Goal: Register for event/course

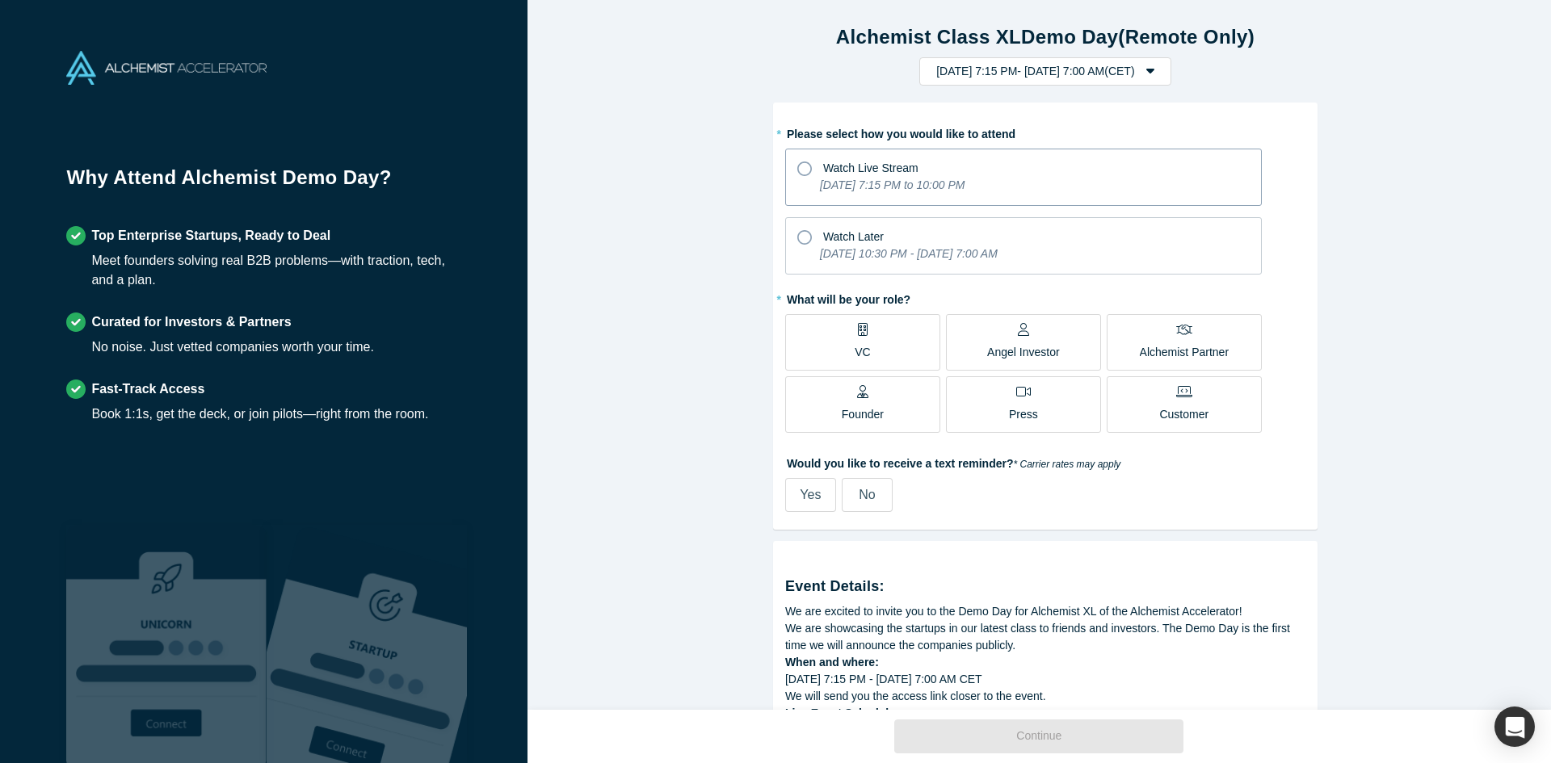
click at [797, 171] on icon at bounding box center [804, 169] width 15 height 15
click at [0, 0] on input "Watch Live Stream [DATE] 7:15 PM to 10:00 PM" at bounding box center [0, 0] width 0 height 0
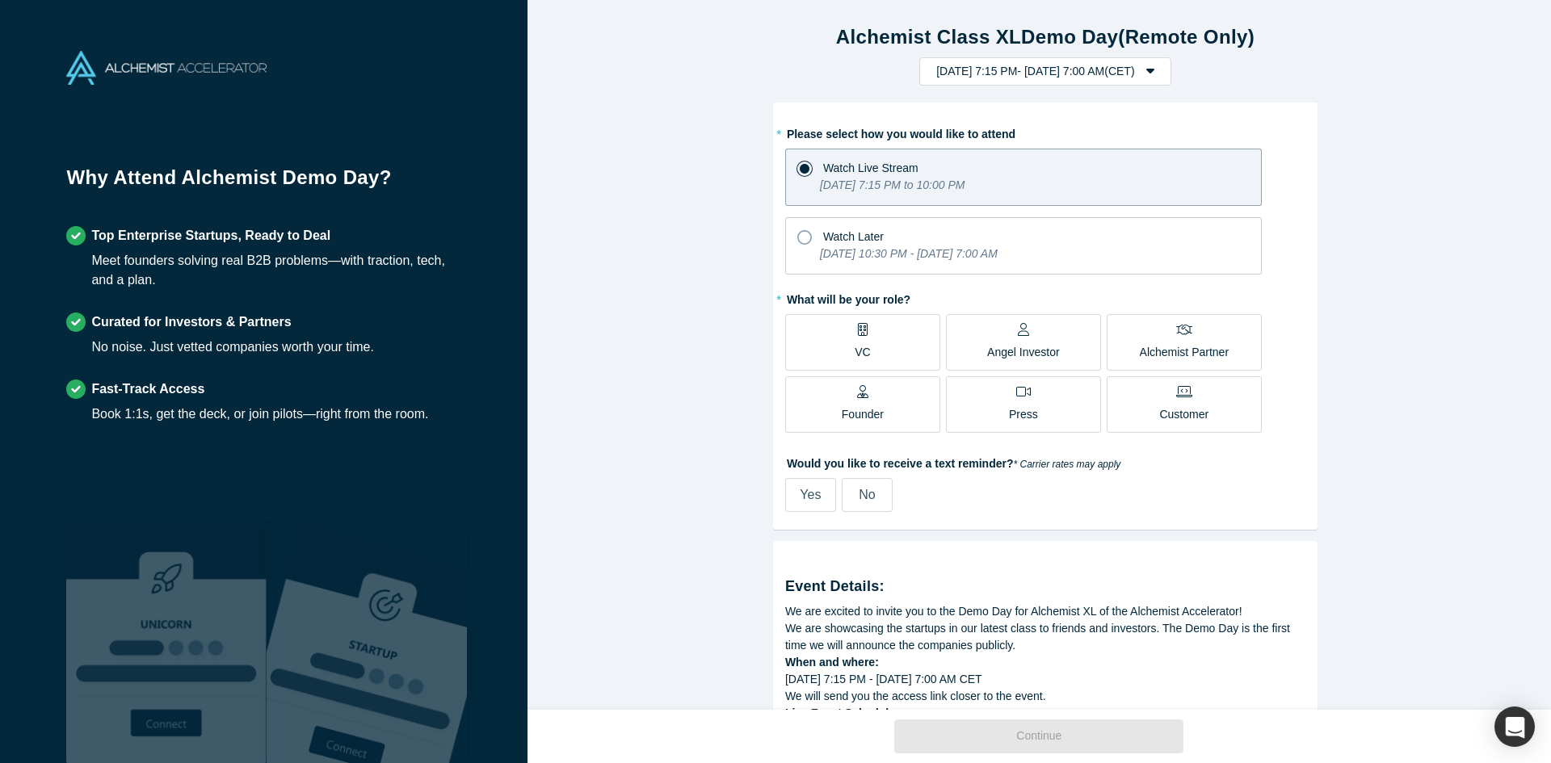
click at [826, 397] on label "Founder" at bounding box center [862, 404] width 155 height 57
click at [0, 0] on input "Founder" at bounding box center [0, 0] width 0 height 0
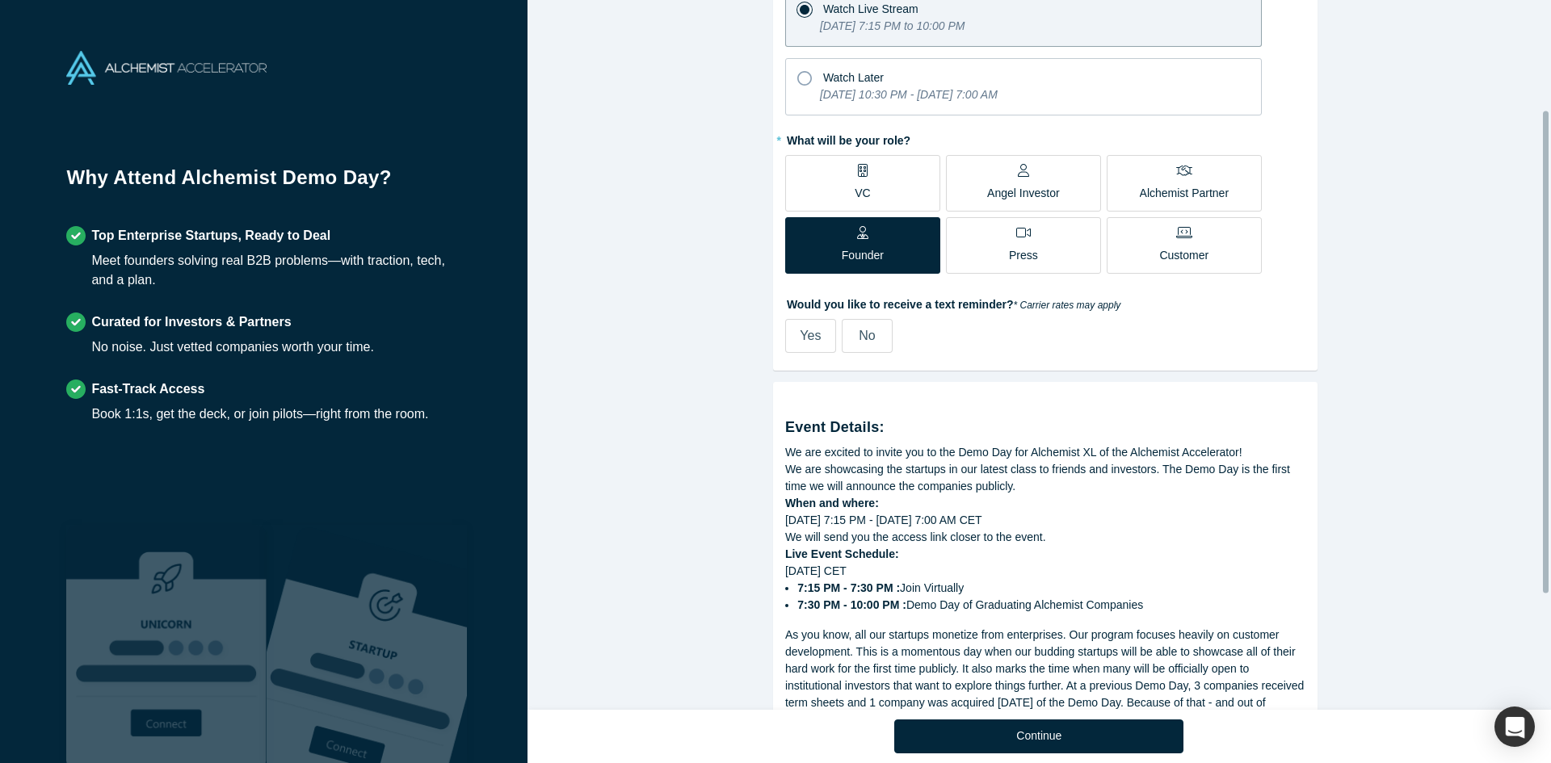
scroll to position [162, 0]
click at [791, 325] on label "Yes" at bounding box center [810, 334] width 51 height 34
click at [0, 0] on input "Yes" at bounding box center [0, 0] width 0 height 0
select select "DE"
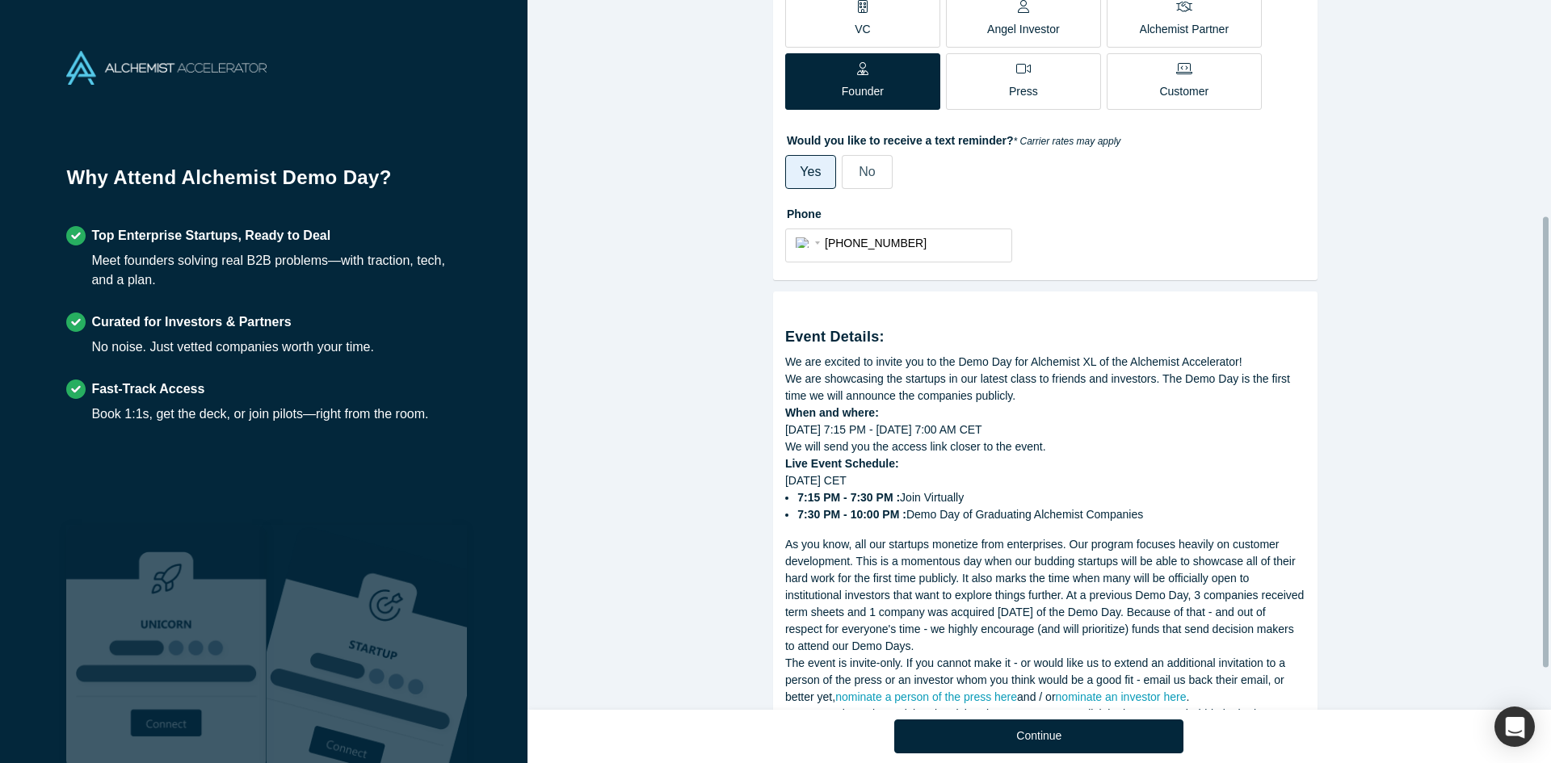
scroll to position [405, 0]
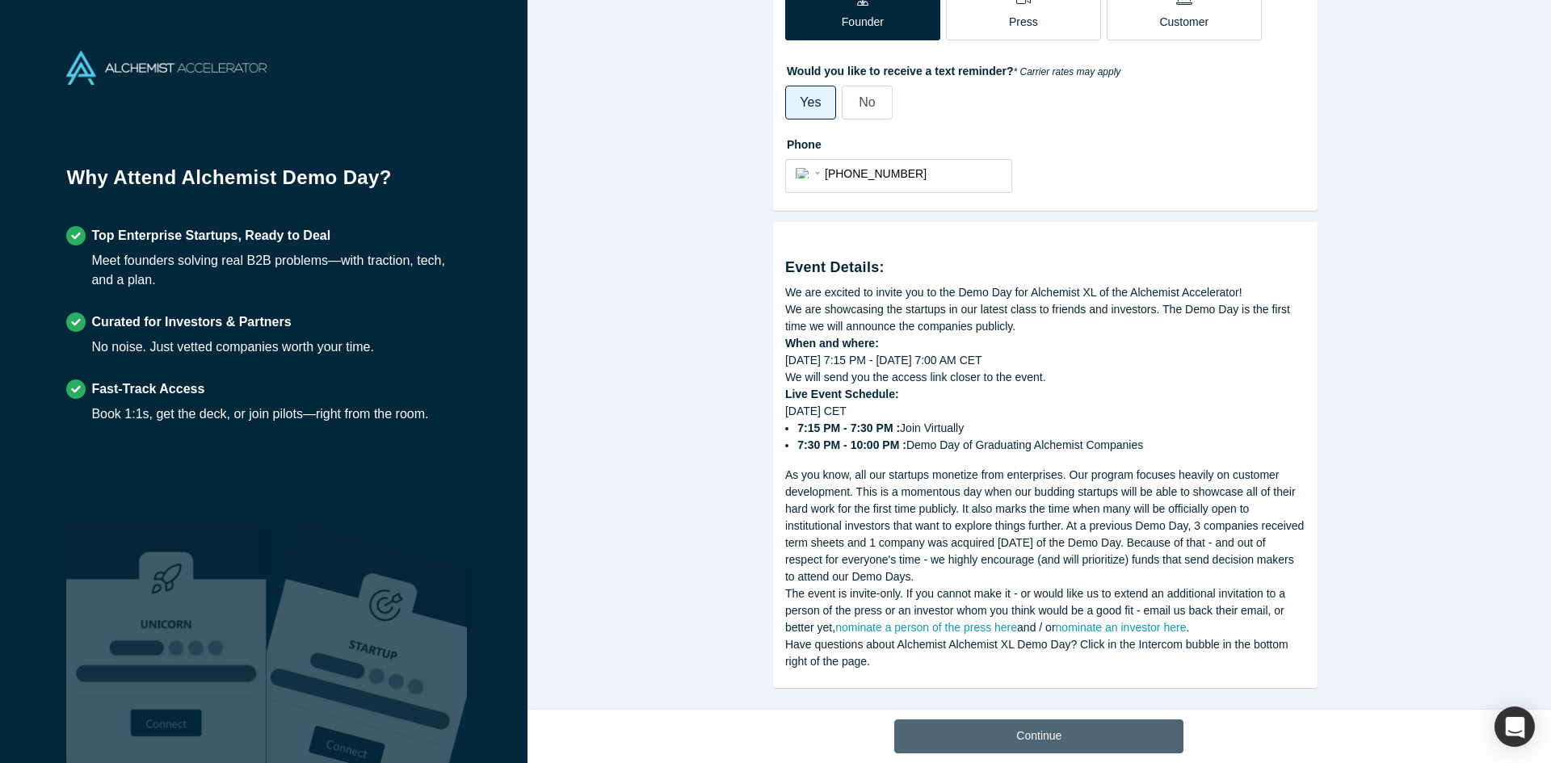
click at [1069, 730] on button "Continue" at bounding box center [1038, 737] width 289 height 34
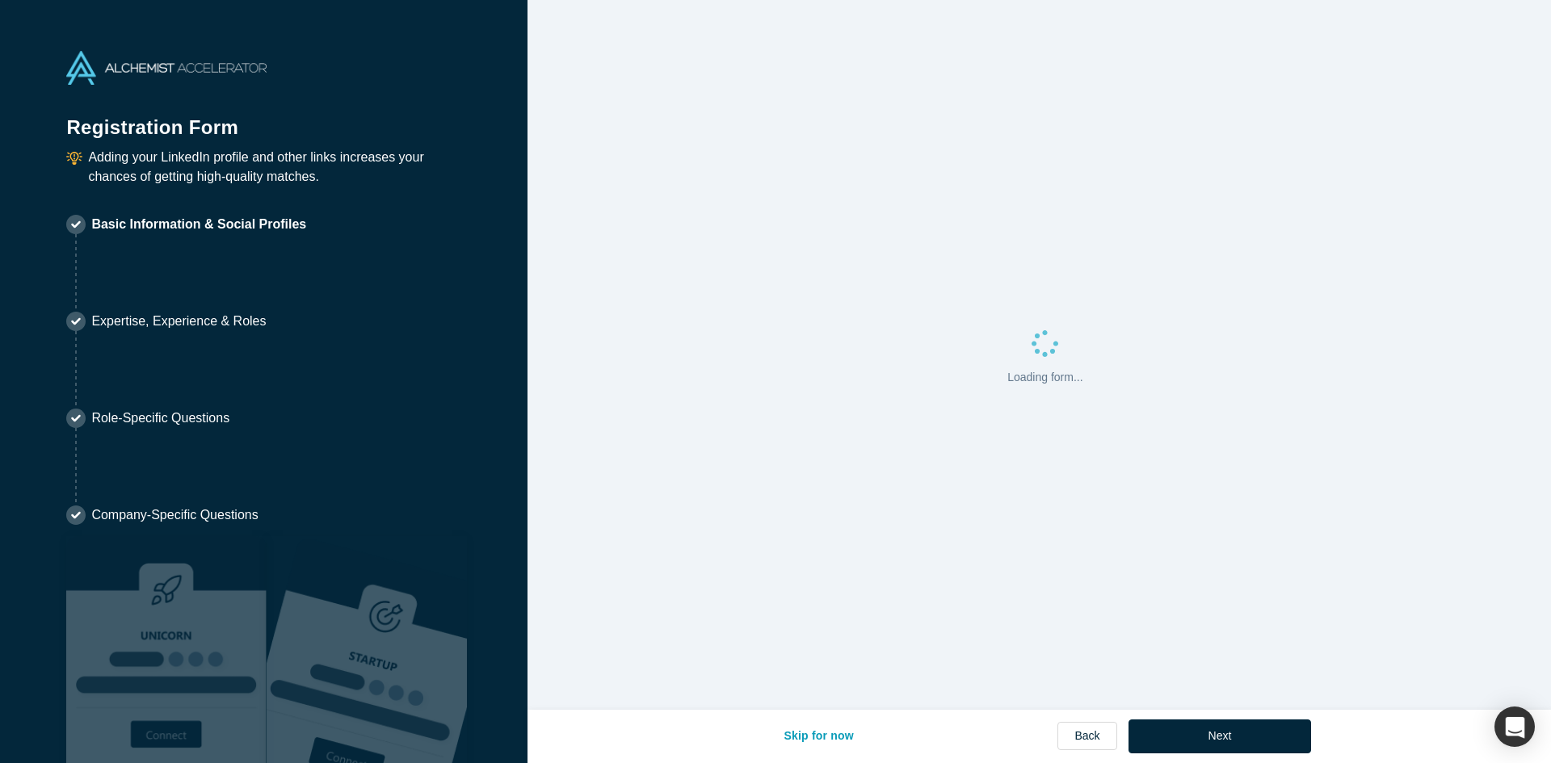
select select "DE"
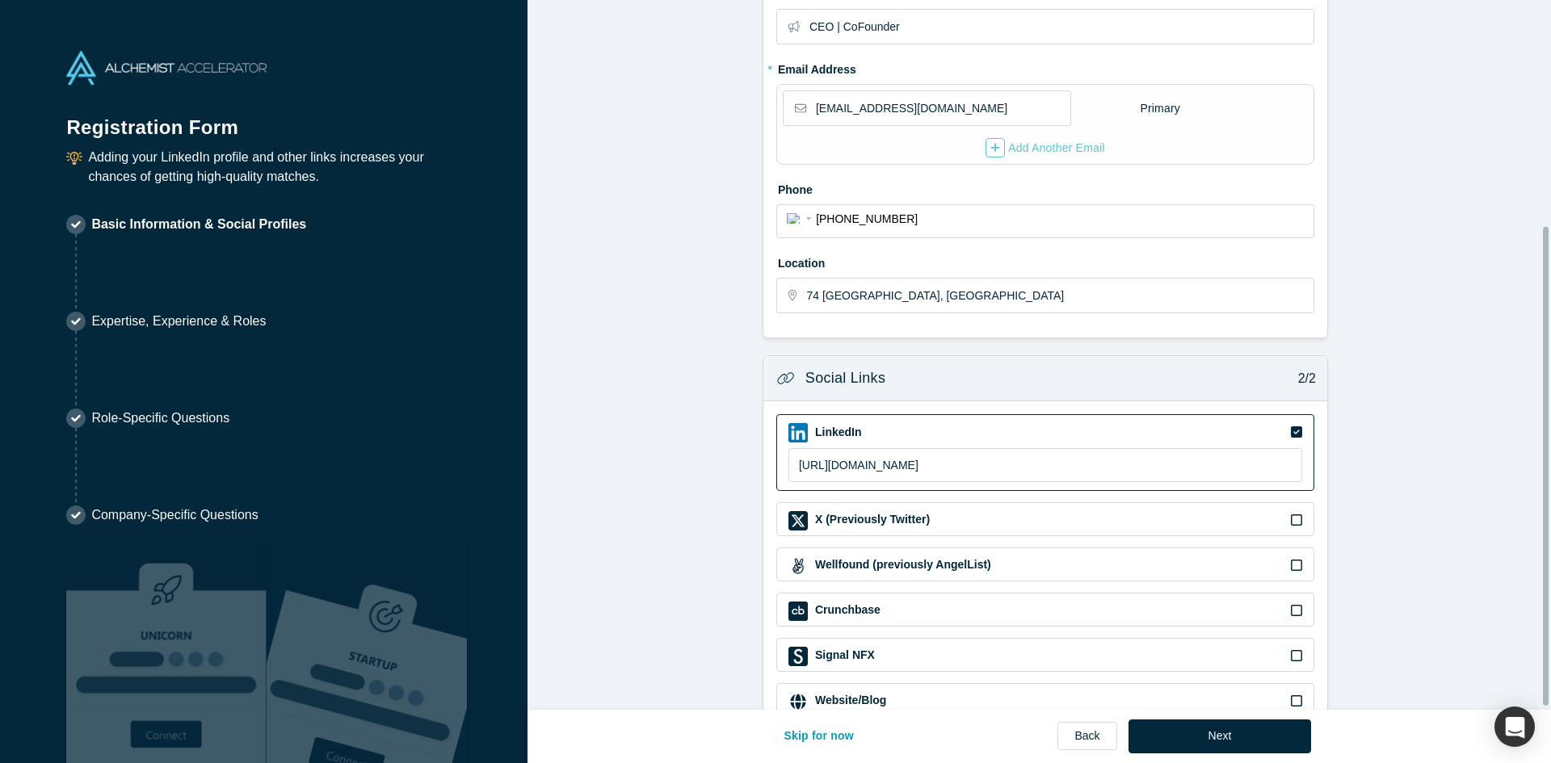
scroll to position [338, 0]
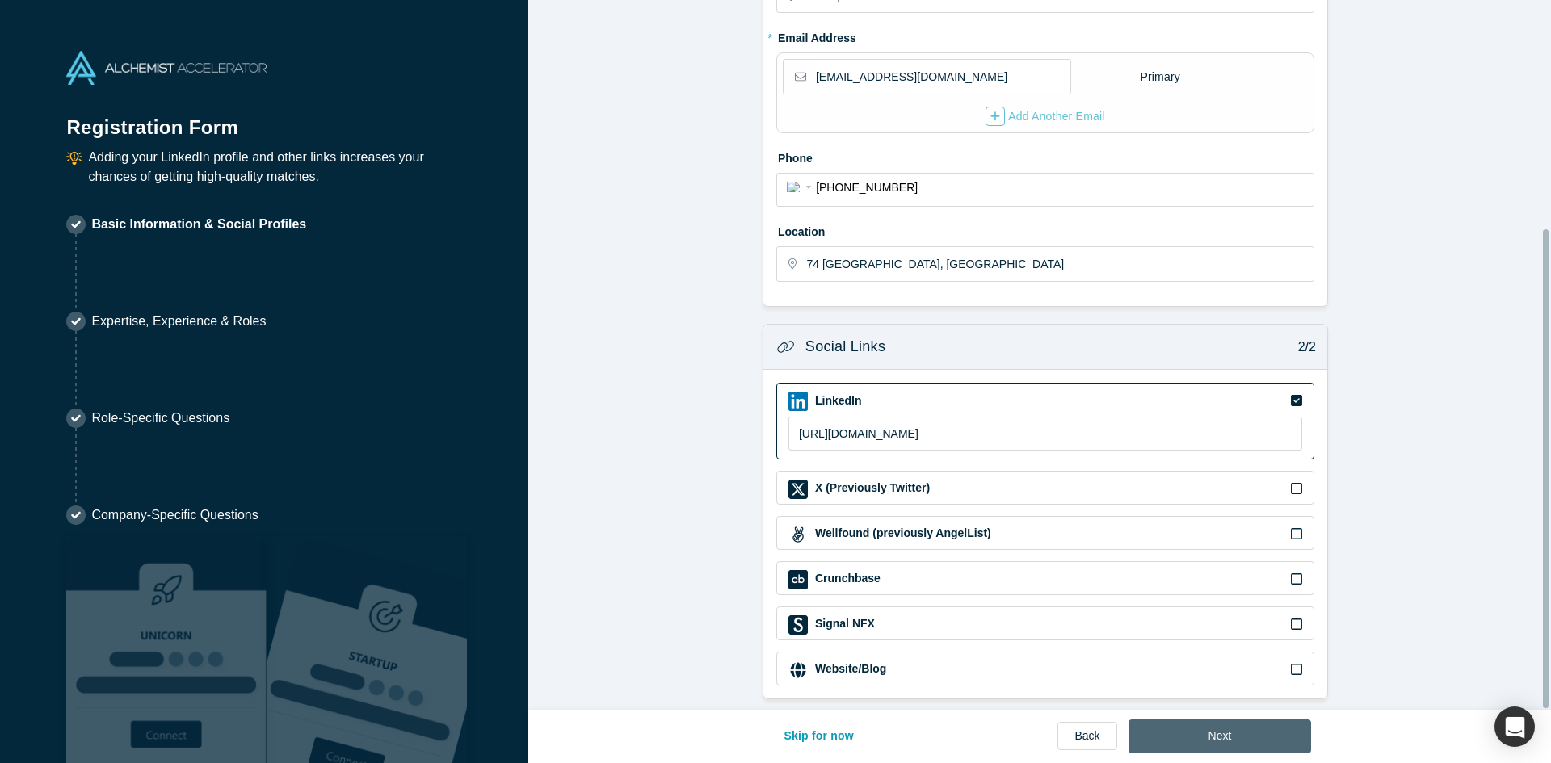
click at [1215, 744] on button "Next" at bounding box center [1219, 737] width 183 height 34
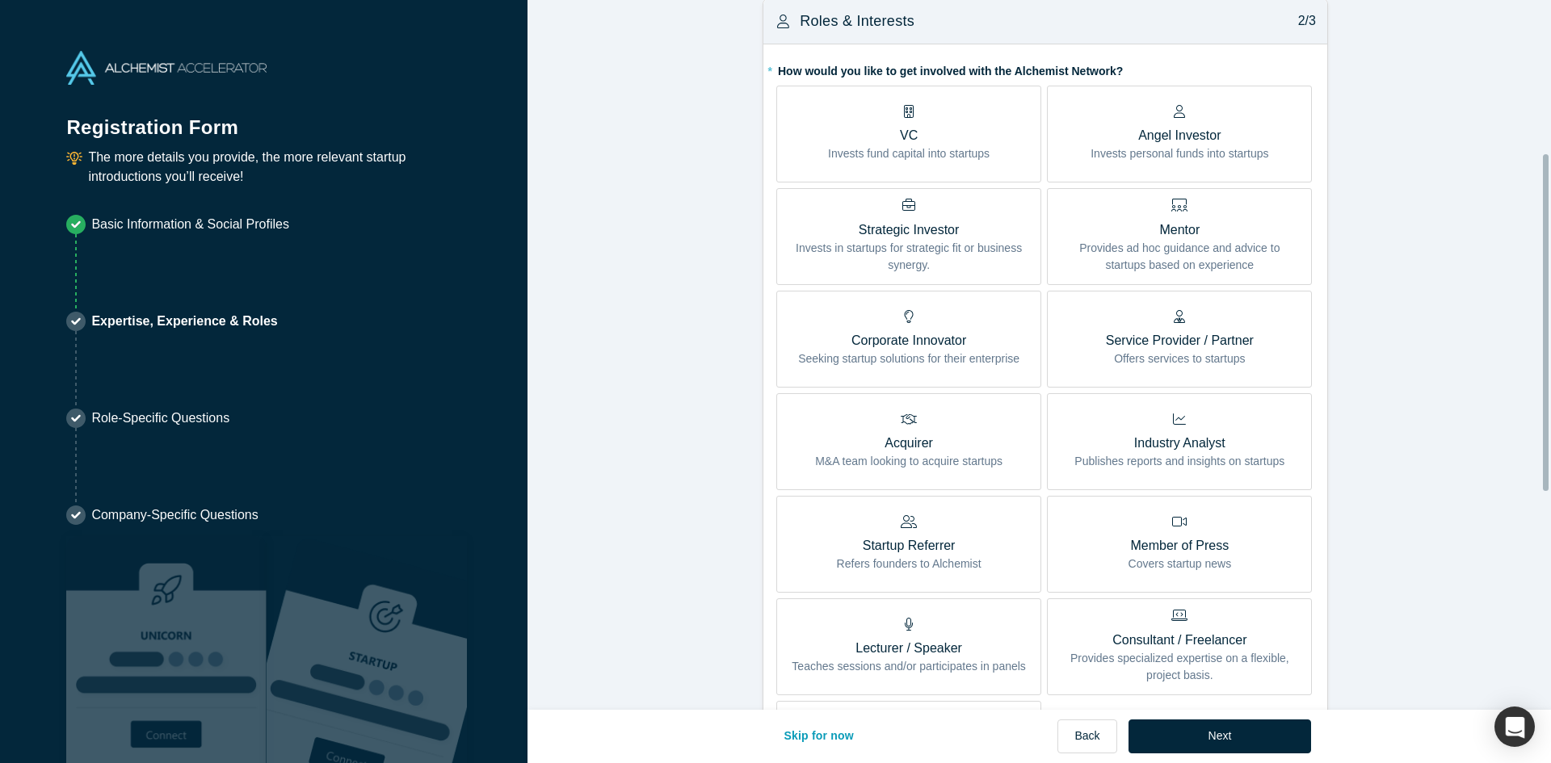
scroll to position [323, 0]
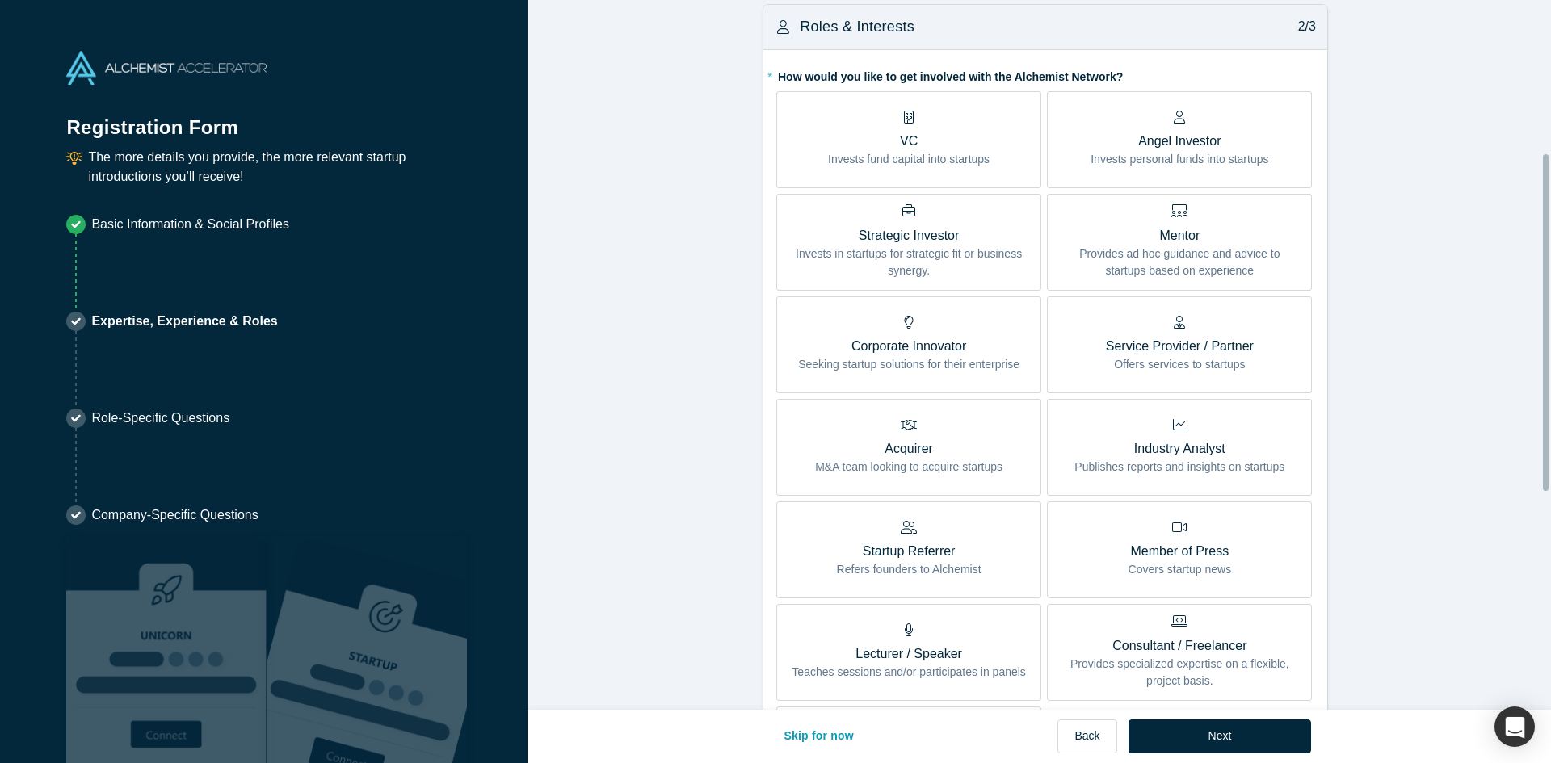
click at [1246, 157] on p "Invests personal funds into startups" at bounding box center [1179, 159] width 178 height 17
click at [0, 0] on input "Angel Investor Invests personal funds into startups" at bounding box center [0, 0] width 0 height 0
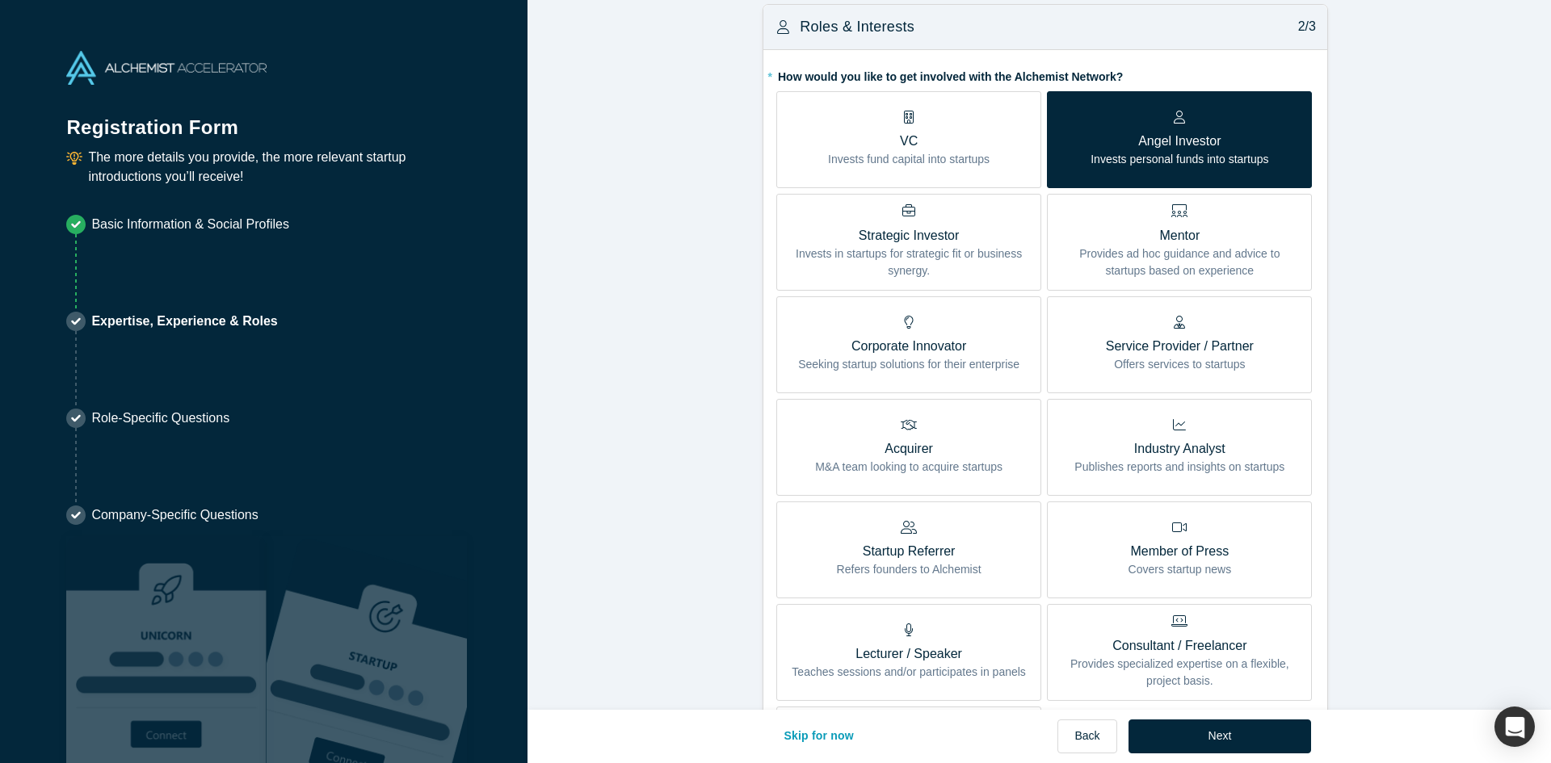
click at [1003, 210] on div "Strategic Investor Invests in startups for strategic fit or business synergy." at bounding box center [908, 241] width 241 height 74
click at [0, 0] on input "Strategic Investor Invests in startups for strategic fit or business synergy." at bounding box center [0, 0] width 0 height 0
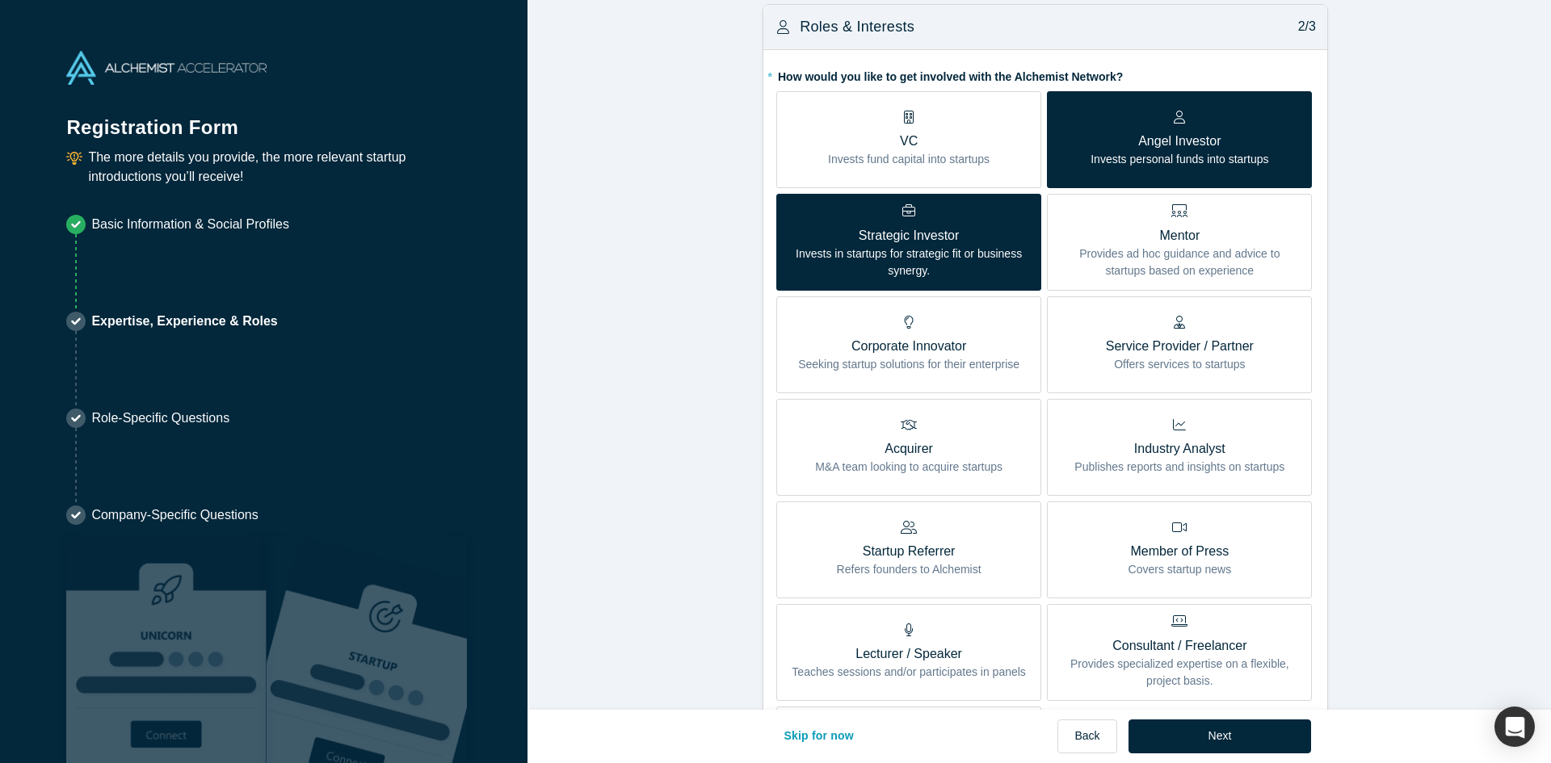
click at [949, 141] on p "VC" at bounding box center [909, 141] width 162 height 19
click at [0, 0] on input "VC Invests fund capital into startups" at bounding box center [0, 0] width 0 height 0
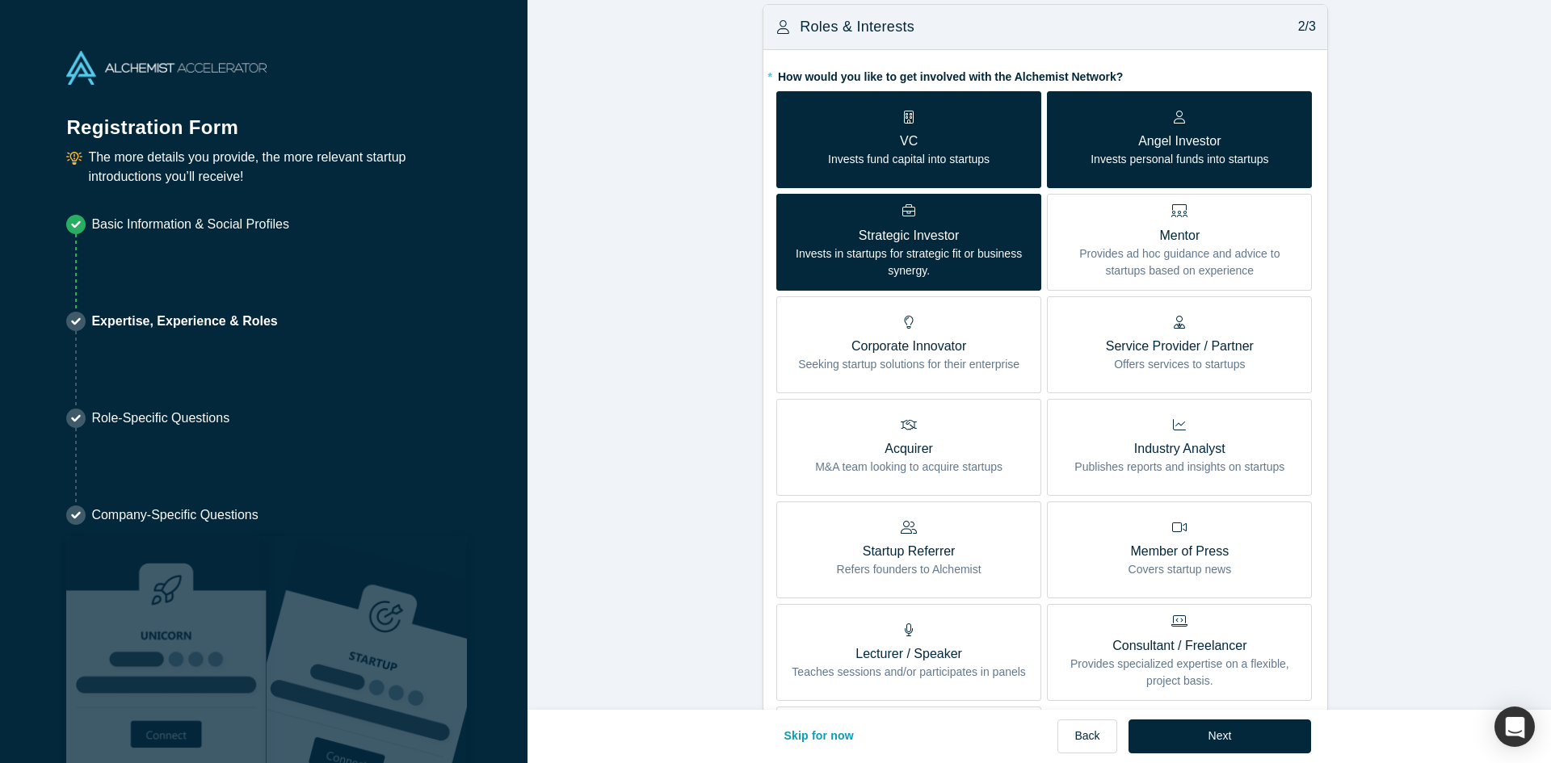
click at [1247, 229] on p "Mentor" at bounding box center [1179, 235] width 241 height 19
click at [0, 0] on input "Mentor Provides ad hoc guidance and advice to startups based on experience" at bounding box center [0, 0] width 0 height 0
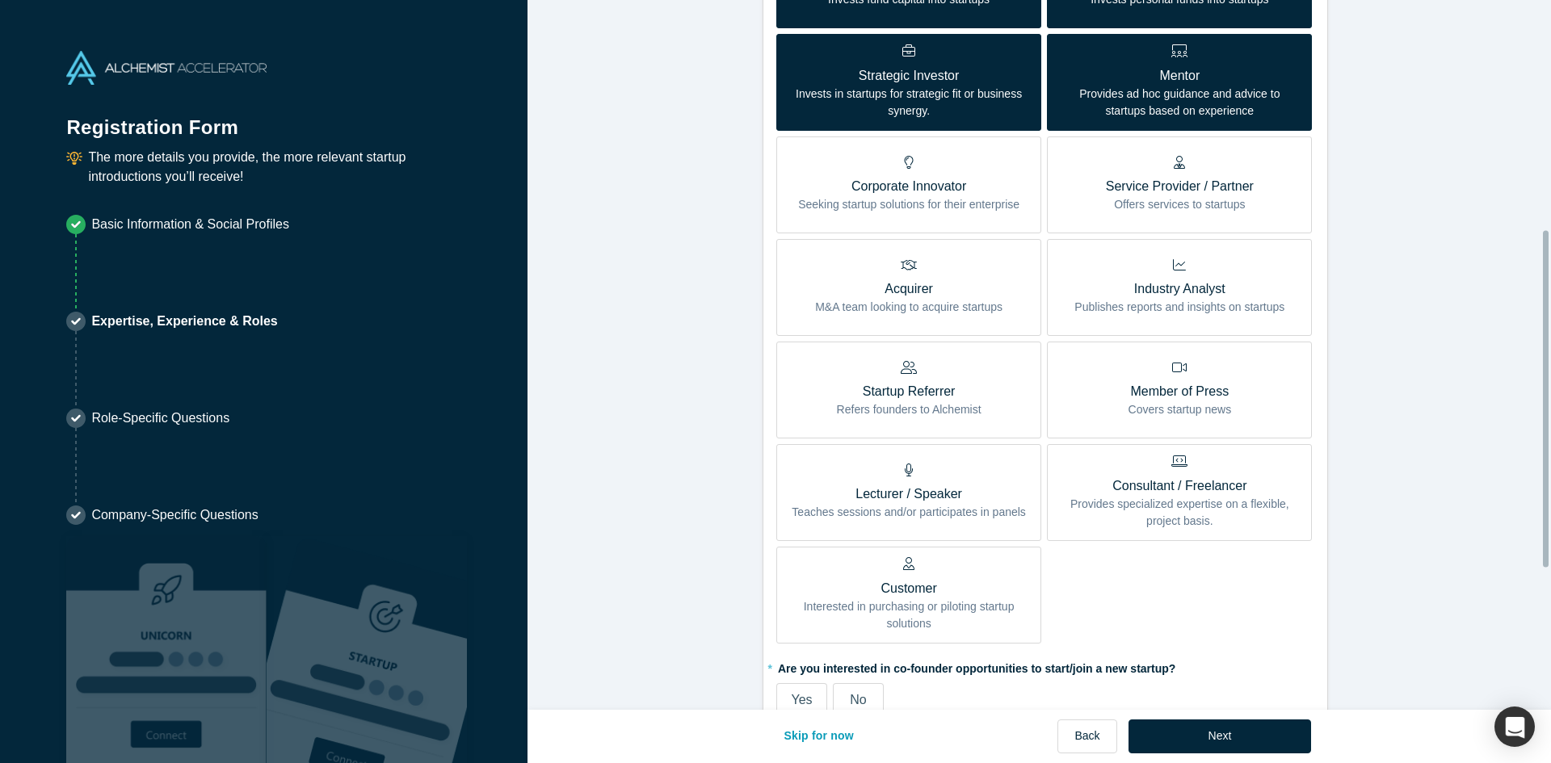
scroll to position [485, 0]
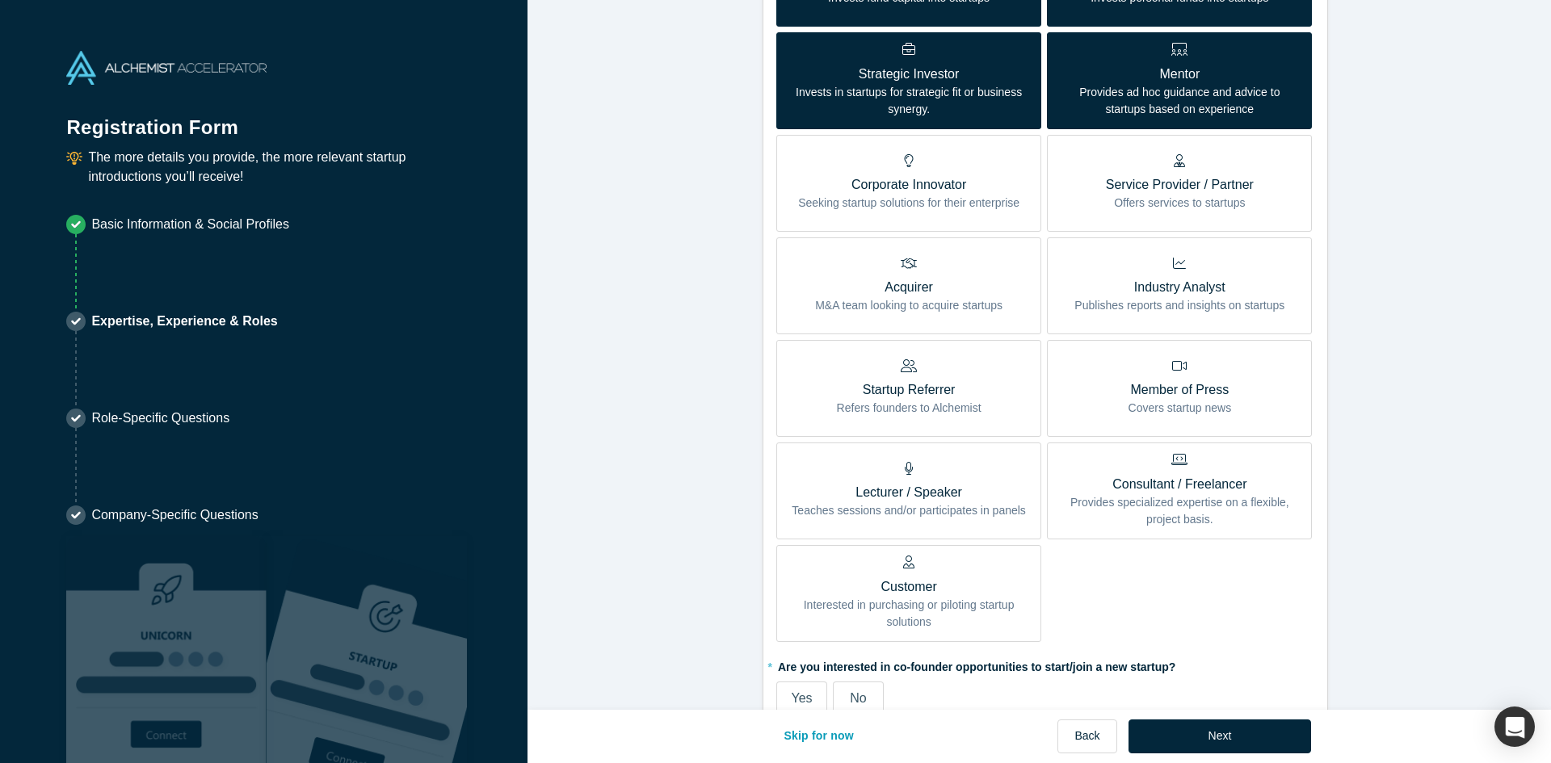
click at [968, 187] on p "Corporate Innovator" at bounding box center [908, 184] width 221 height 19
click at [0, 0] on input "Corporate Innovator Seeking startup solutions for their enterprise" at bounding box center [0, 0] width 0 height 0
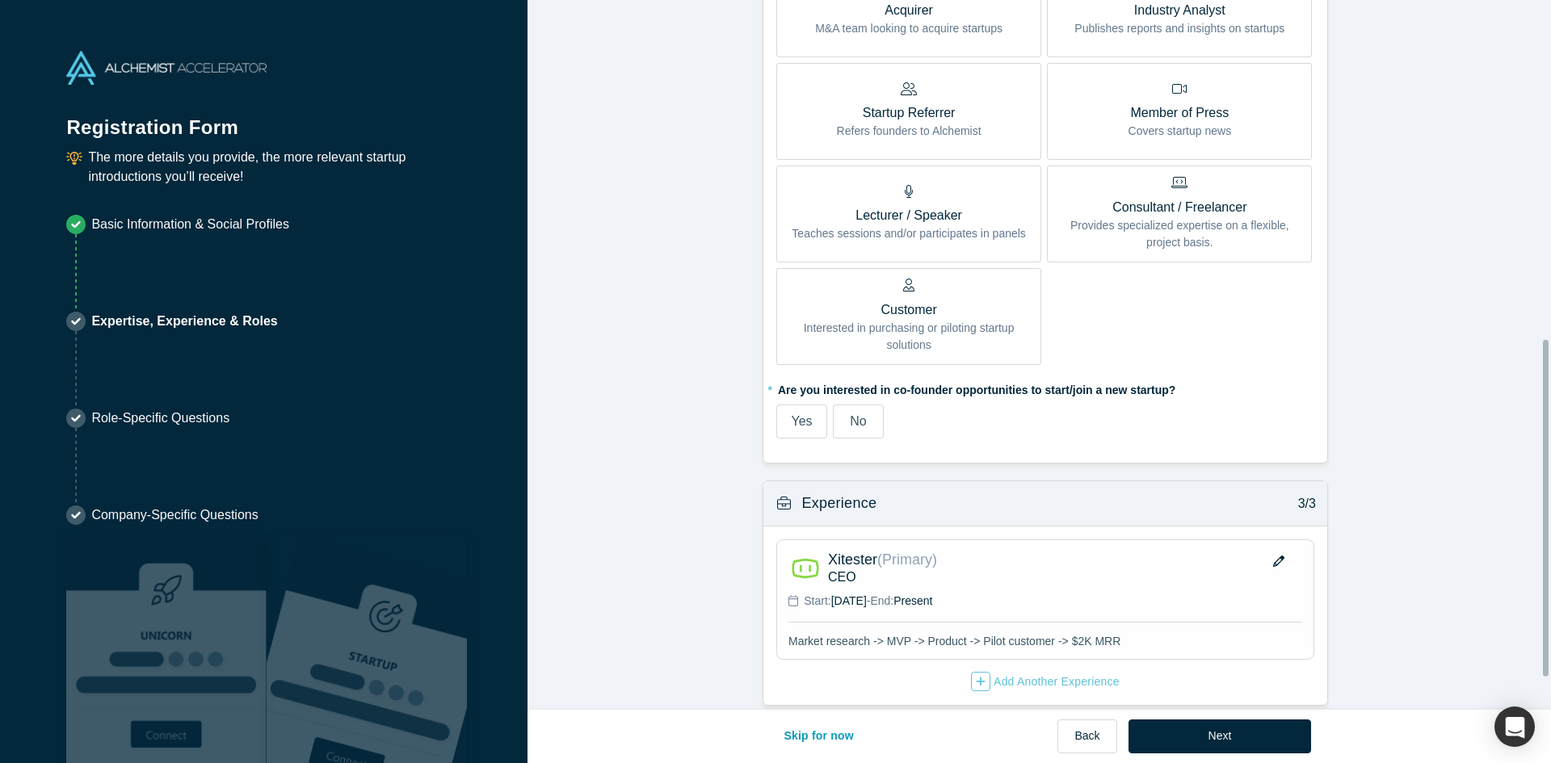
scroll to position [783, 0]
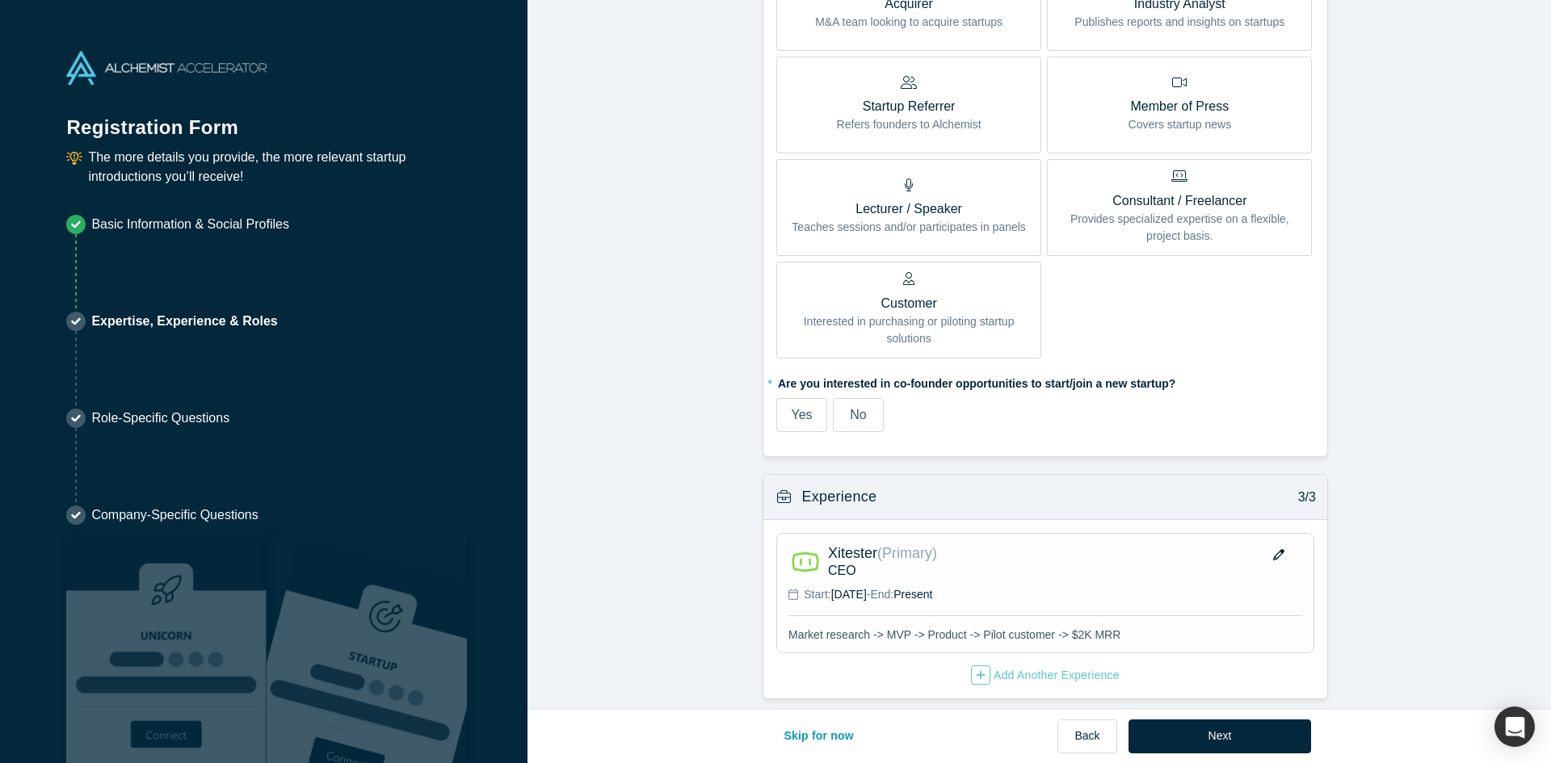
click at [858, 408] on span "No" at bounding box center [858, 415] width 16 height 14
click at [0, 0] on input "No" at bounding box center [0, 0] width 0 height 0
click at [1272, 730] on button "Next" at bounding box center [1219, 737] width 183 height 34
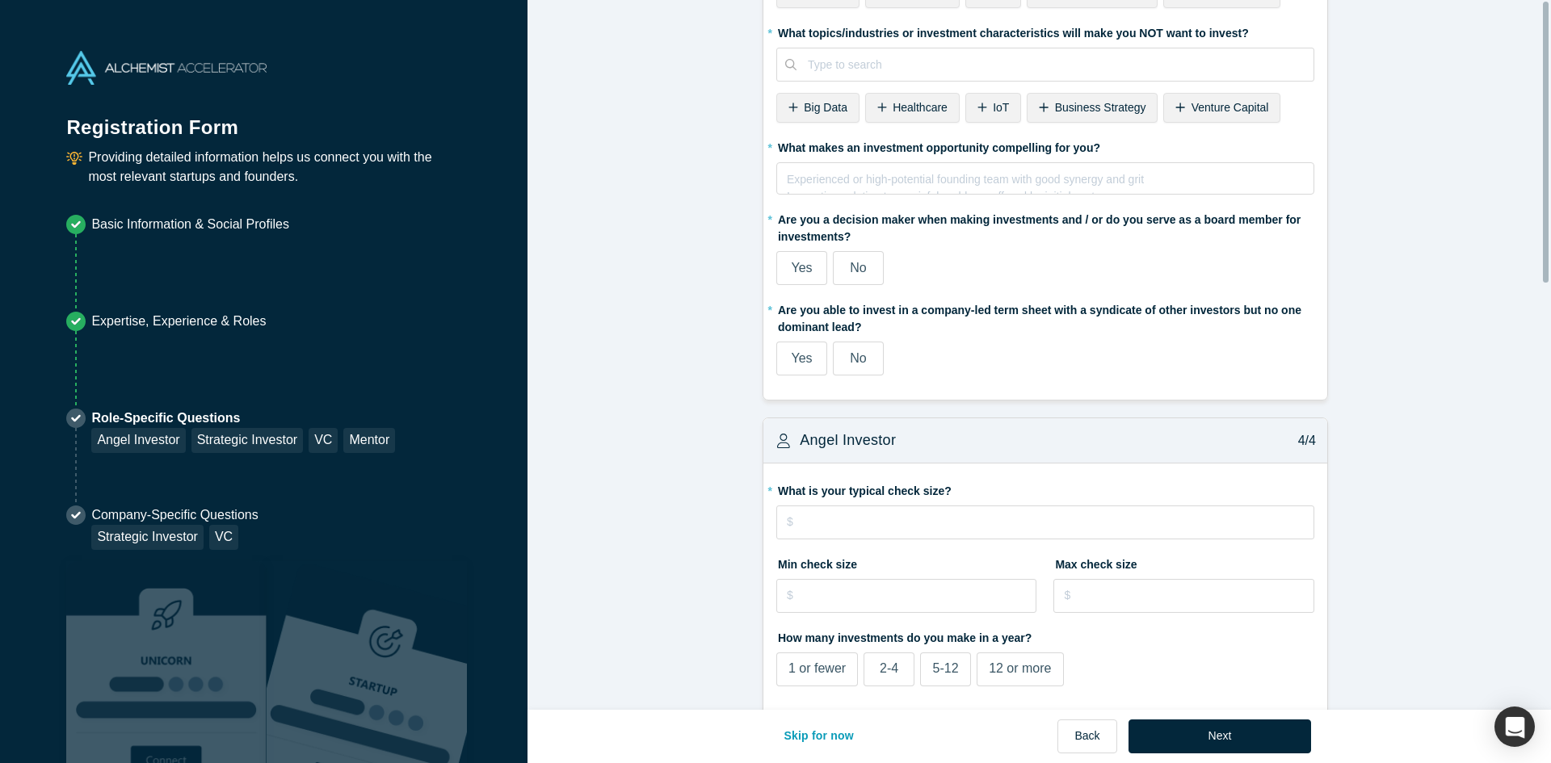
scroll to position [0, 0]
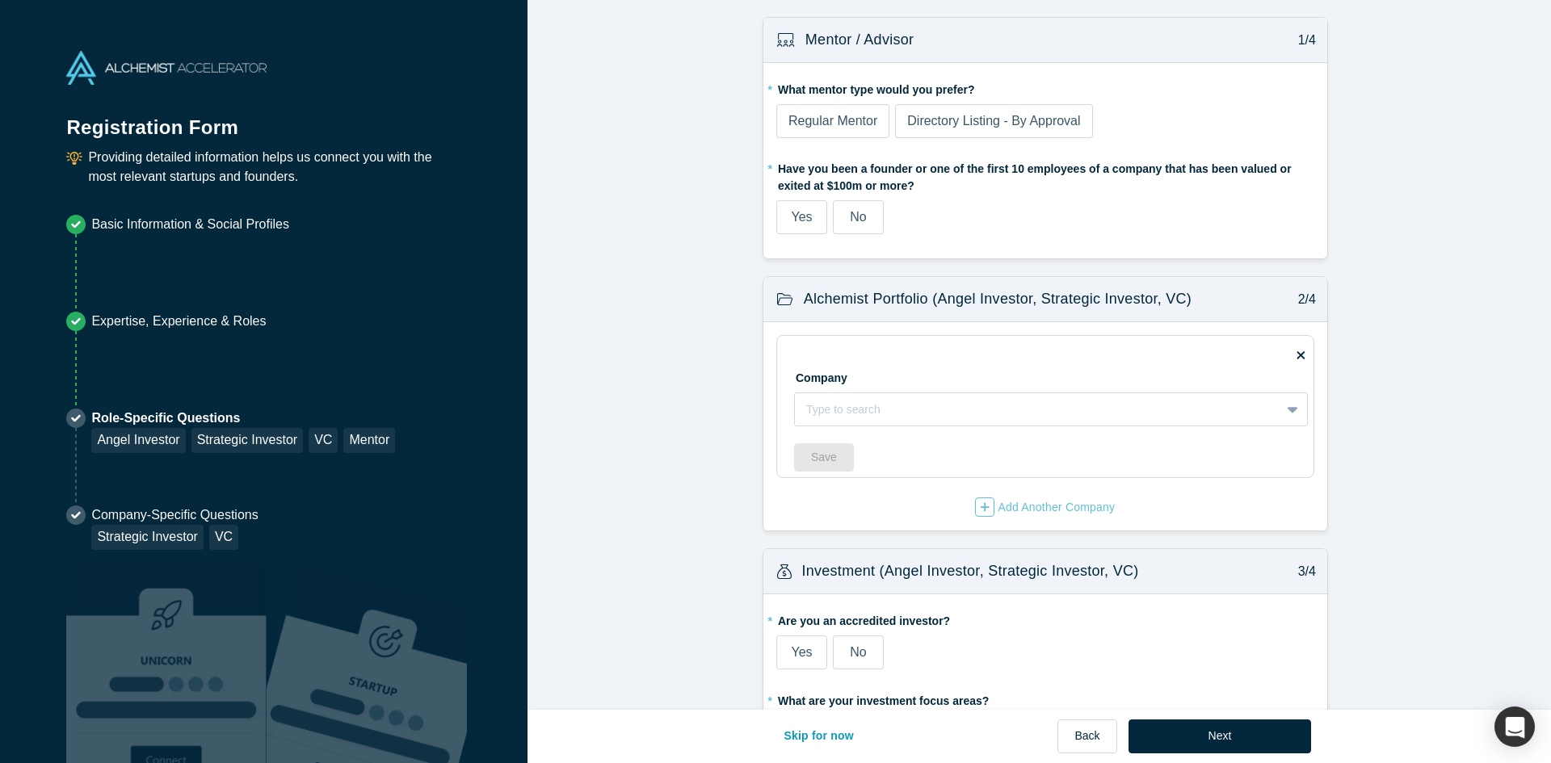
click at [836, 122] on span "Regular Mentor" at bounding box center [832, 121] width 89 height 14
click at [0, 0] on input "Regular Mentor" at bounding box center [0, 0] width 0 height 0
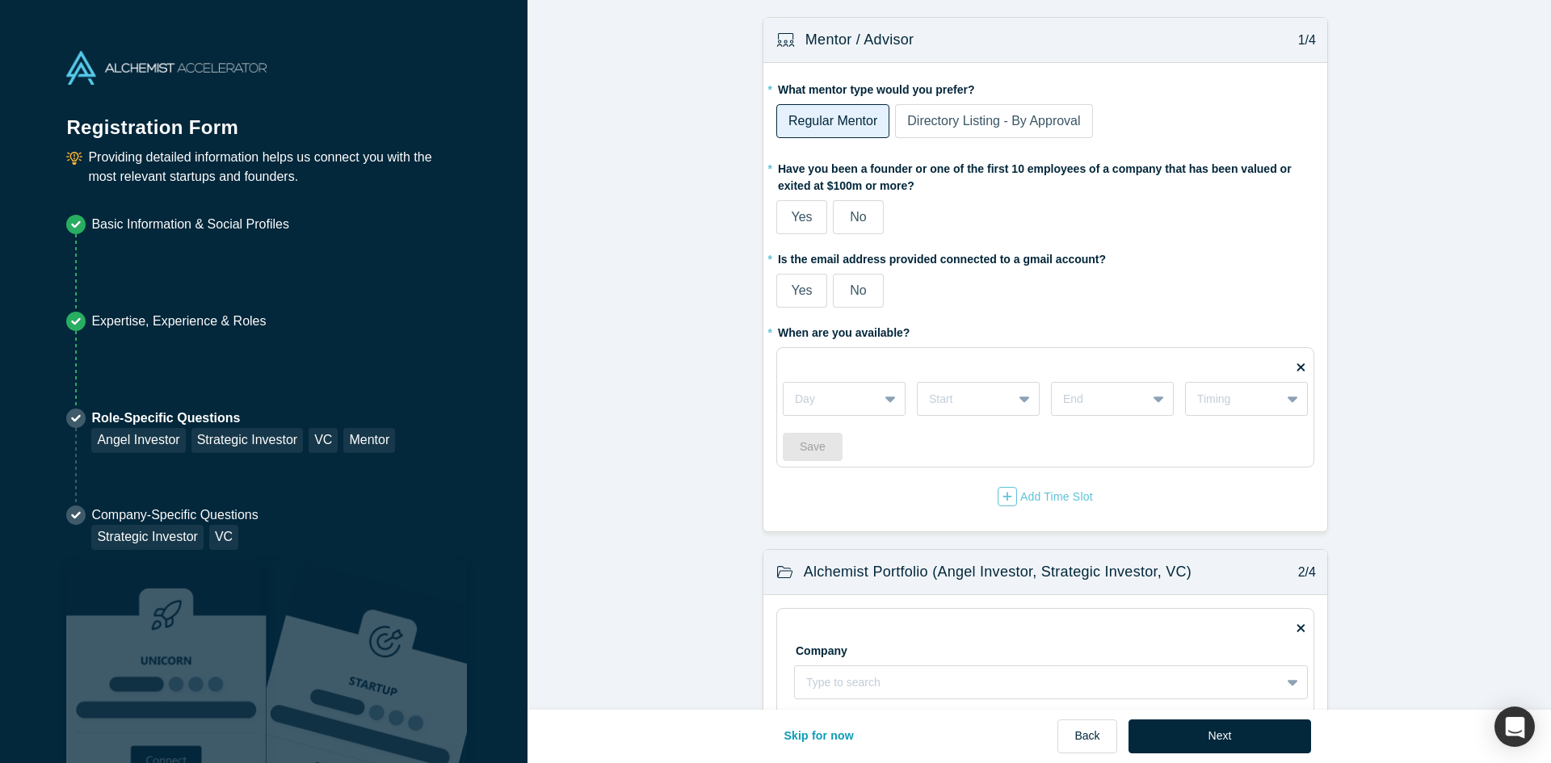
click at [836, 122] on span "Regular Mentor" at bounding box center [832, 121] width 89 height 14
click at [0, 0] on input "Regular Mentor" at bounding box center [0, 0] width 0 height 0
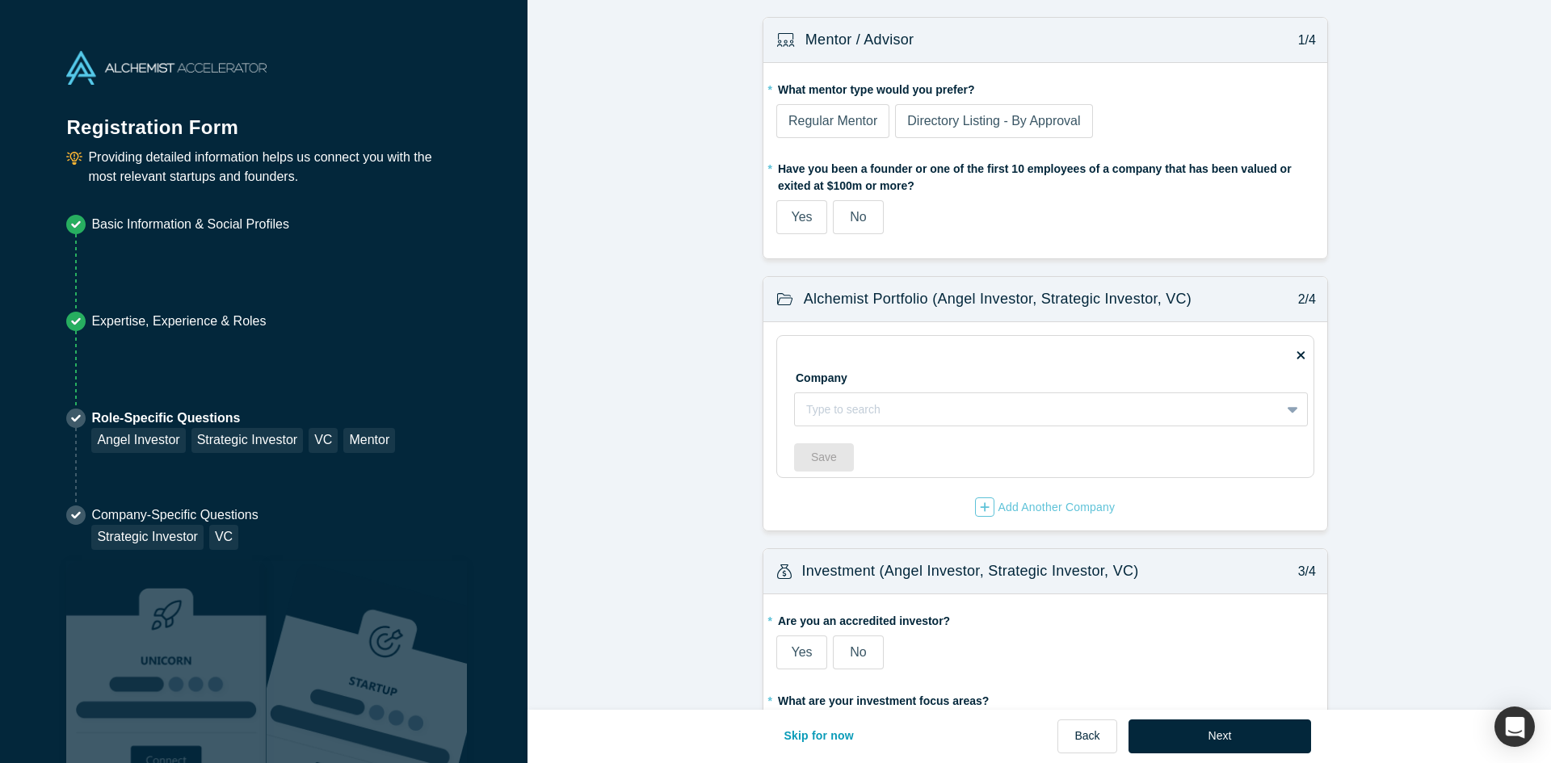
click at [836, 122] on span "Regular Mentor" at bounding box center [832, 121] width 89 height 14
click at [0, 0] on input "Regular Mentor" at bounding box center [0, 0] width 0 height 0
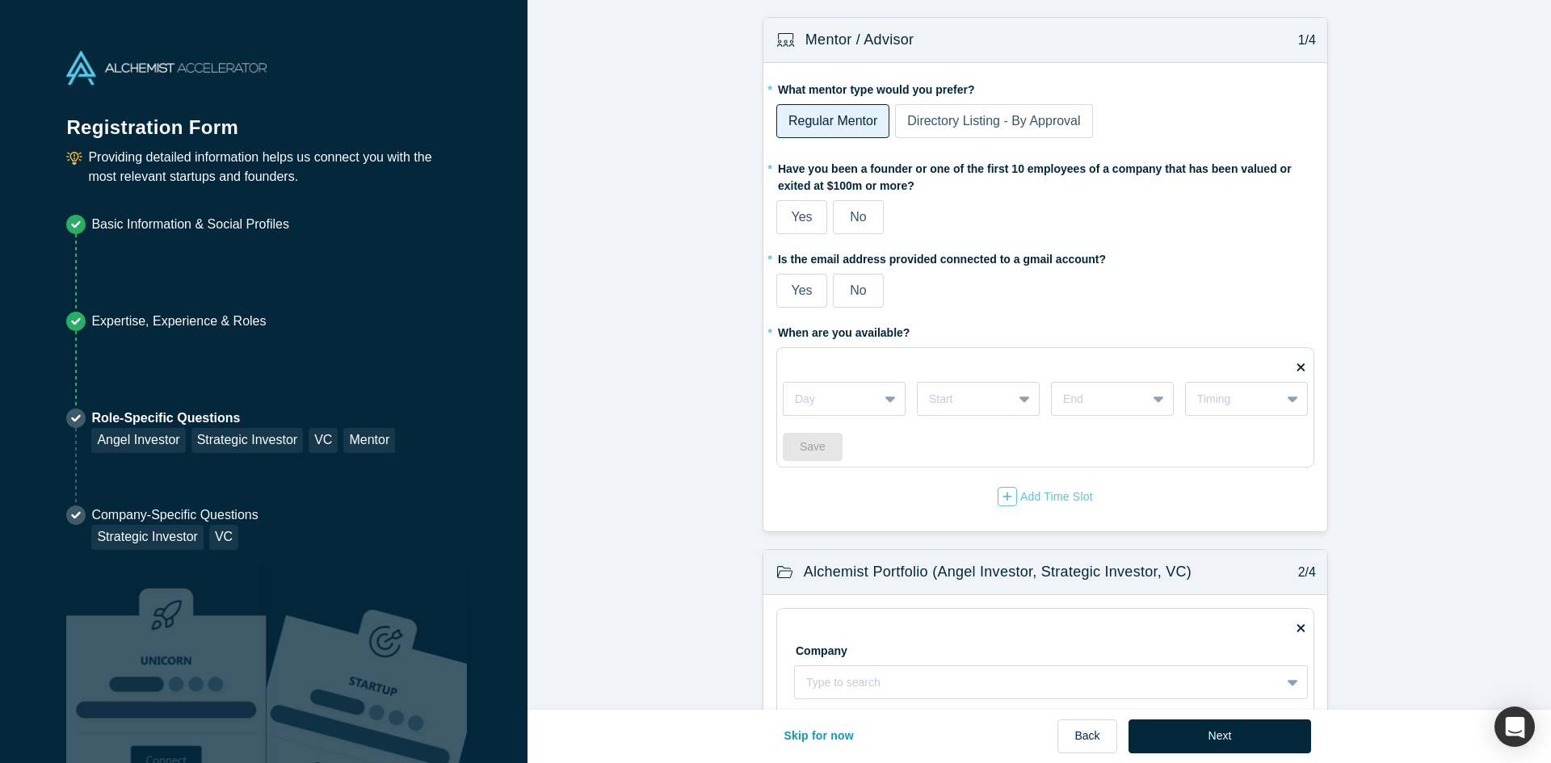
click at [926, 124] on span "Directory Listing - By Approval" at bounding box center [993, 121] width 173 height 14
click at [0, 0] on input "Directory Listing - By Approval" at bounding box center [0, 0] width 0 height 0
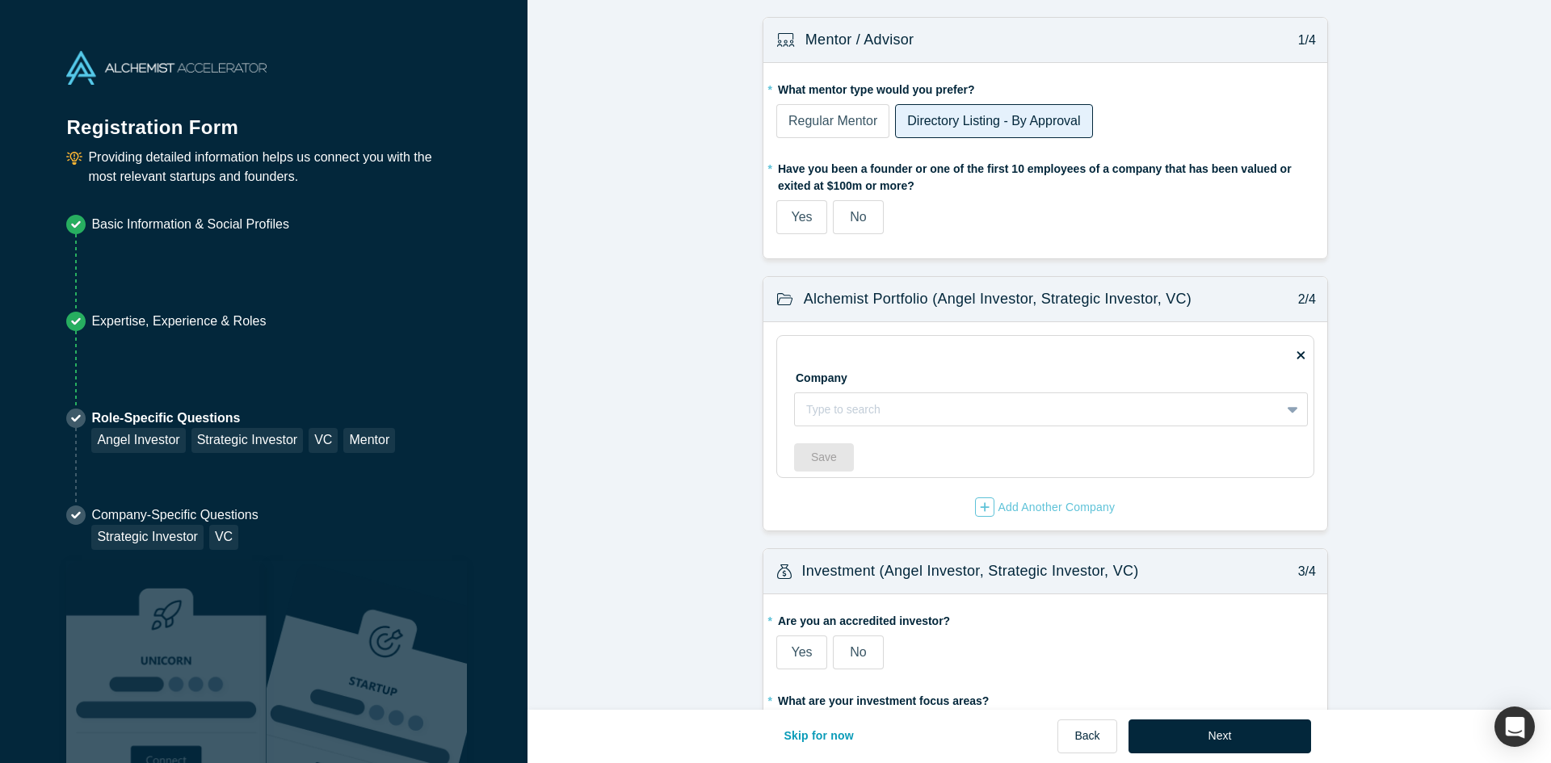
click at [870, 123] on span "Regular Mentor" at bounding box center [832, 121] width 89 height 14
click at [0, 0] on input "Regular Mentor" at bounding box center [0, 0] width 0 height 0
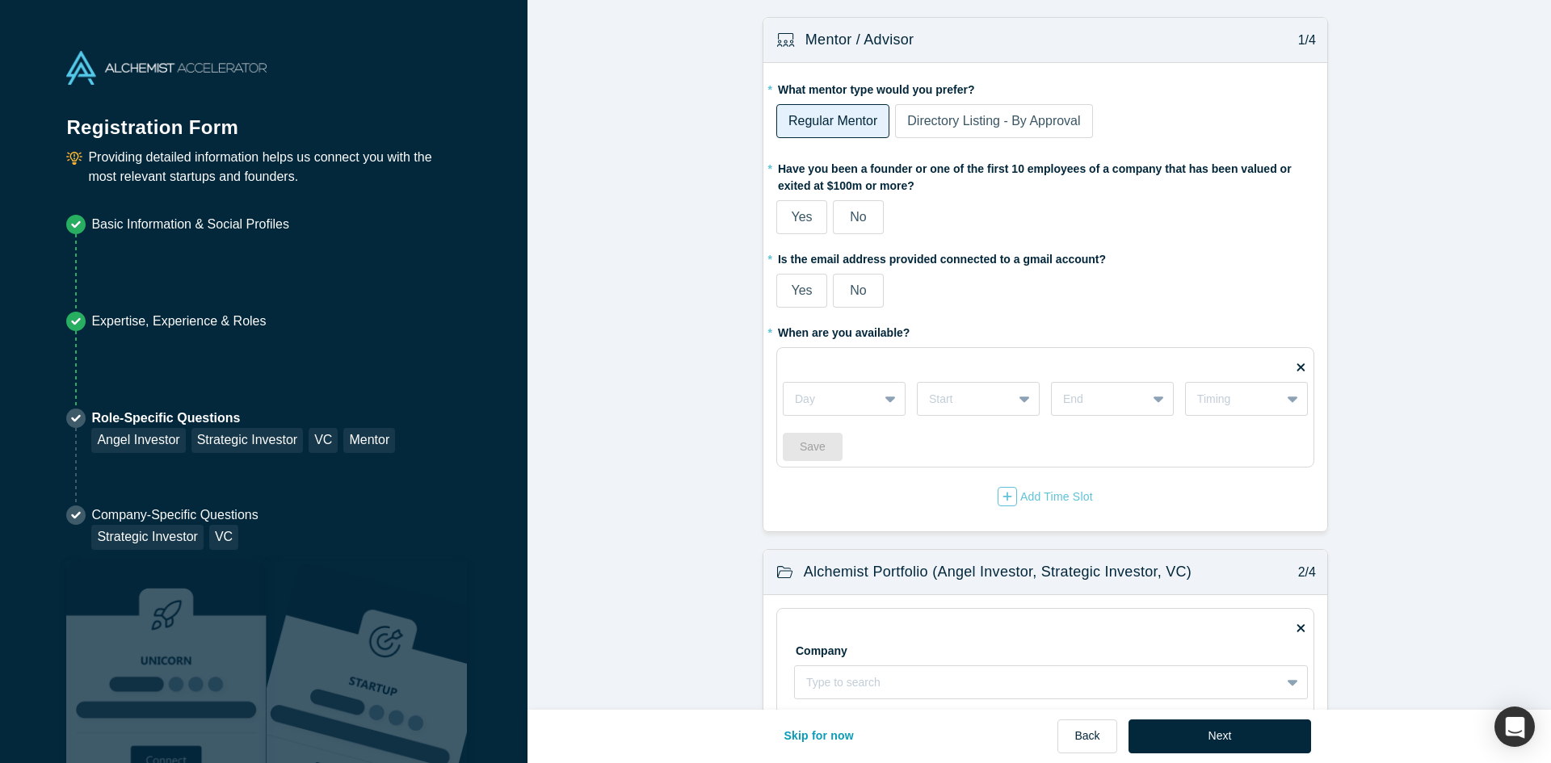
click at [958, 125] on span "Directory Listing - By Approval" at bounding box center [993, 121] width 173 height 14
click at [0, 0] on input "Directory Listing - By Approval" at bounding box center [0, 0] width 0 height 0
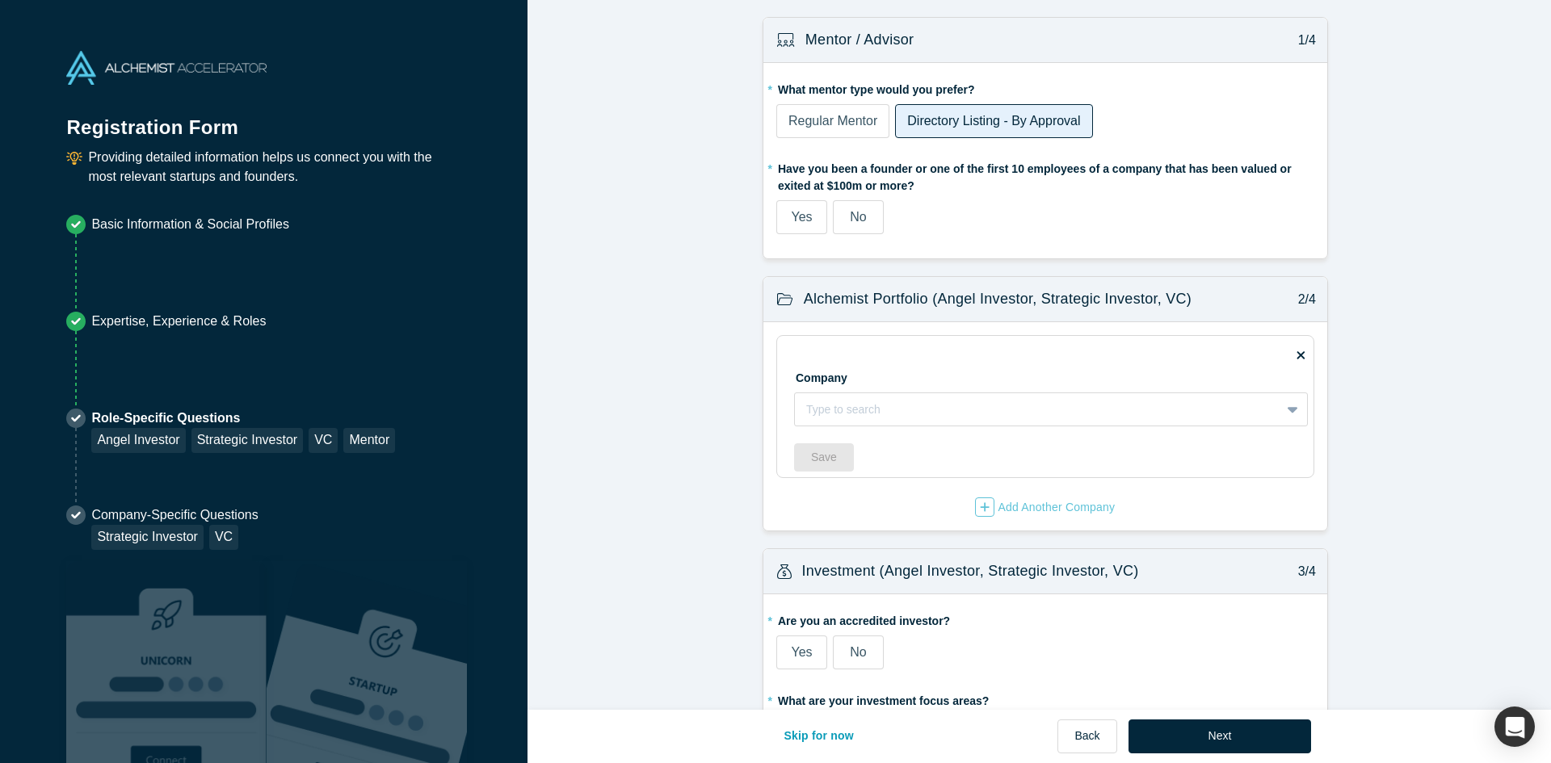
click at [837, 116] on span "Regular Mentor" at bounding box center [832, 121] width 89 height 14
click at [0, 0] on input "Regular Mentor" at bounding box center [0, 0] width 0 height 0
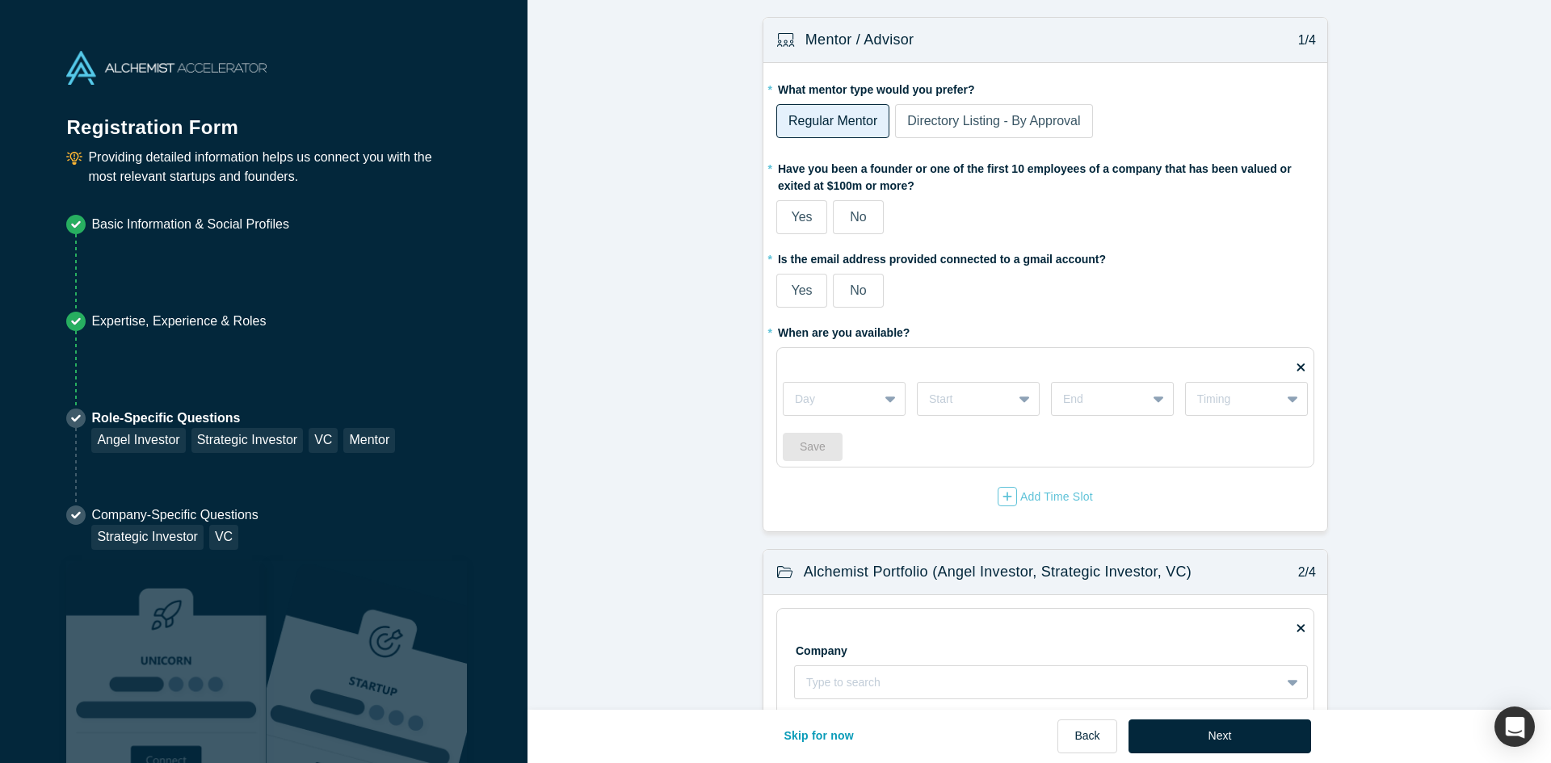
click at [850, 219] on span "No" at bounding box center [858, 217] width 16 height 14
click at [0, 0] on input "No" at bounding box center [0, 0] width 0 height 0
click at [796, 283] on span "Yes" at bounding box center [801, 290] width 21 height 14
click at [0, 0] on input "Yes" at bounding box center [0, 0] width 0 height 0
click at [891, 401] on div at bounding box center [892, 398] width 26 height 29
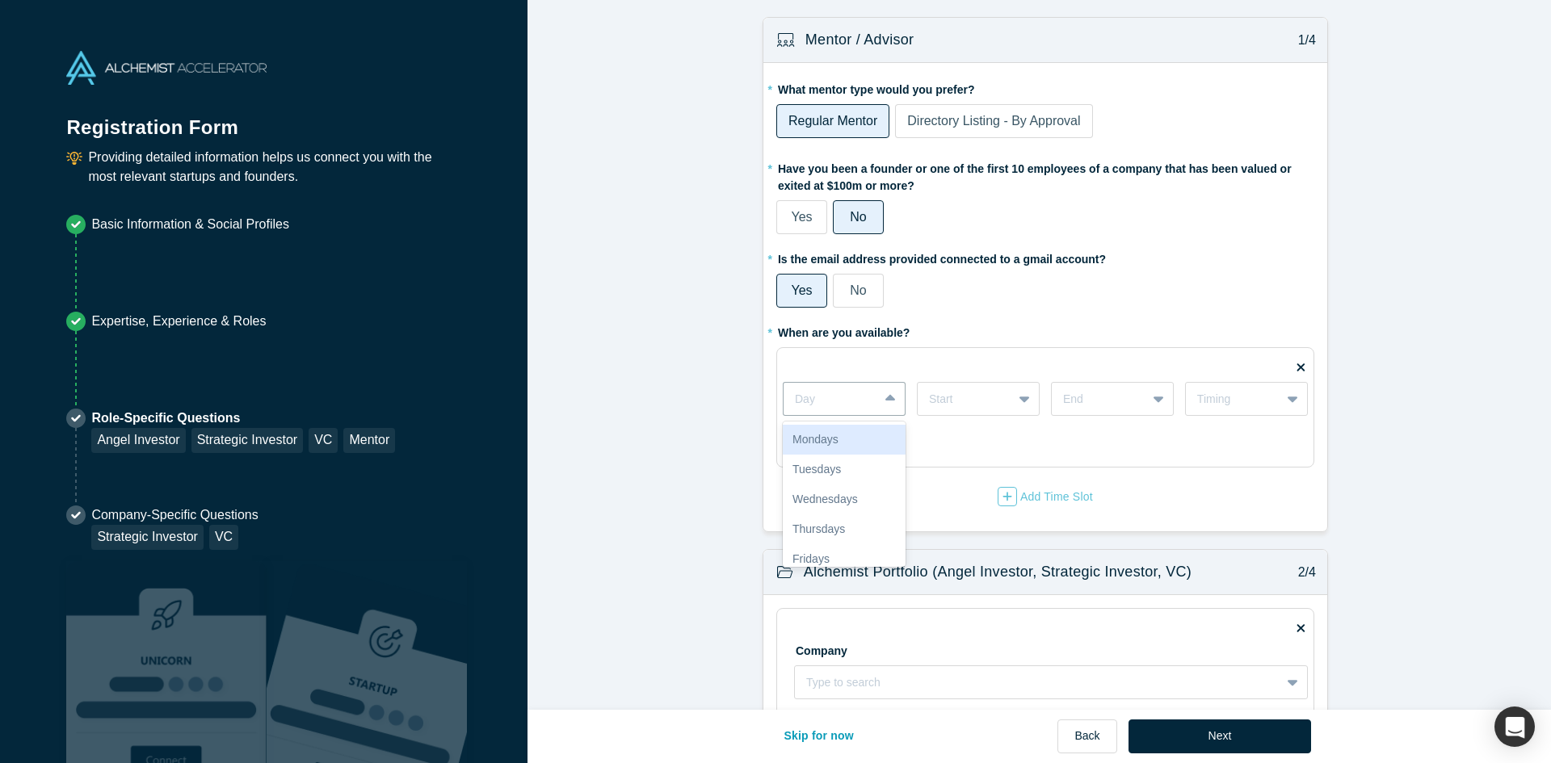
click at [860, 435] on div "Mondays" at bounding box center [844, 440] width 123 height 30
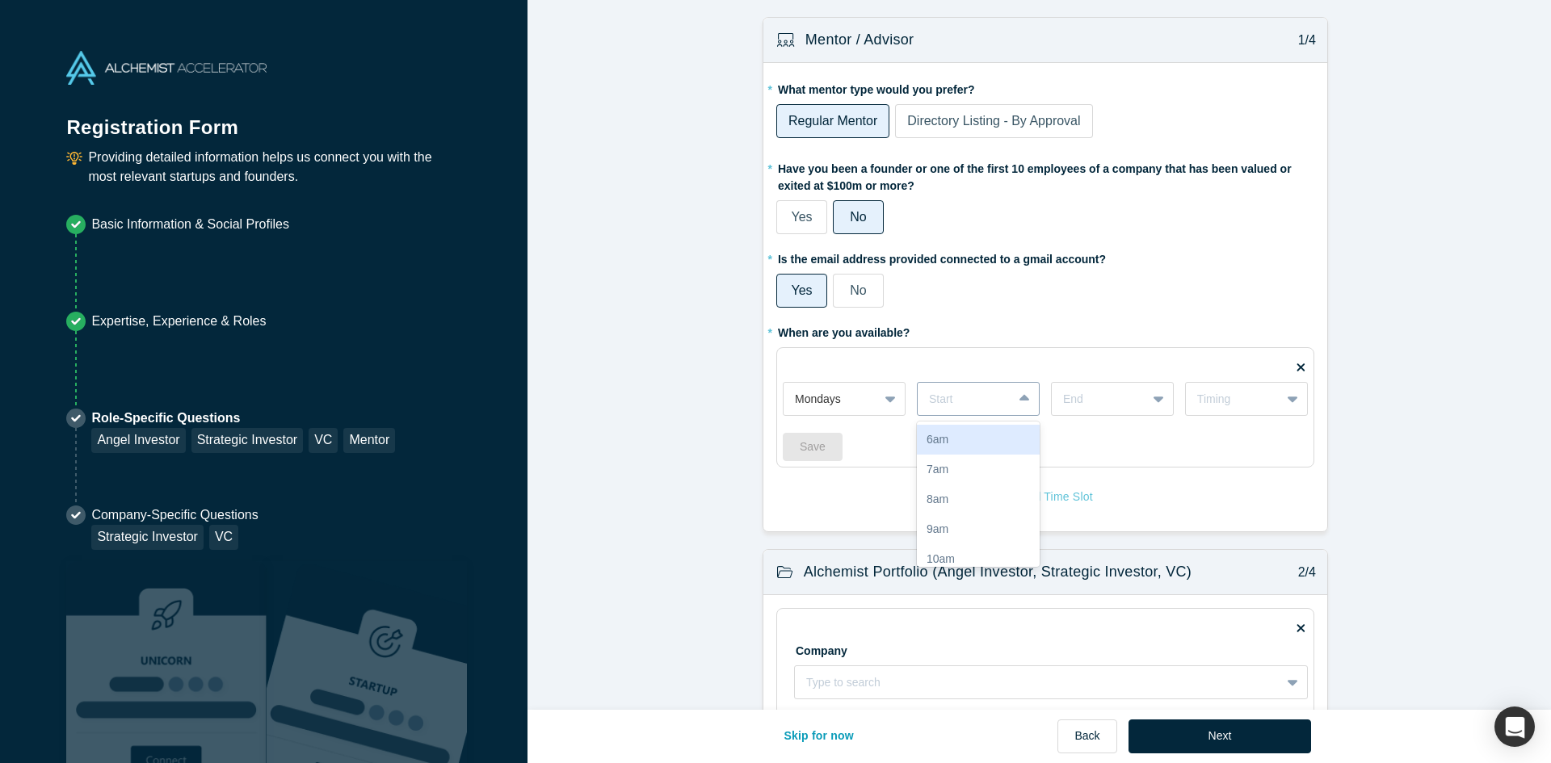
click at [968, 401] on div at bounding box center [965, 399] width 72 height 20
click at [985, 439] on div "6am" at bounding box center [978, 440] width 123 height 30
click at [1109, 400] on div at bounding box center [1099, 399] width 72 height 20
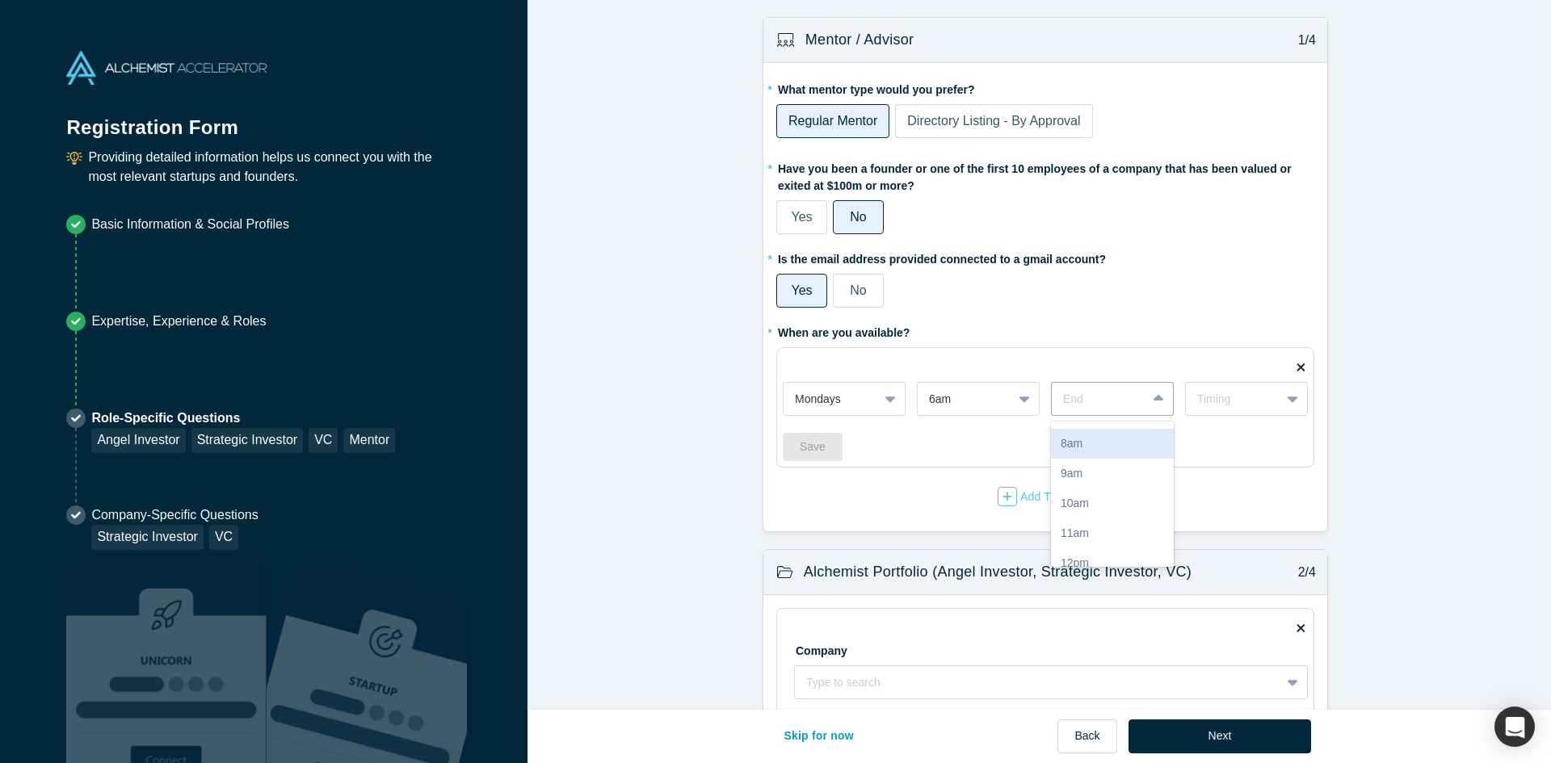
scroll to position [81, 0]
click at [1098, 472] on div "10am" at bounding box center [1112, 479] width 123 height 30
click at [1287, 400] on icon at bounding box center [1292, 398] width 10 height 6
click at [1225, 440] on div "Weekly" at bounding box center [1246, 440] width 123 height 30
click at [984, 117] on span "Directory Listing - By Approval" at bounding box center [993, 121] width 173 height 14
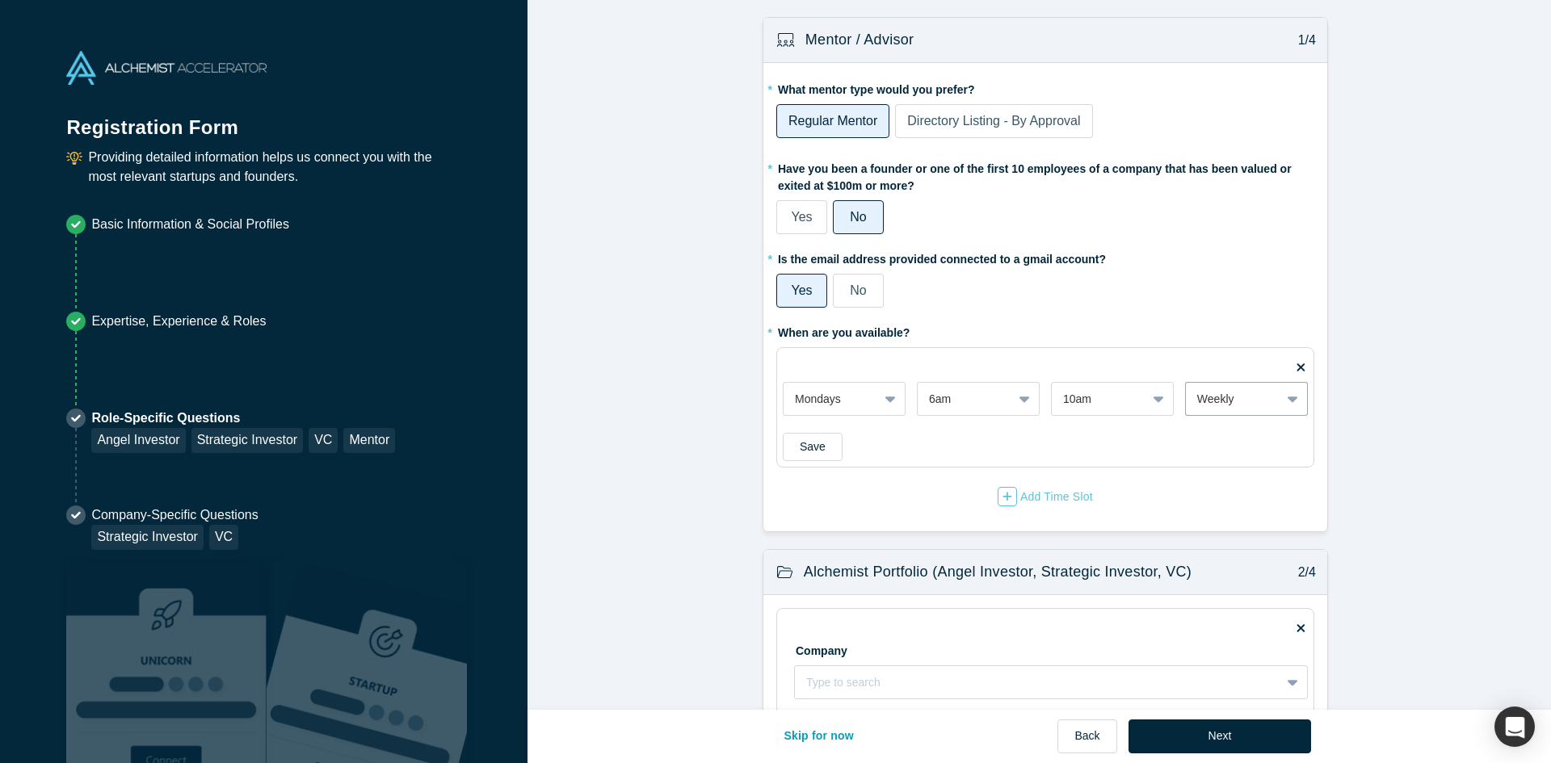
click at [0, 0] on input "Directory Listing - By Approval" at bounding box center [0, 0] width 0 height 0
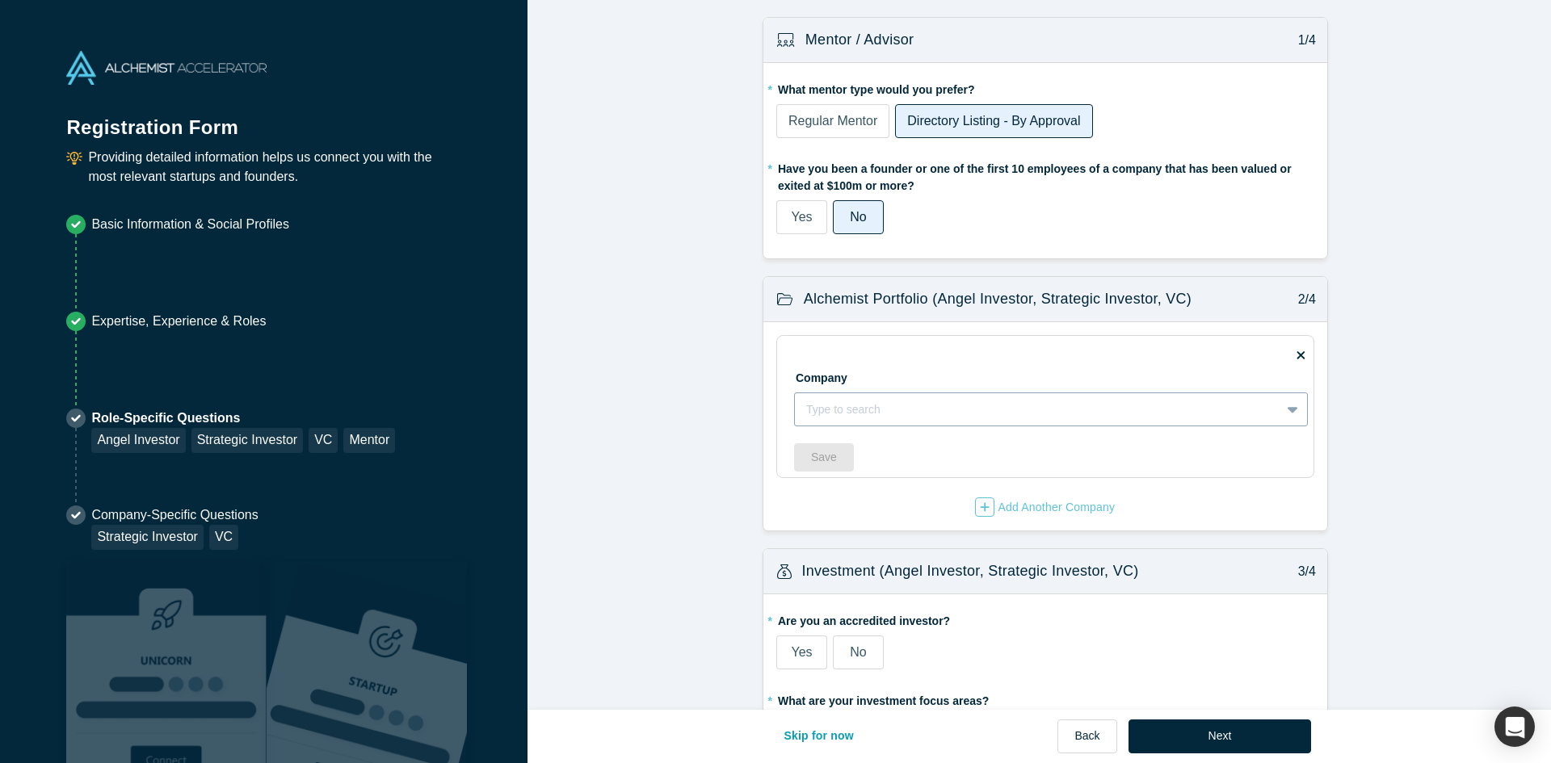
click at [864, 408] on div at bounding box center [1037, 410] width 463 height 20
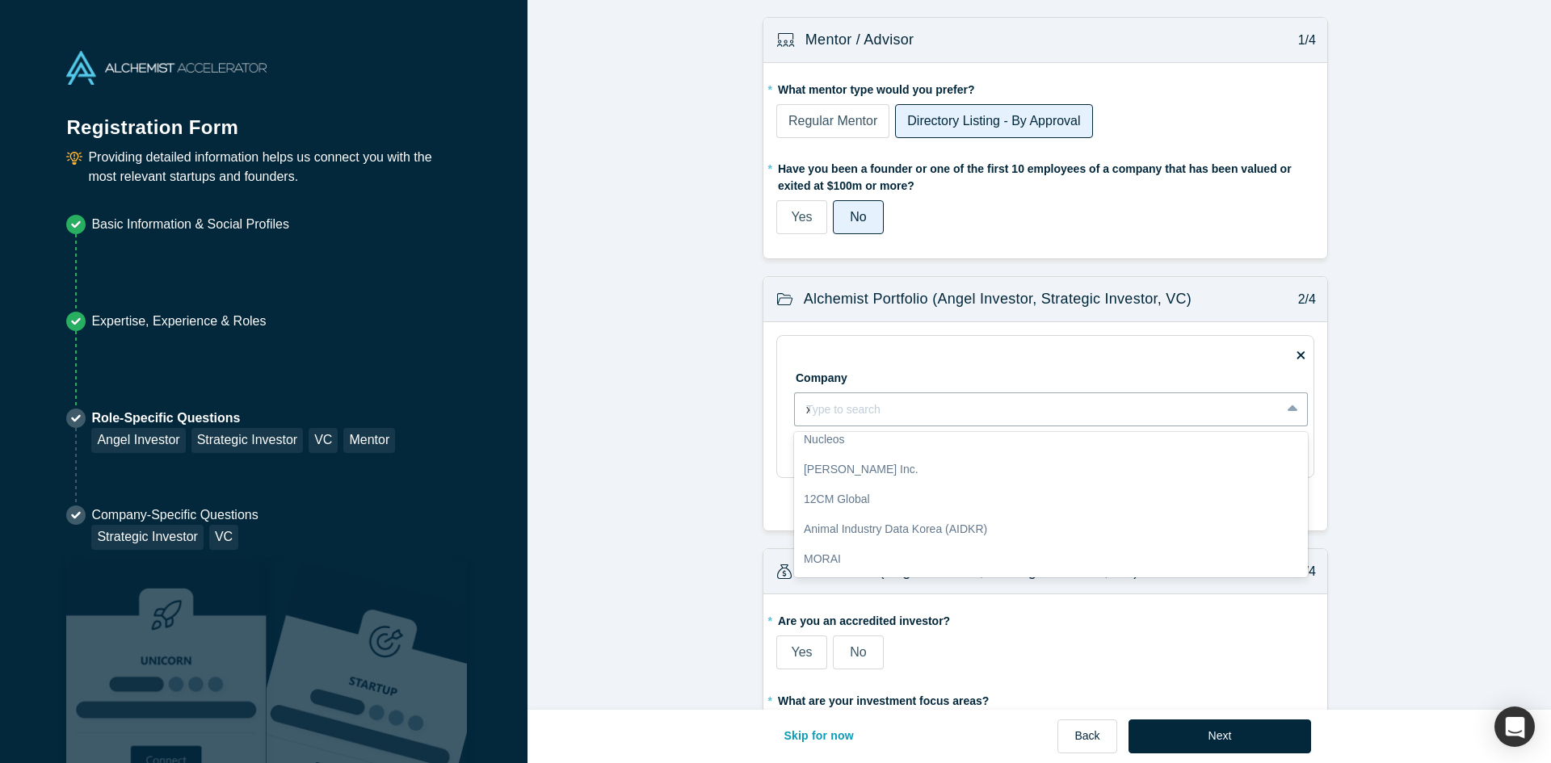
scroll to position [0, 0]
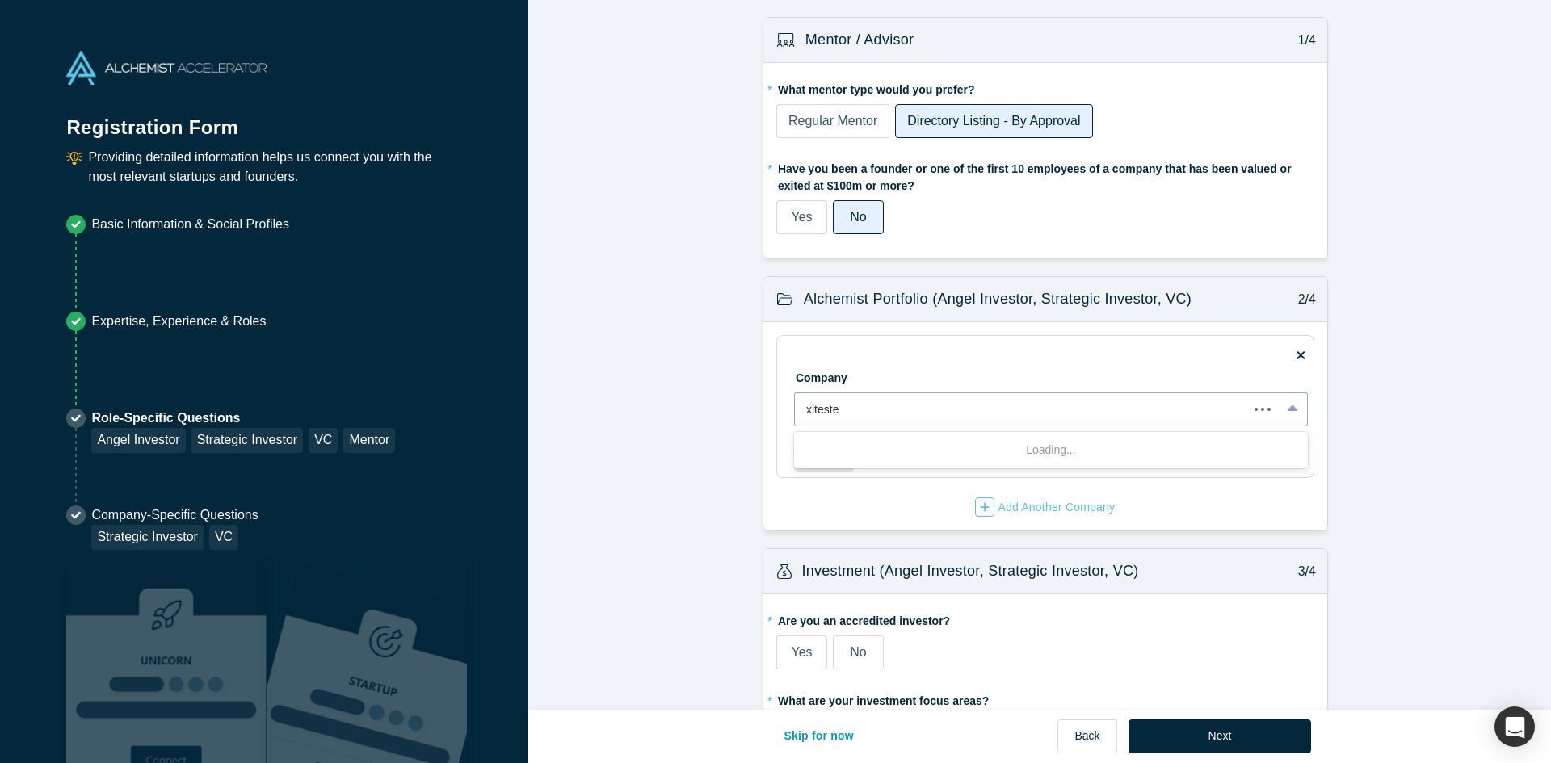
type input "xitester"
click at [1073, 452] on div "Xitester" at bounding box center [1051, 450] width 514 height 30
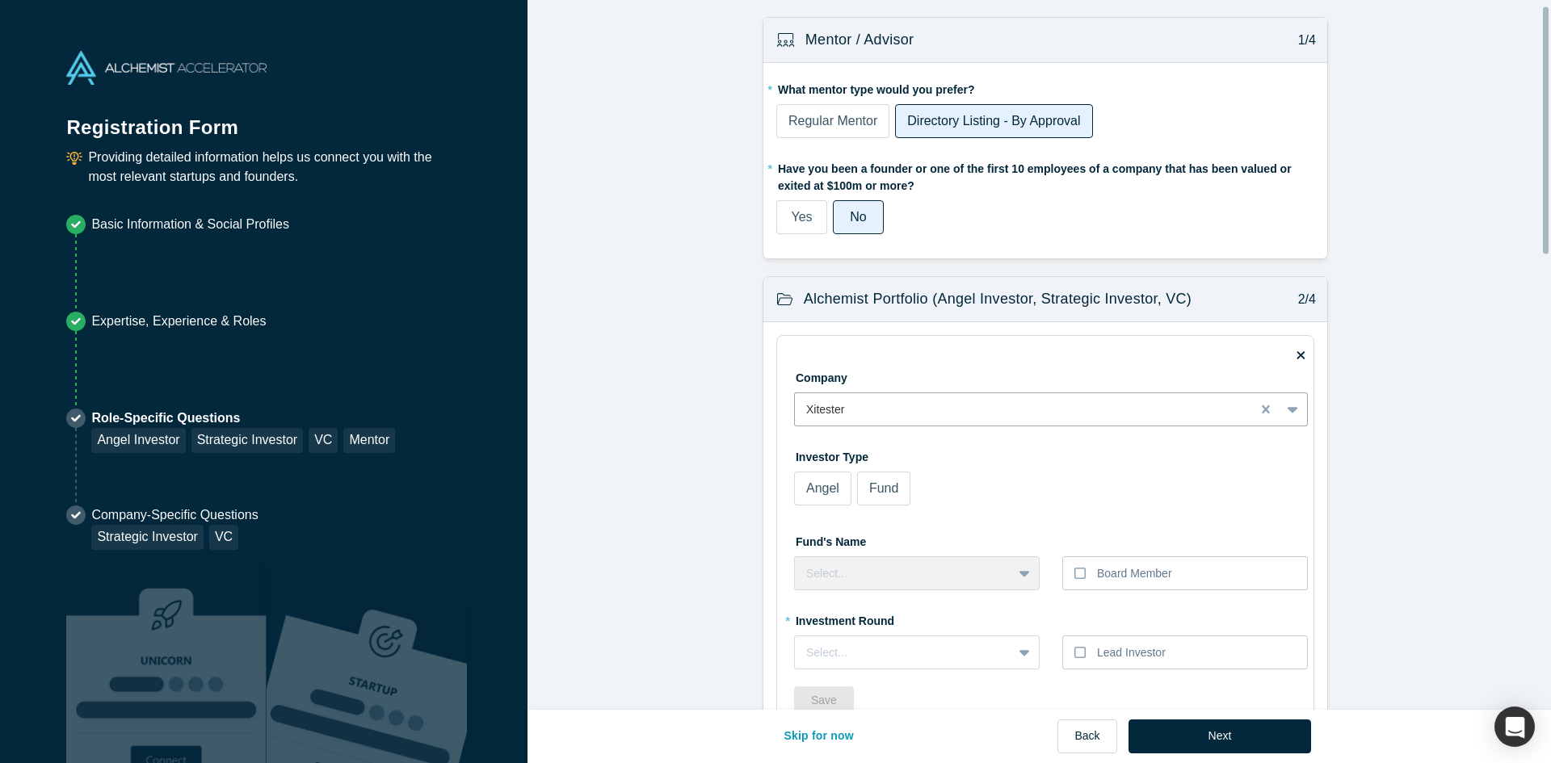
scroll to position [81, 0]
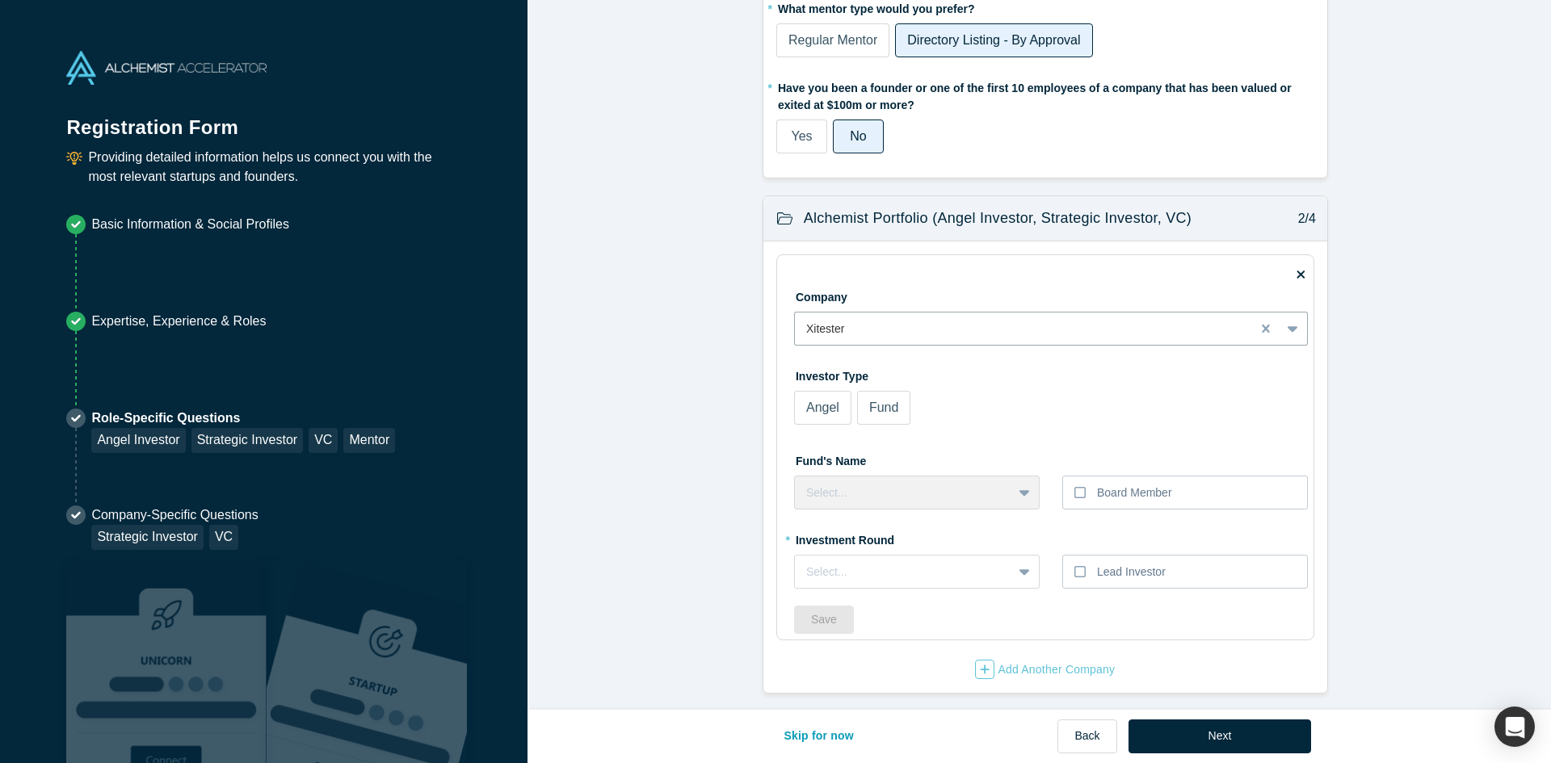
click at [810, 420] on label "Angel" at bounding box center [822, 408] width 57 height 34
click at [0, 0] on input "Angel" at bounding box center [0, 0] width 0 height 0
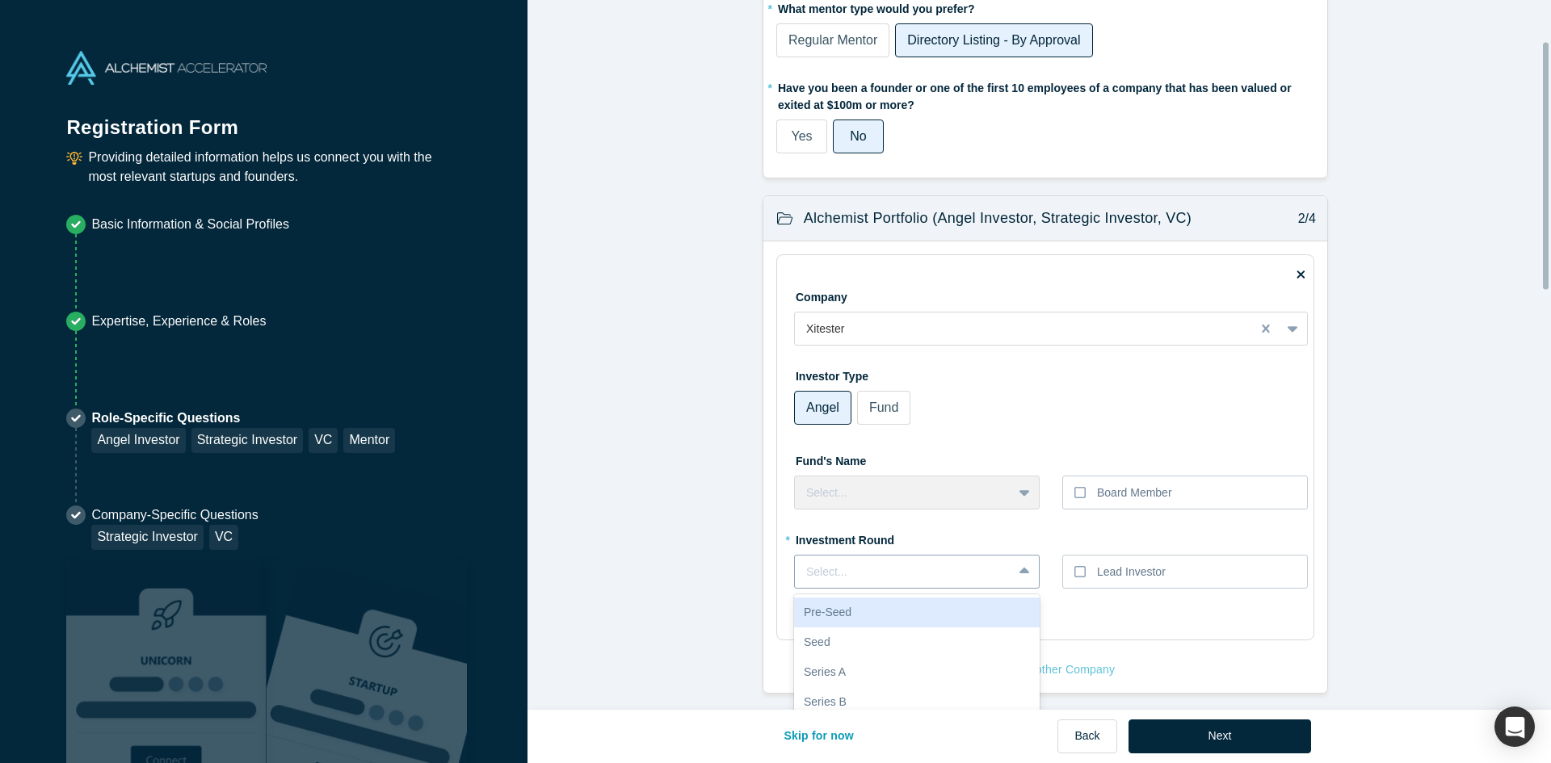
click at [1019, 569] on div "10 results available. Use Up and Down to choose options, press Enter to select …" at bounding box center [917, 572] width 246 height 34
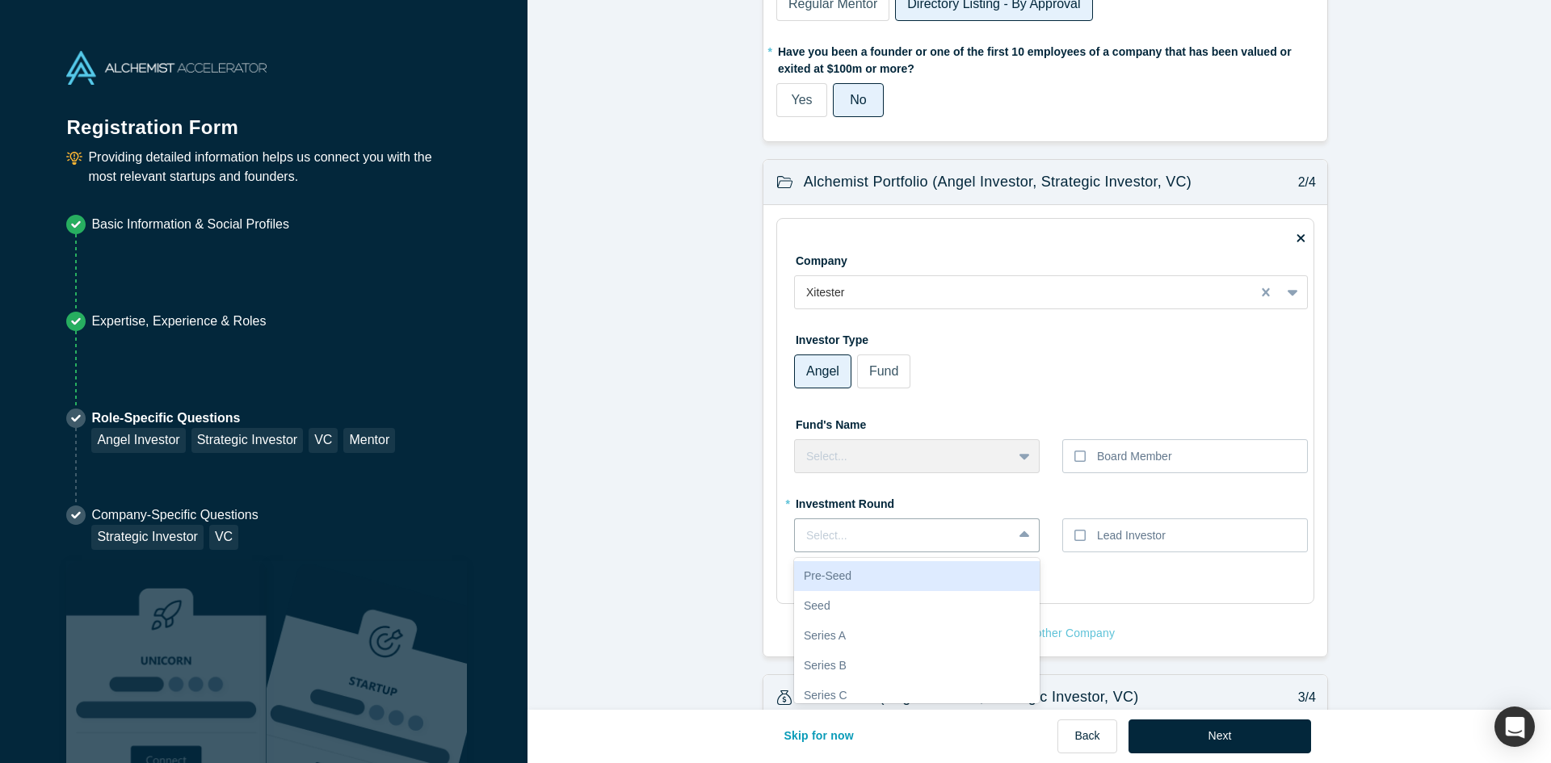
click at [969, 570] on div "Pre-Seed" at bounding box center [917, 576] width 246 height 30
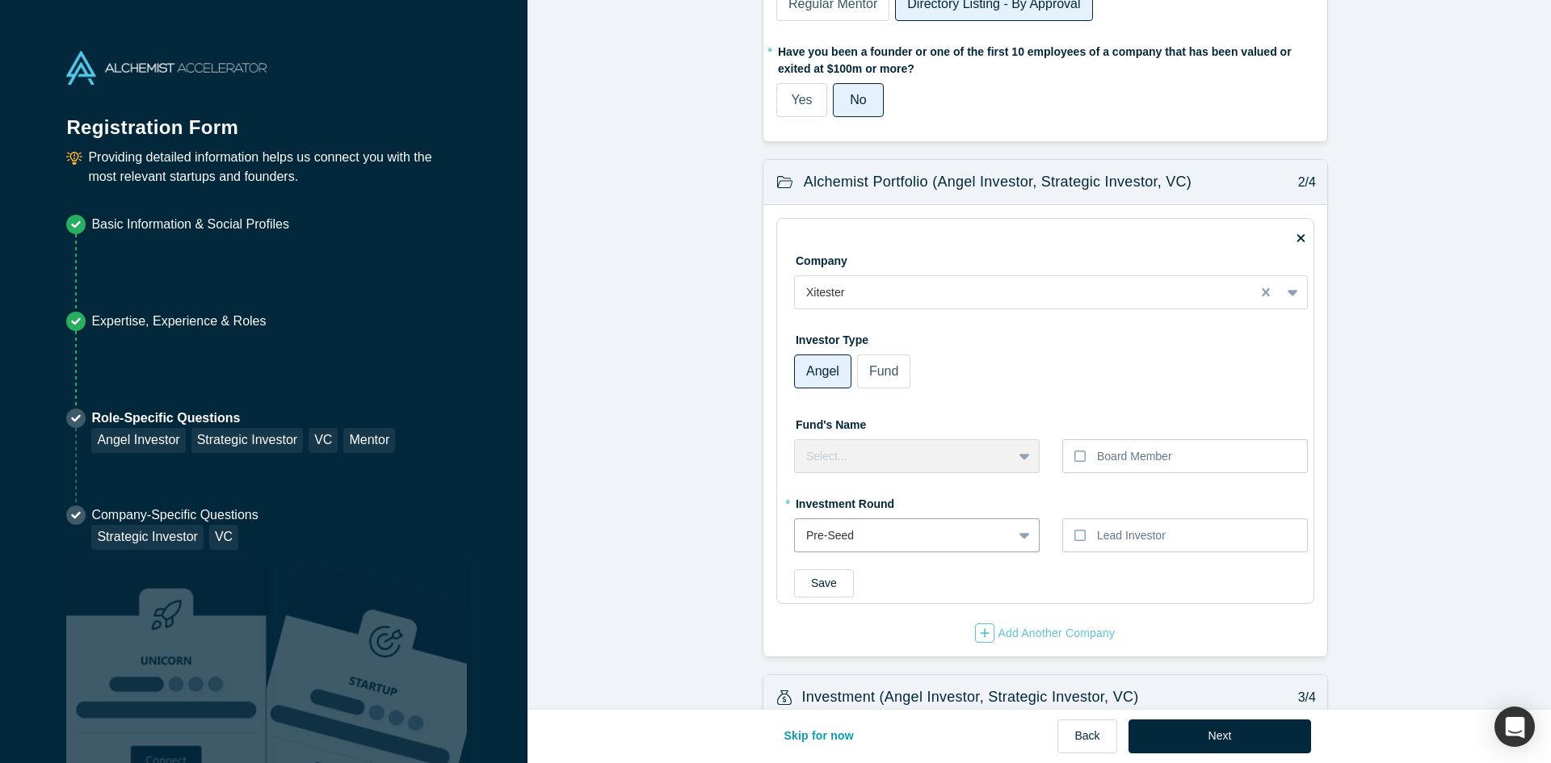
click at [1021, 459] on div "Select..." at bounding box center [917, 456] width 246 height 34
click at [859, 542] on div at bounding box center [903, 536] width 195 height 20
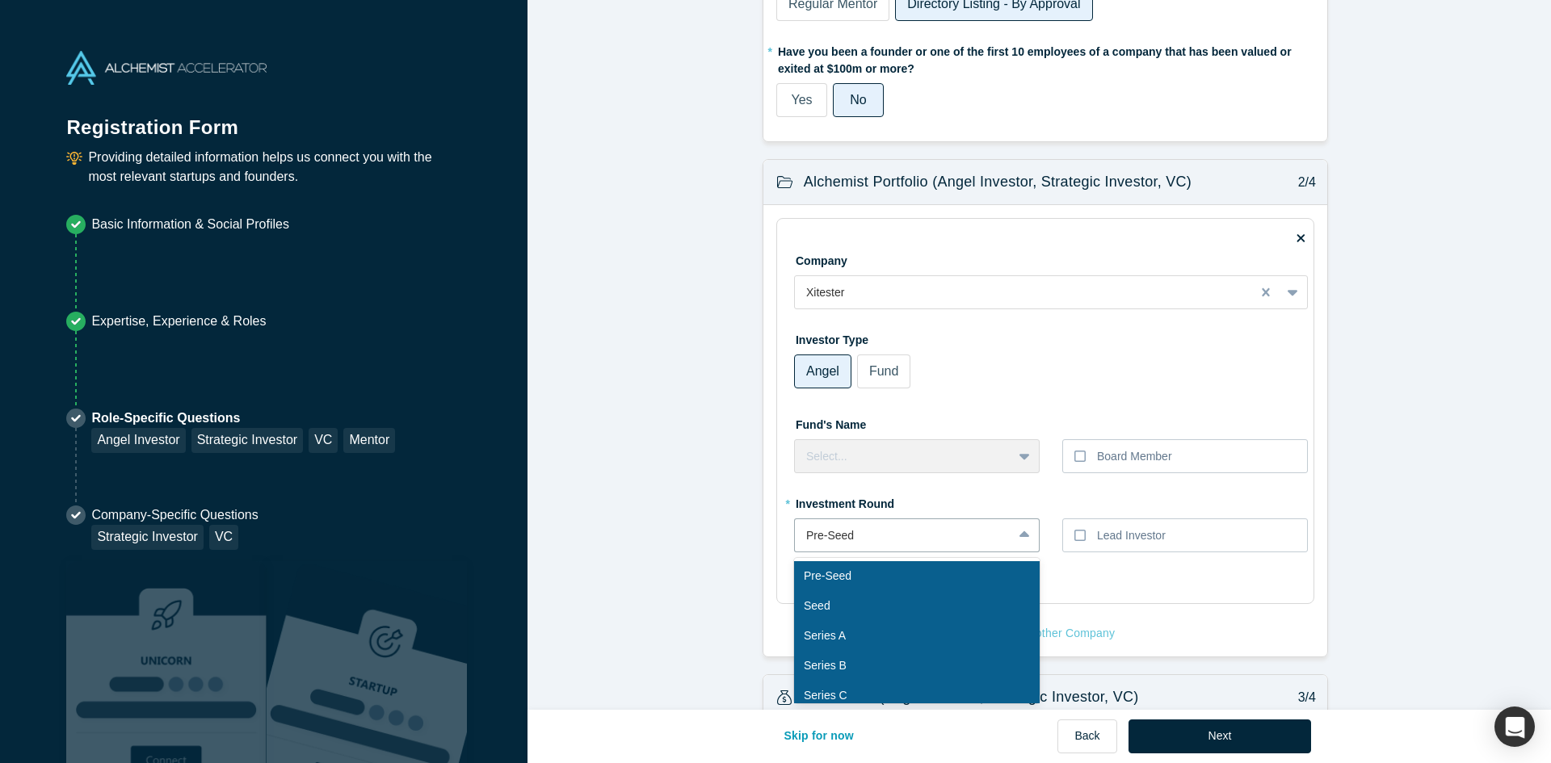
click at [824, 603] on div "Seed" at bounding box center [917, 606] width 246 height 30
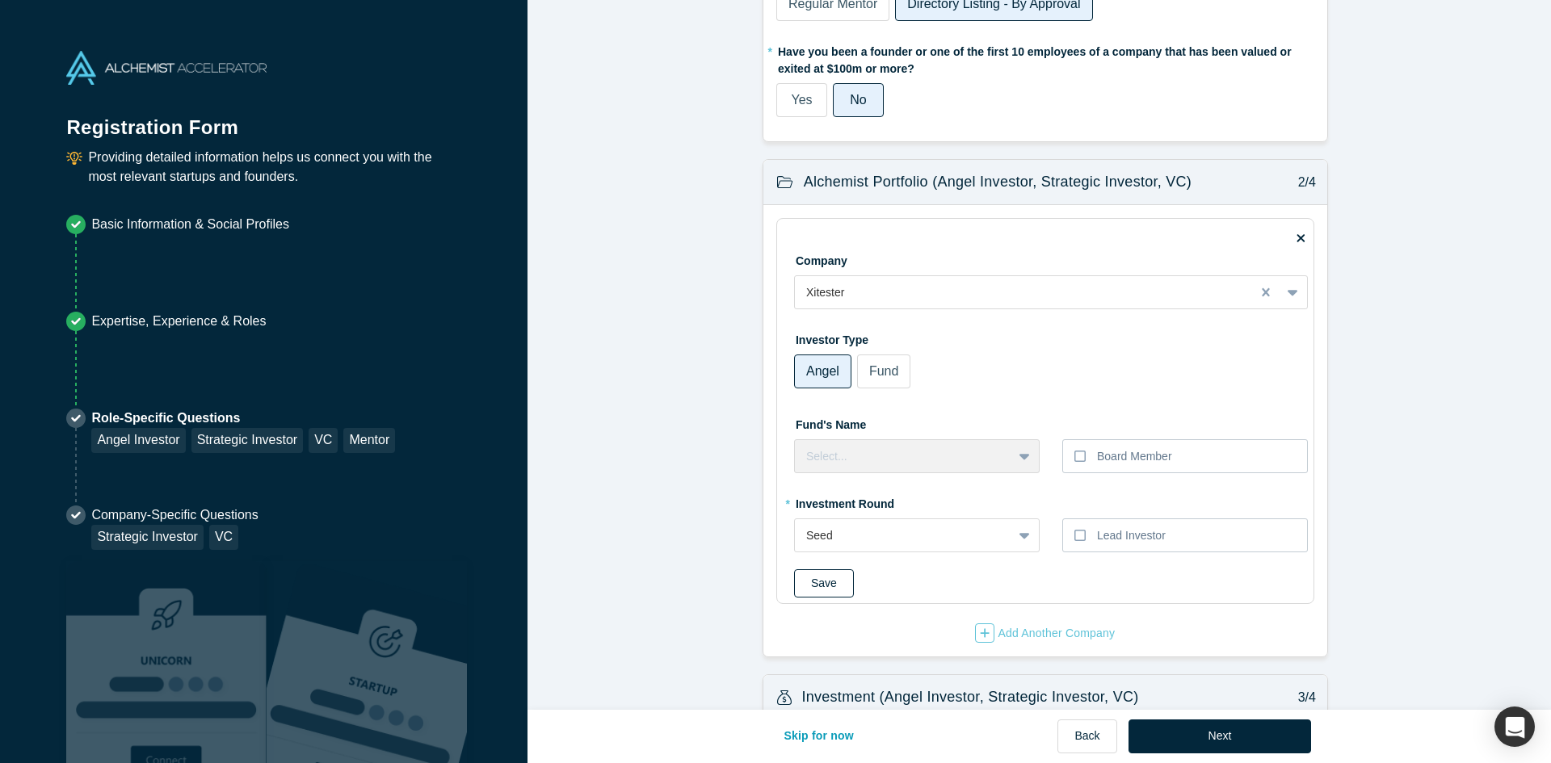
click at [824, 586] on button "Save" at bounding box center [824, 583] width 60 height 28
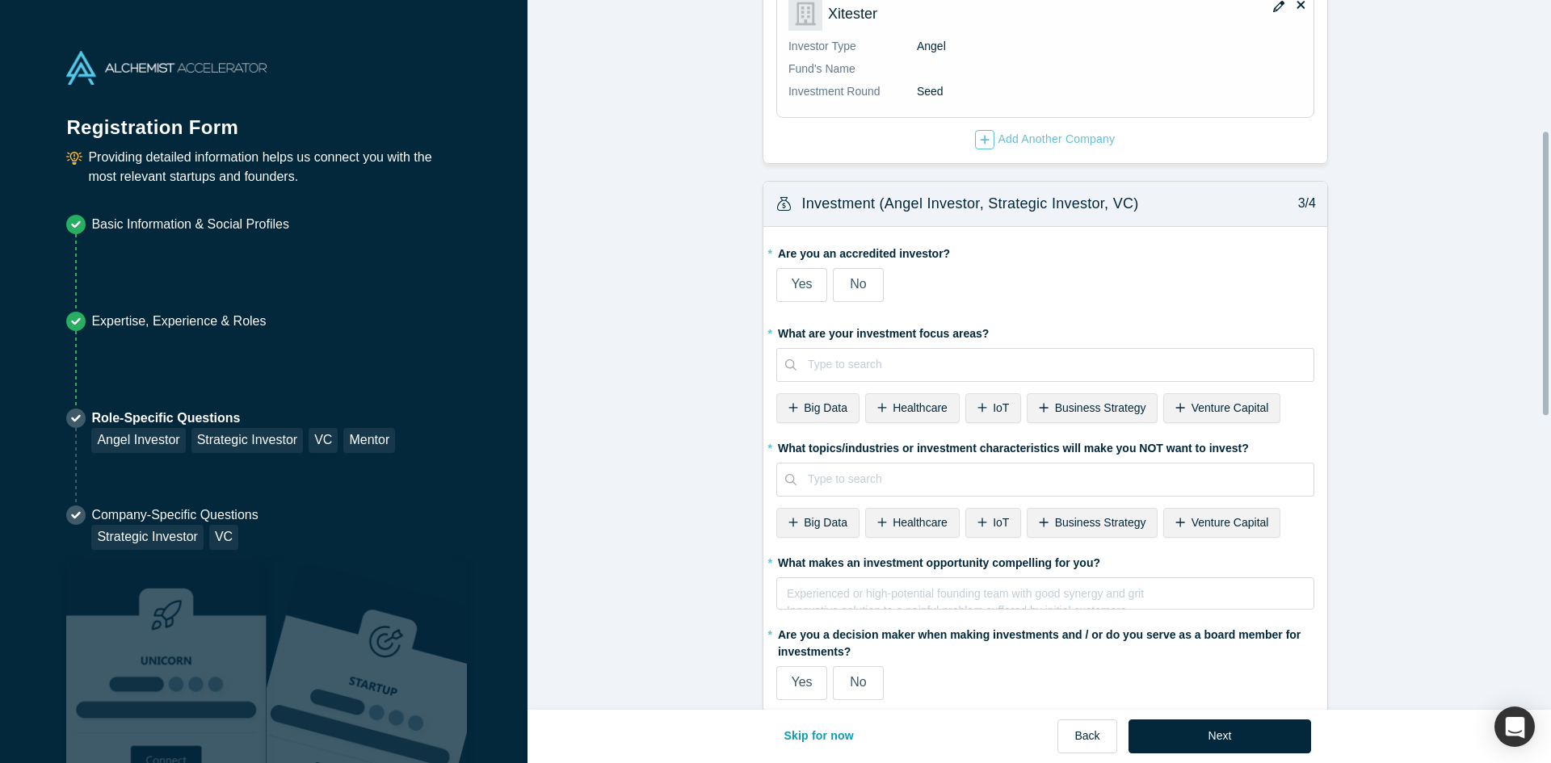
scroll to position [359, 0]
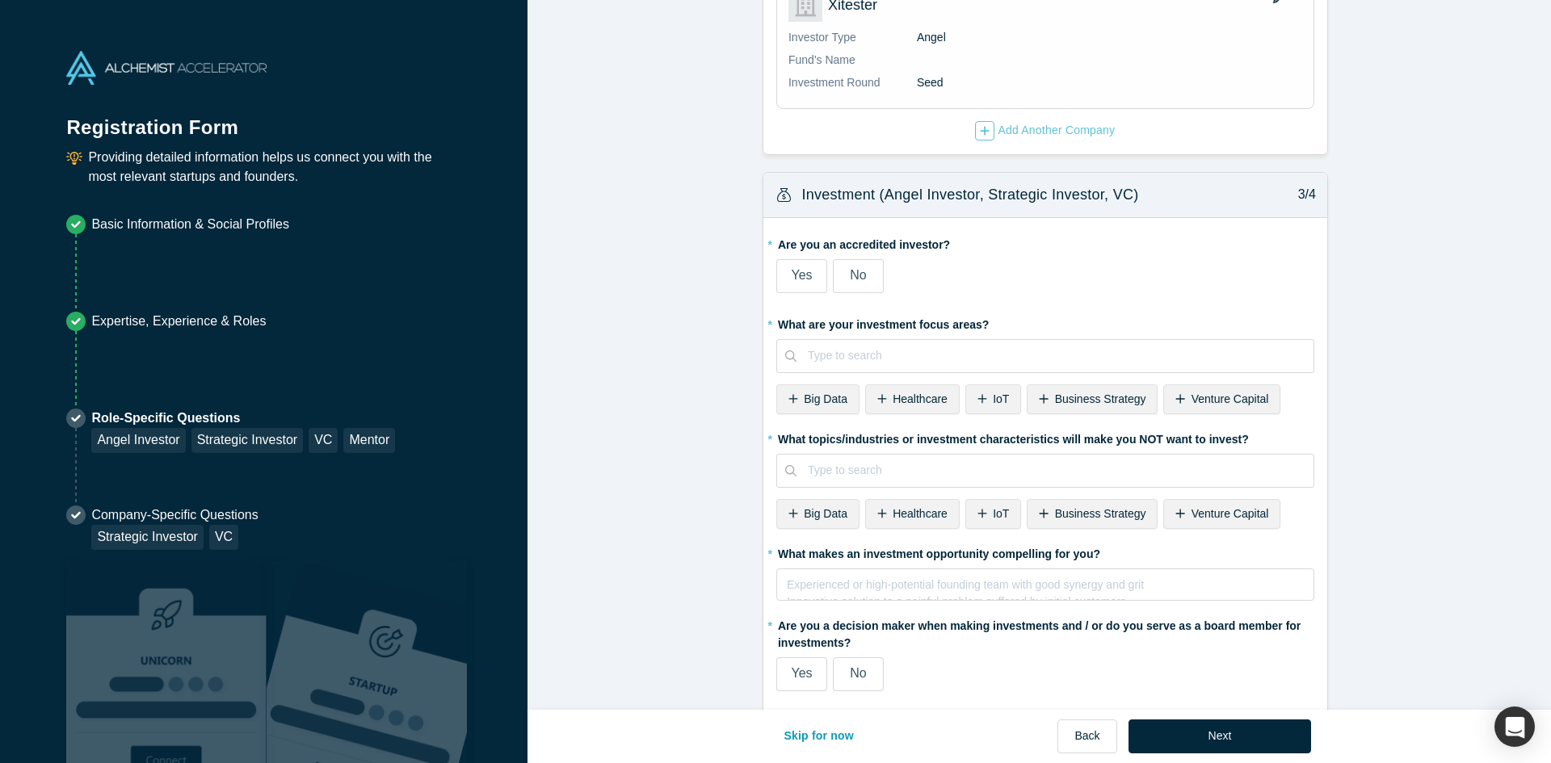
click at [863, 266] on label "No" at bounding box center [858, 276] width 51 height 34
click at [0, 0] on input "No" at bounding box center [0, 0] width 0 height 0
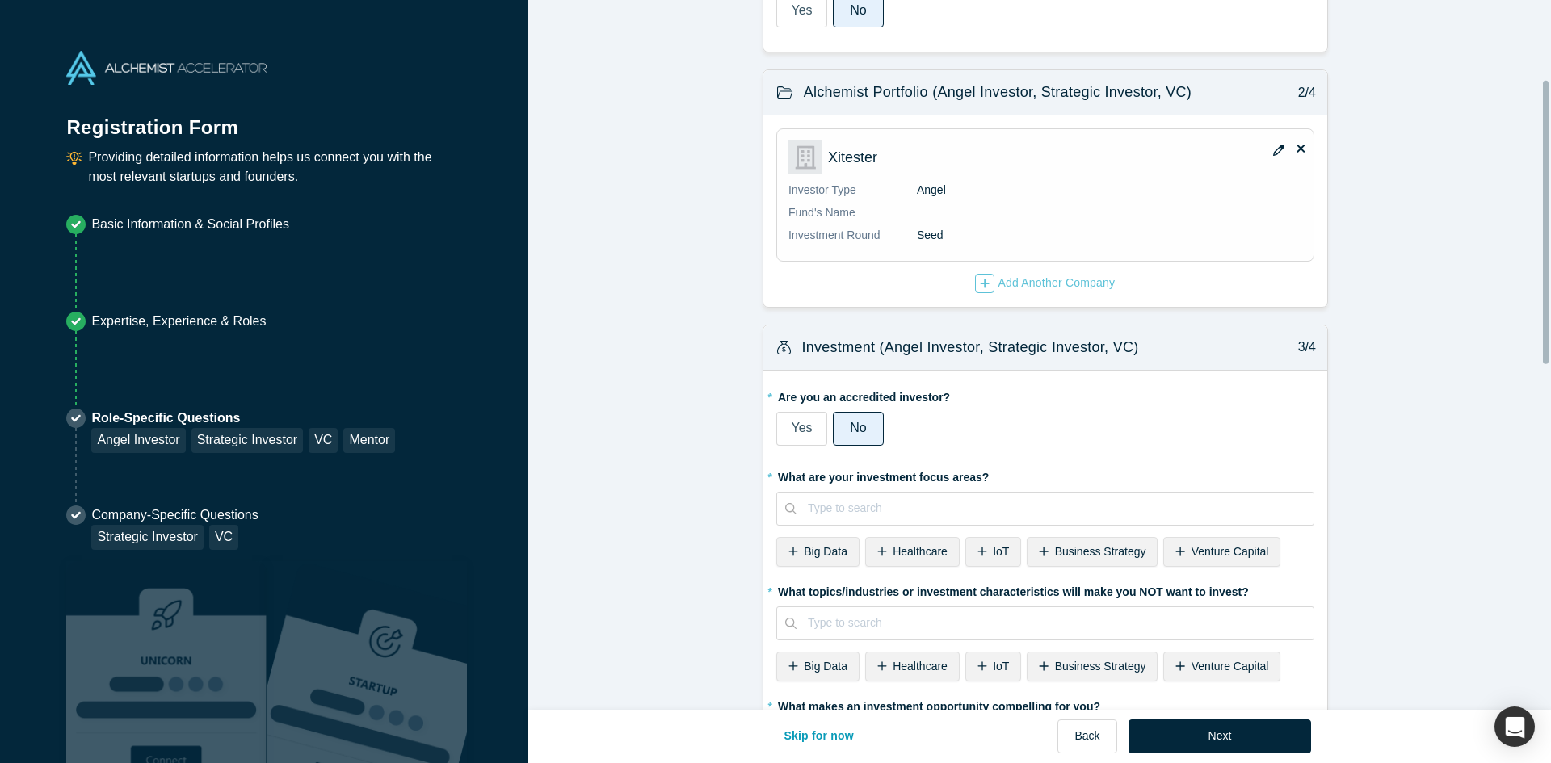
scroll to position [198, 0]
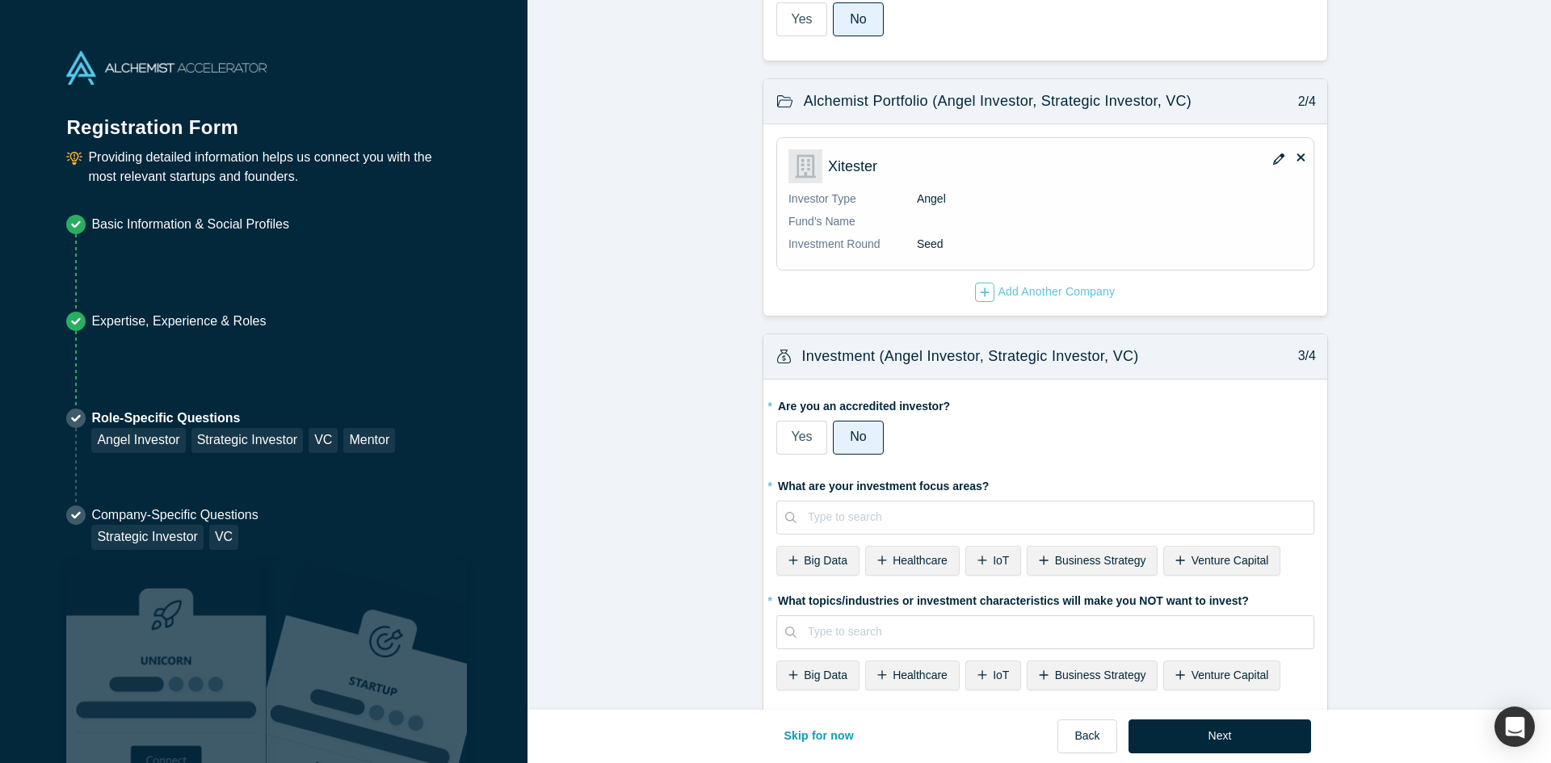
click at [1296, 159] on icon at bounding box center [1300, 157] width 8 height 12
click at [0, 0] on input "checkbox" at bounding box center [0, 0] width 0 height 0
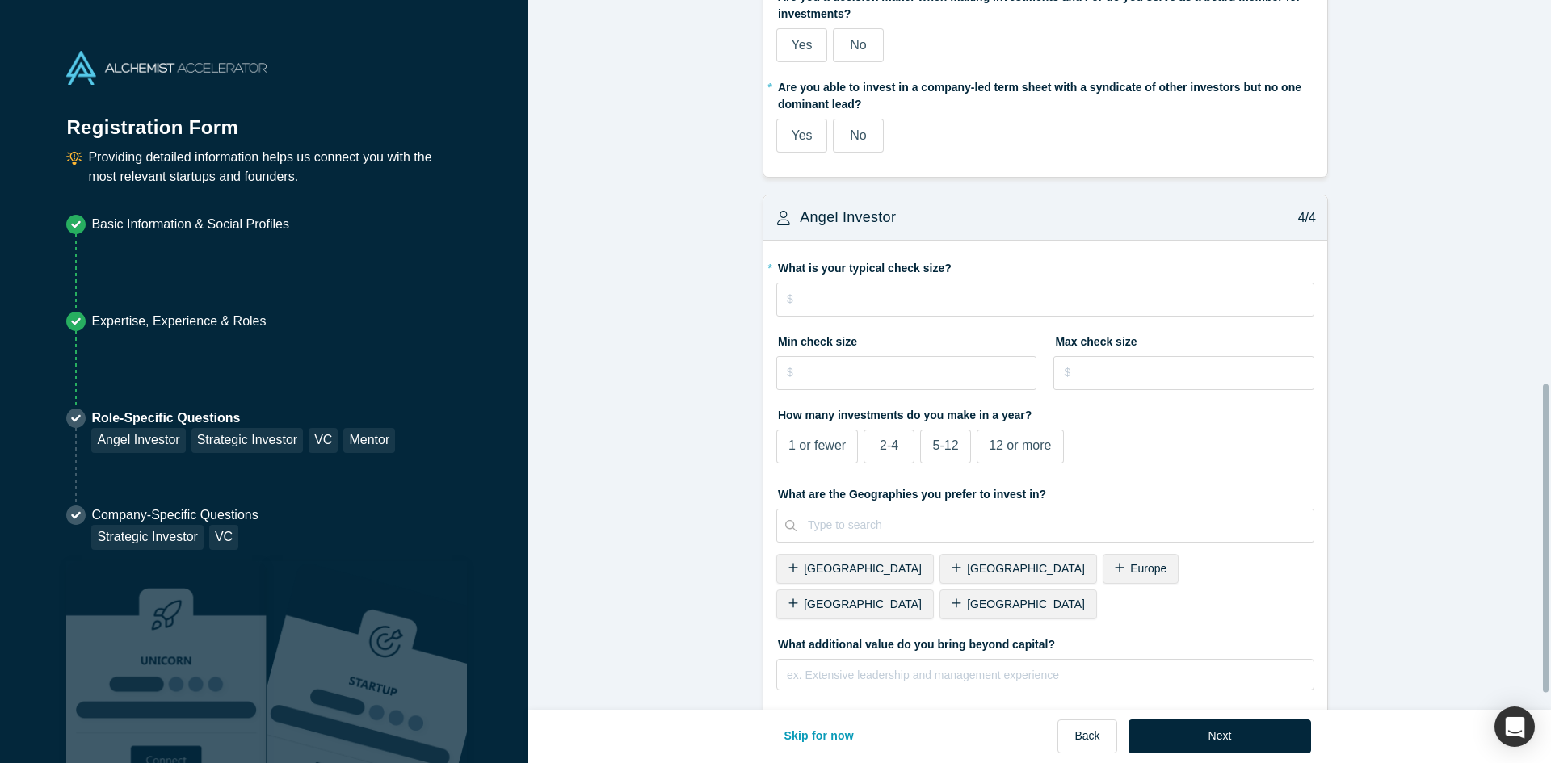
scroll to position [917, 0]
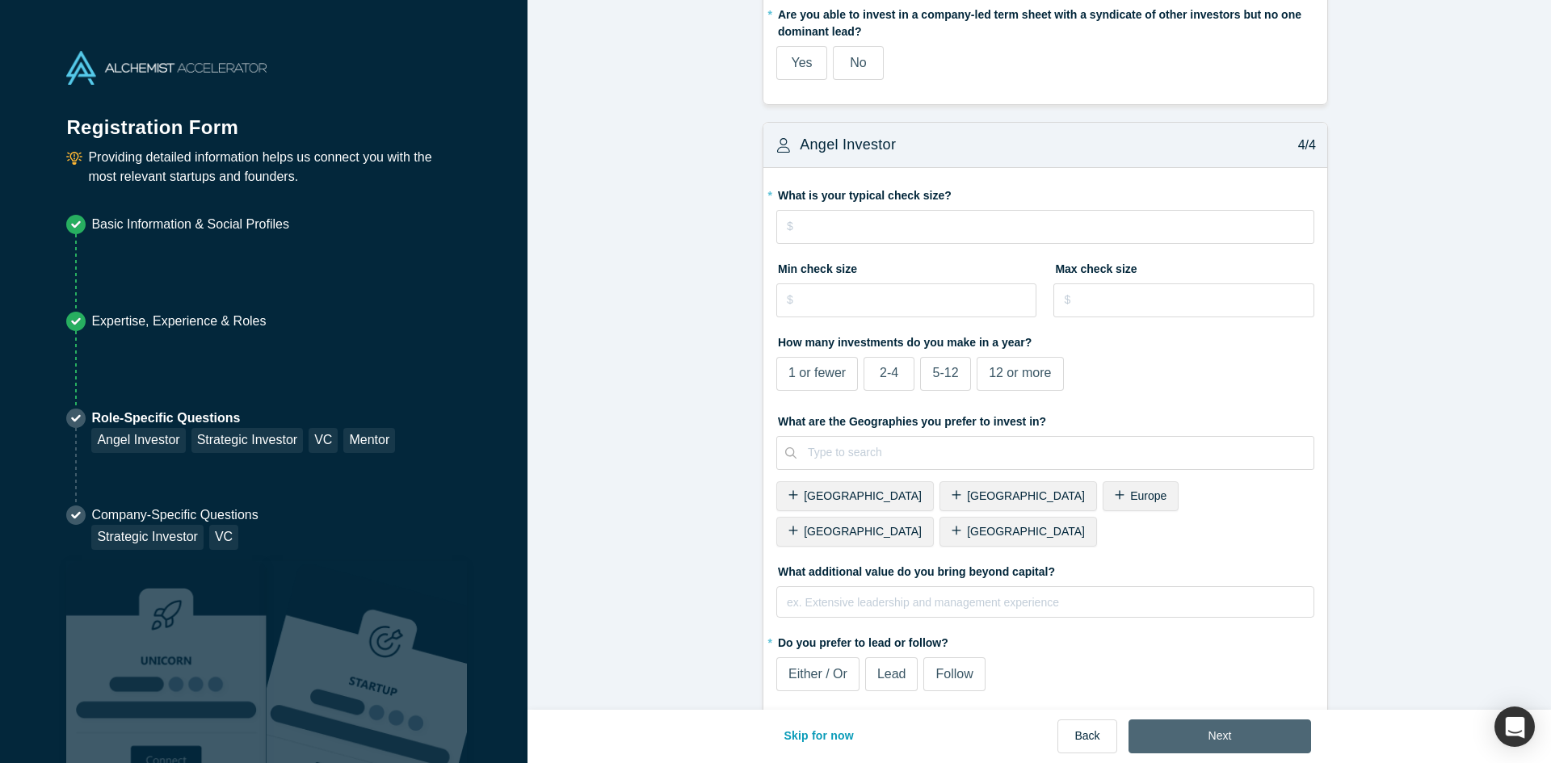
click at [1253, 729] on button "Next" at bounding box center [1219, 737] width 183 height 34
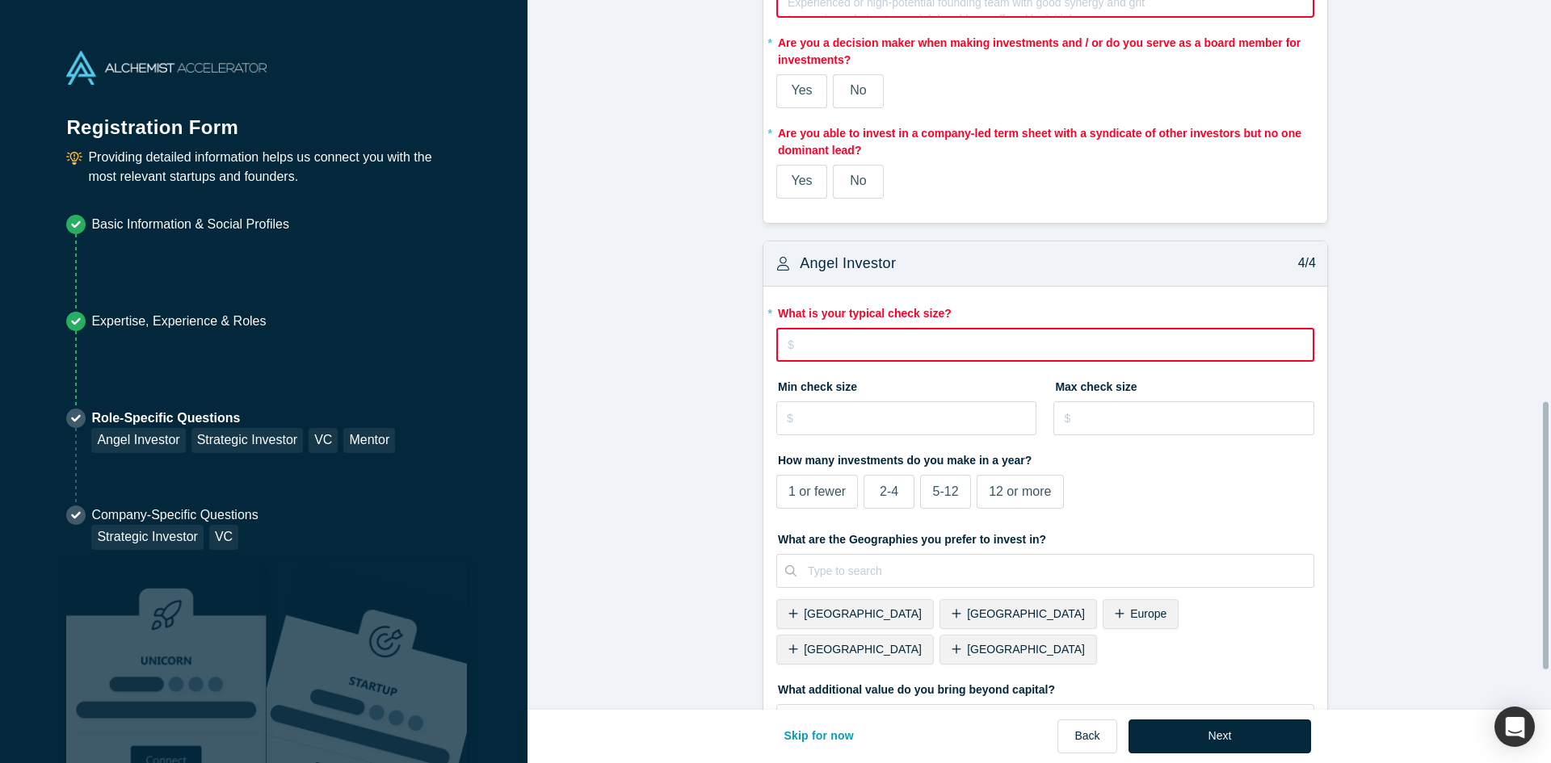
scroll to position [1168, 0]
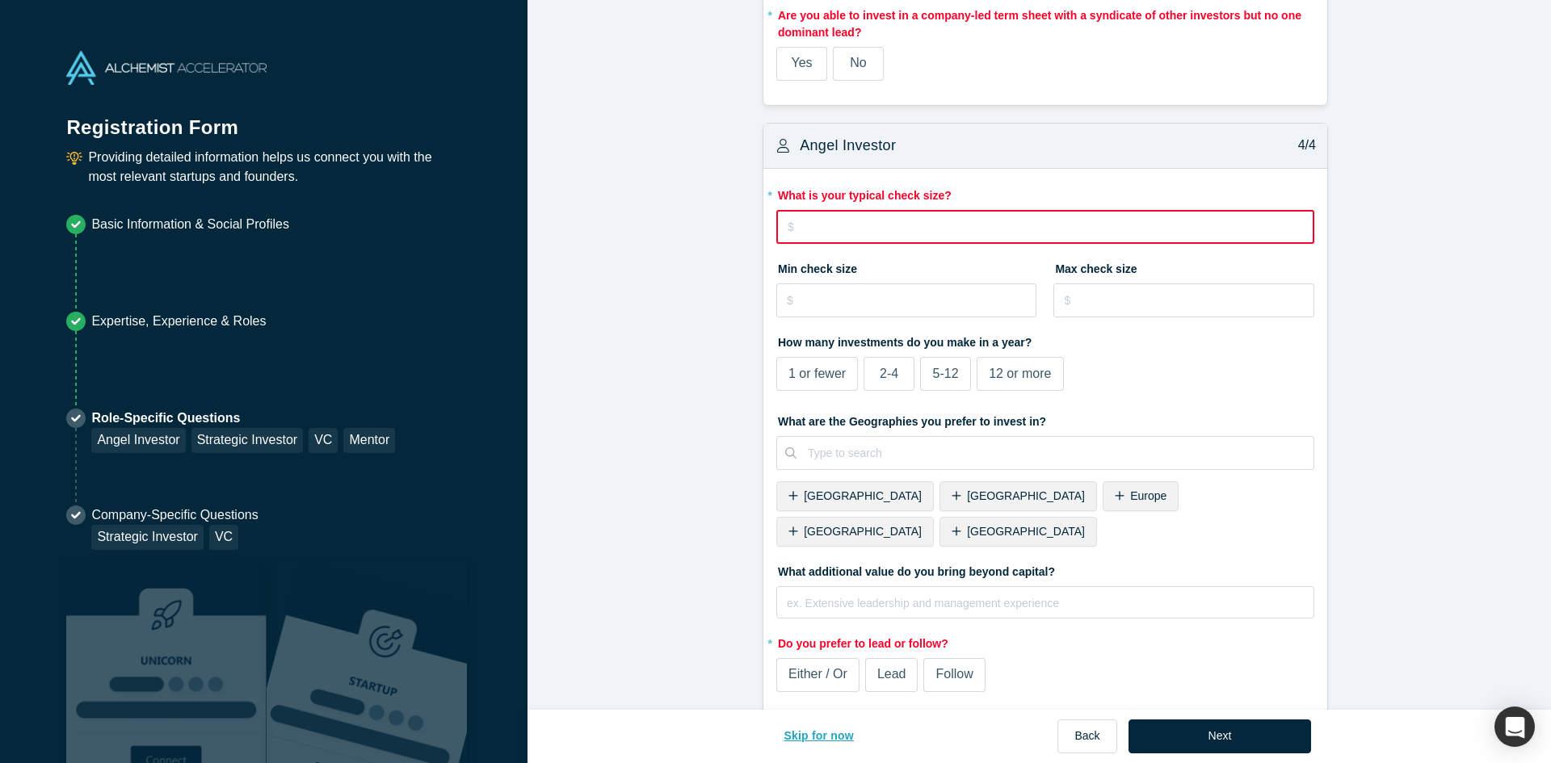
click at [817, 735] on button "Skip for now" at bounding box center [818, 737] width 104 height 34
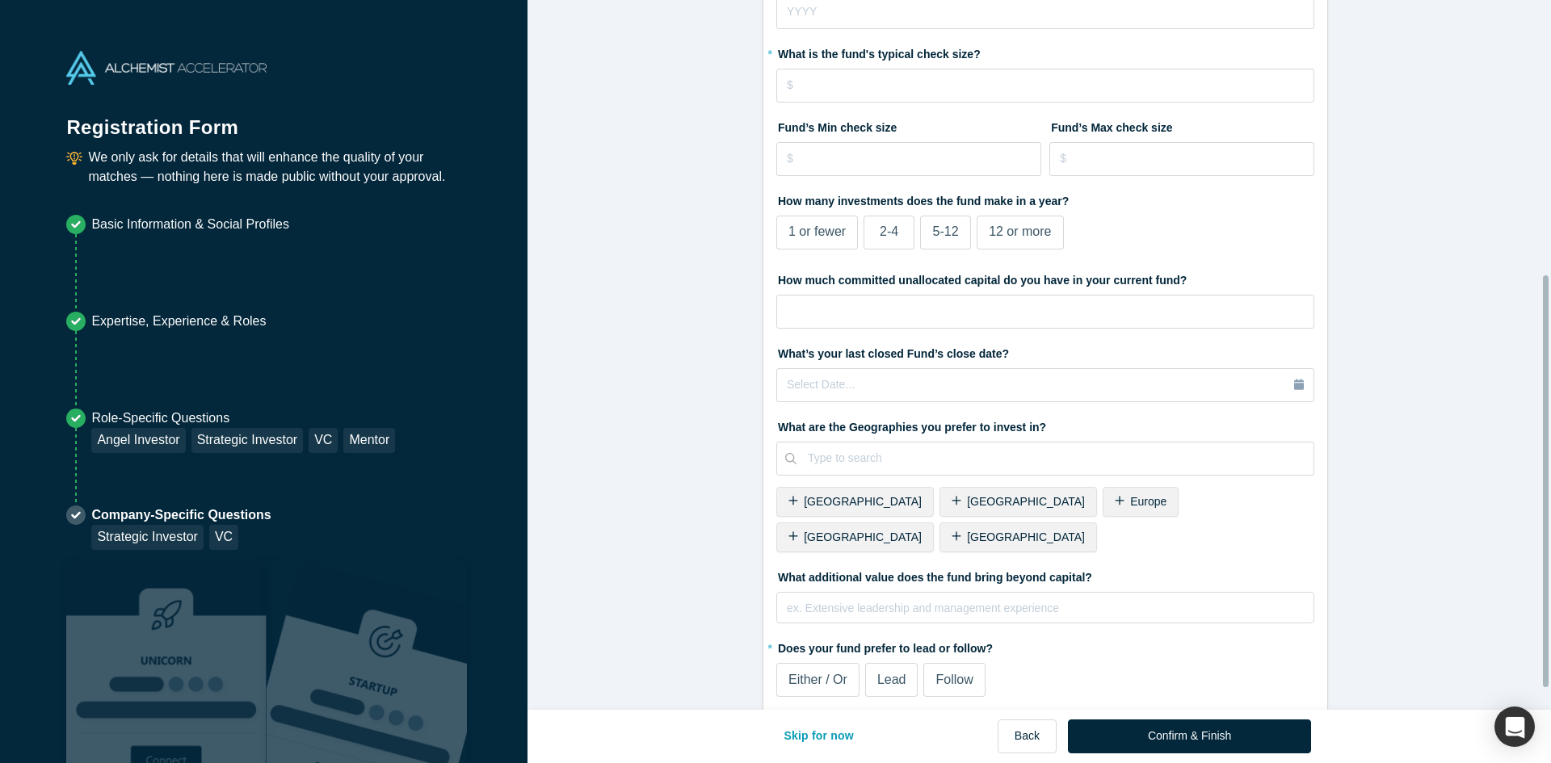
scroll to position [510, 0]
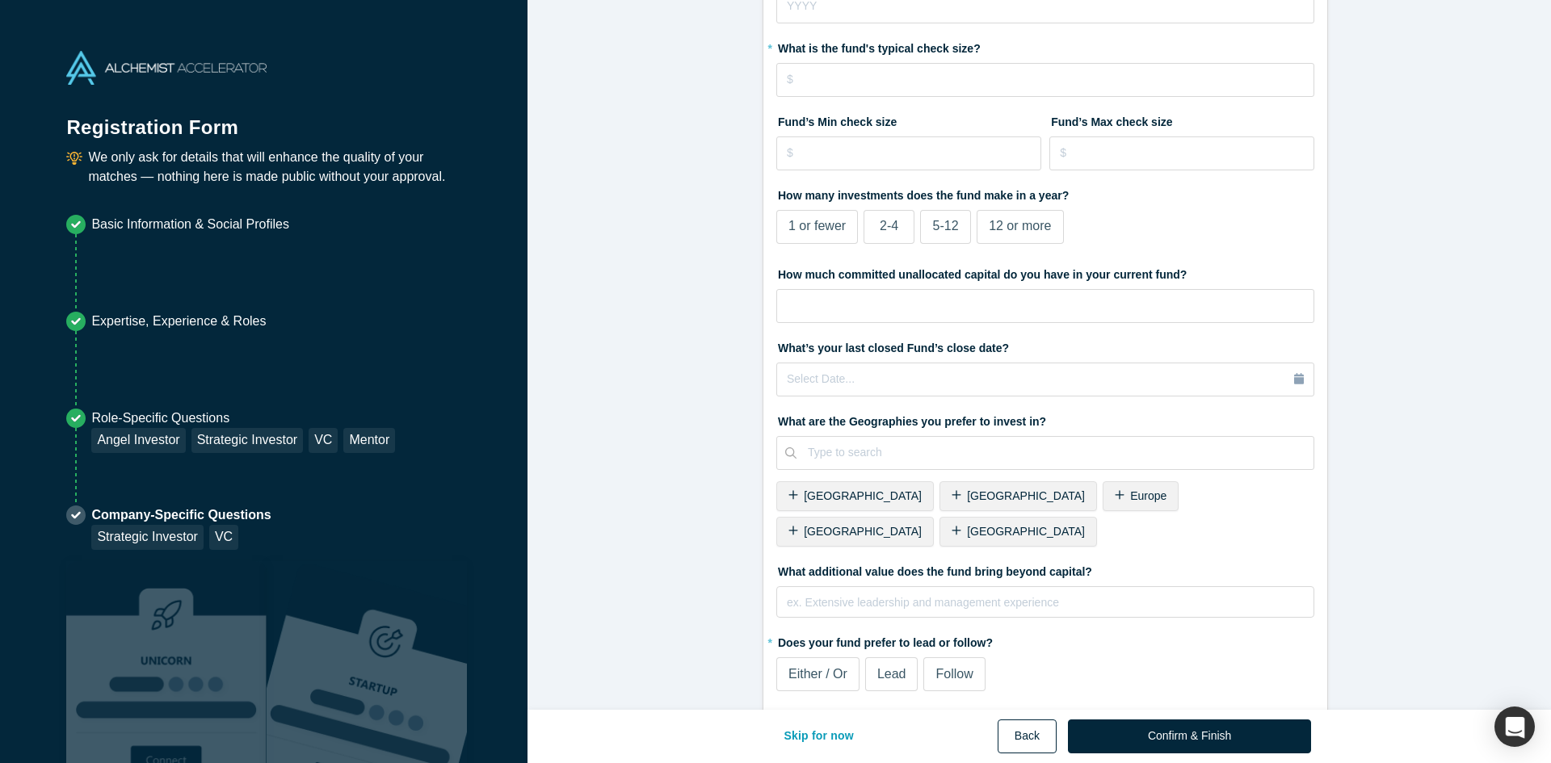
click at [1035, 737] on button "Back" at bounding box center [1026, 737] width 59 height 34
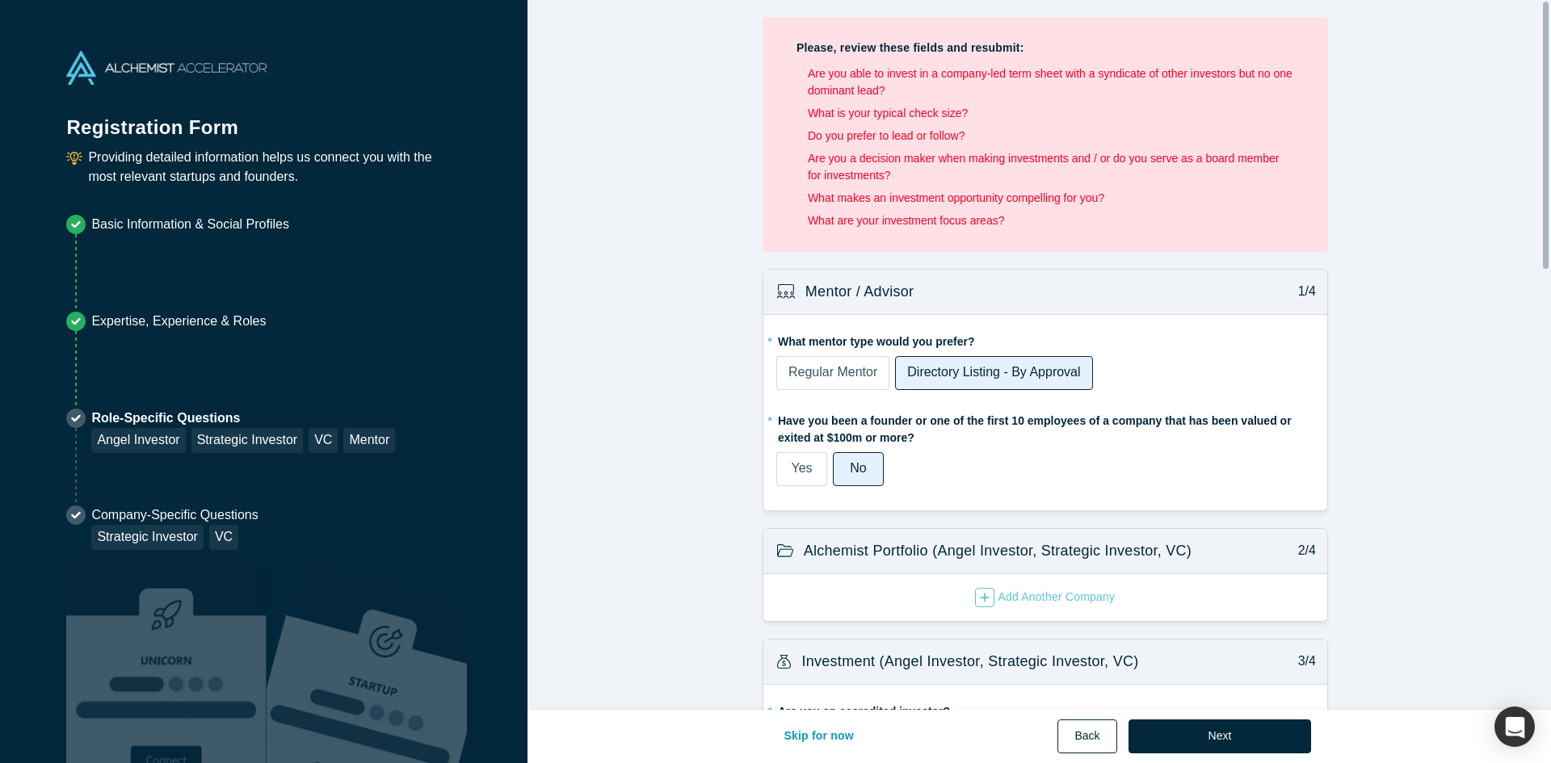
click at [1081, 733] on button "Back" at bounding box center [1086, 737] width 59 height 34
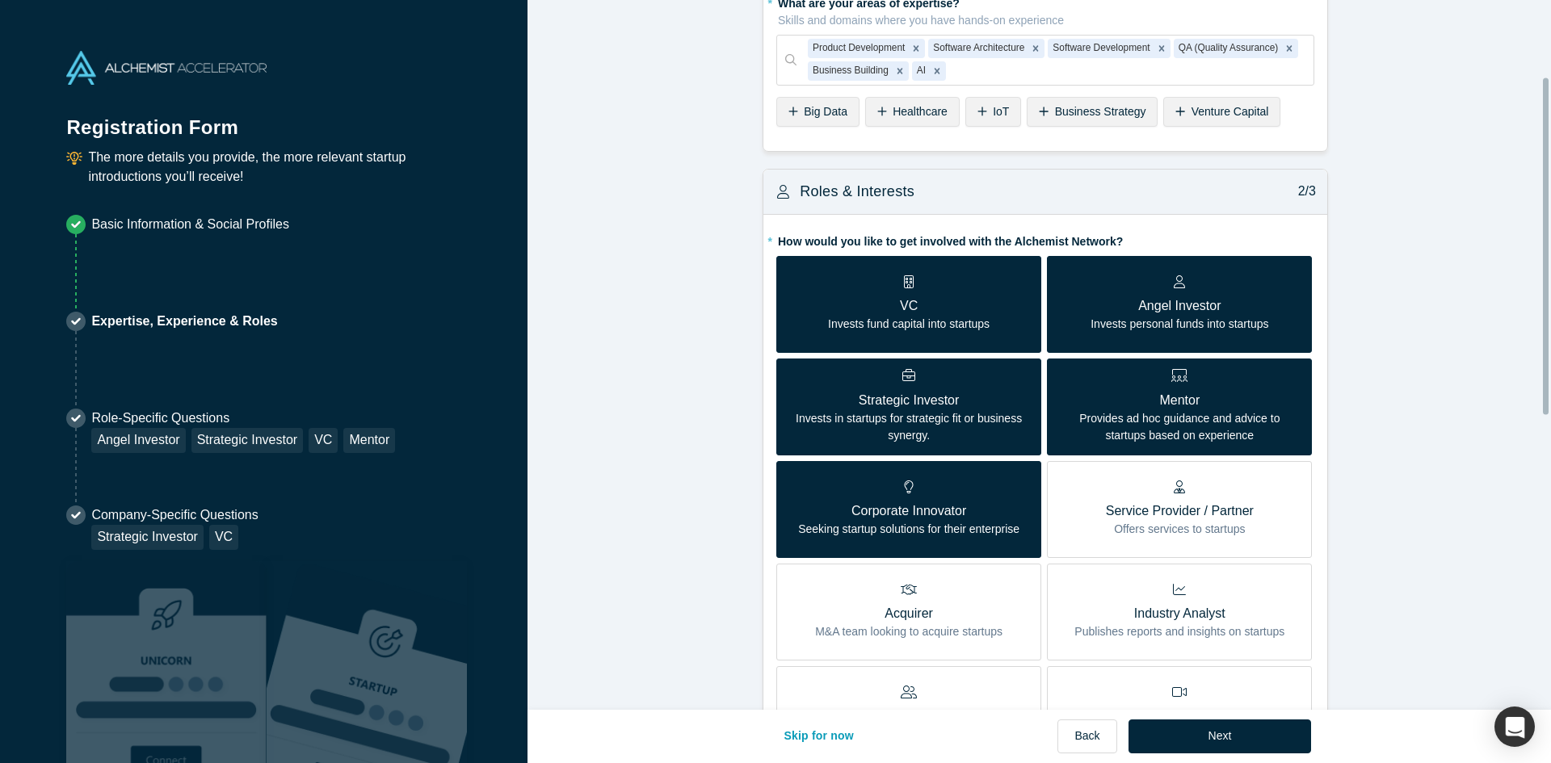
scroll to position [162, 0]
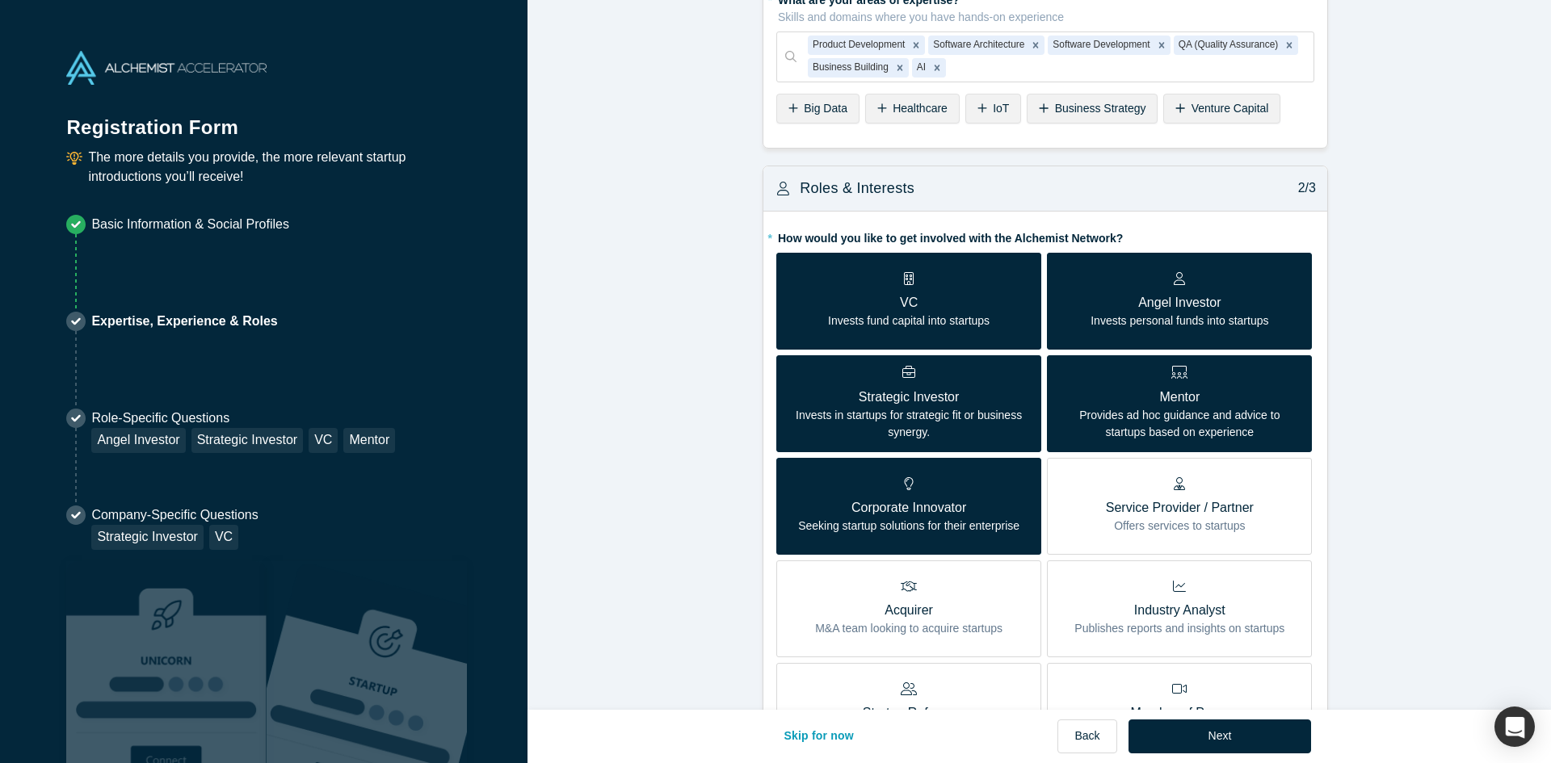
click at [966, 302] on p "VC" at bounding box center [909, 302] width 162 height 19
click at [0, 0] on input "VC Invests fund capital into startups" at bounding box center [0, 0] width 0 height 0
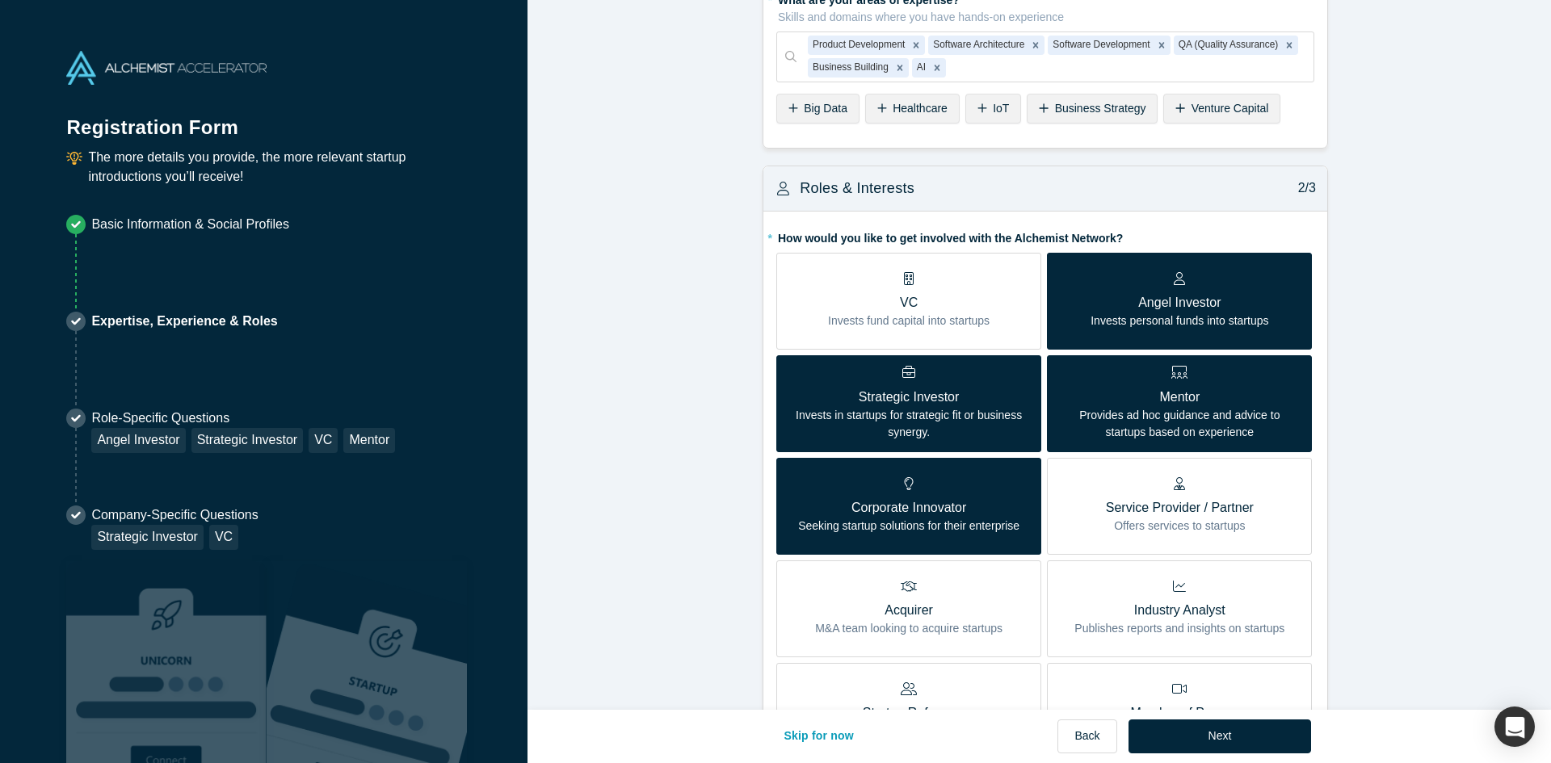
click at [1150, 294] on p "Angel Investor" at bounding box center [1179, 302] width 178 height 19
click at [0, 0] on input "Angel Investor Invests personal funds into startups" at bounding box center [0, 0] width 0 height 0
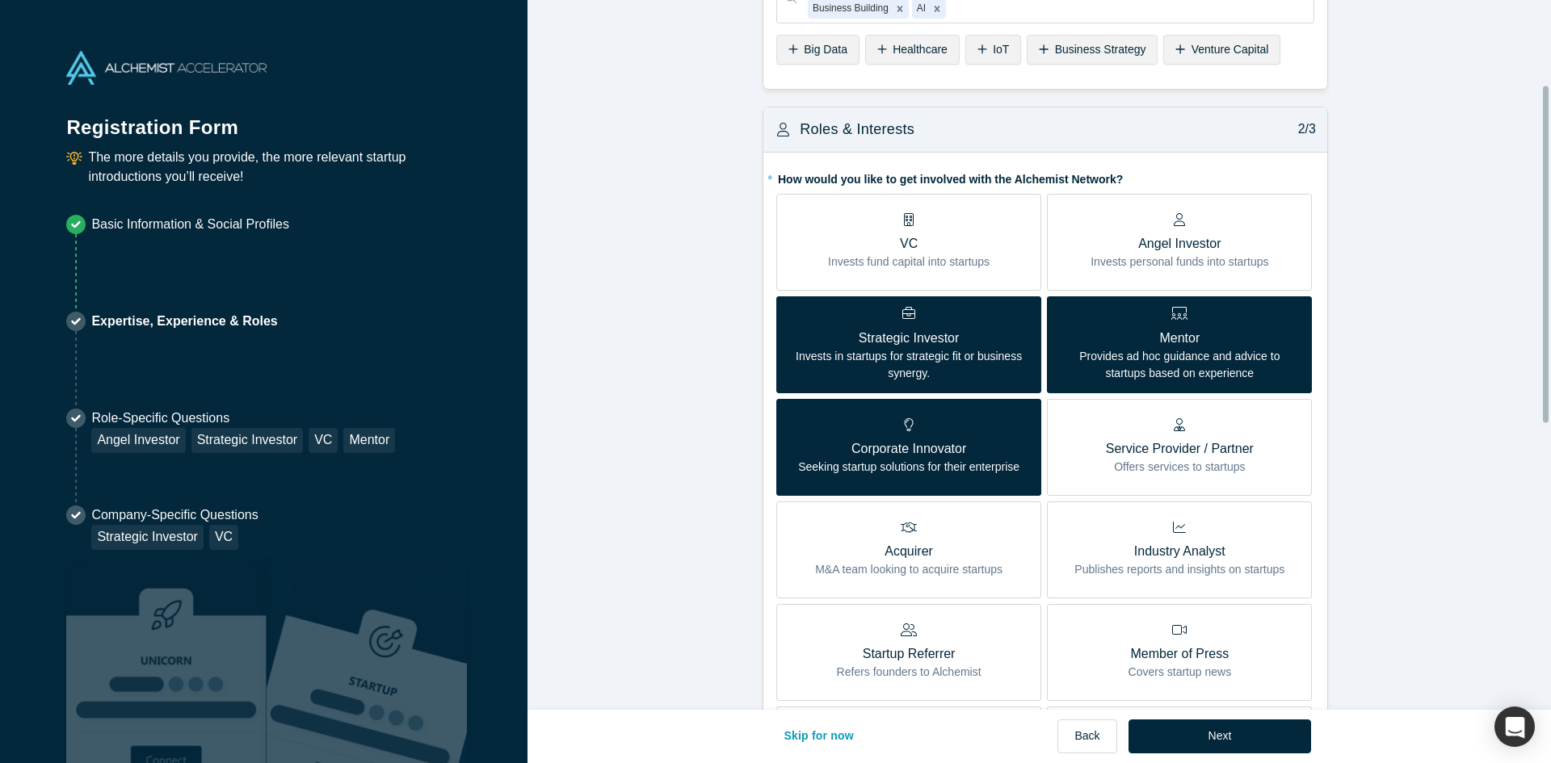
scroll to position [242, 0]
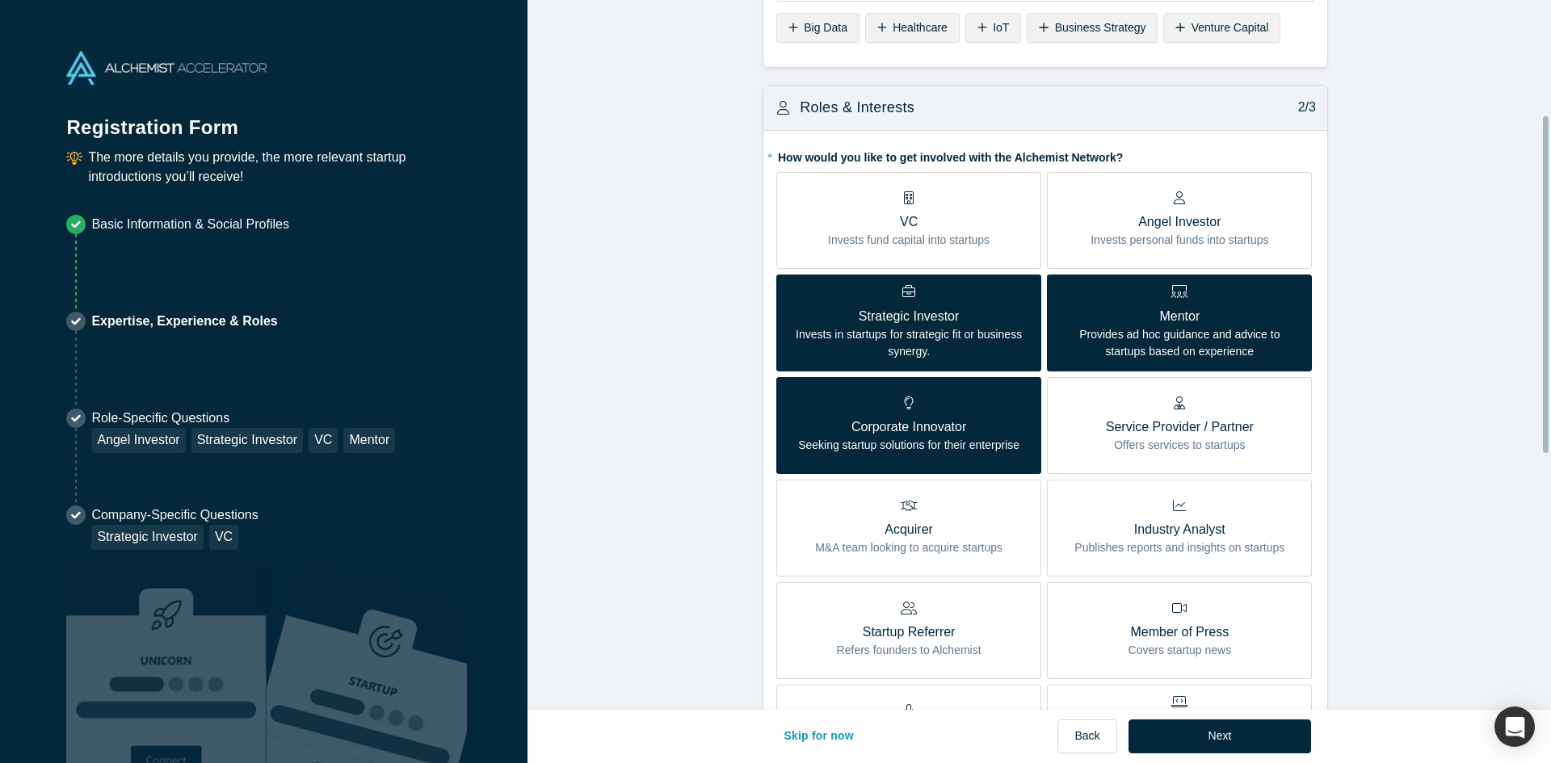
click at [1030, 219] on label "VC Invests fund capital into startups" at bounding box center [908, 220] width 265 height 97
click at [0, 0] on input "VC Invests fund capital into startups" at bounding box center [0, 0] width 0 height 0
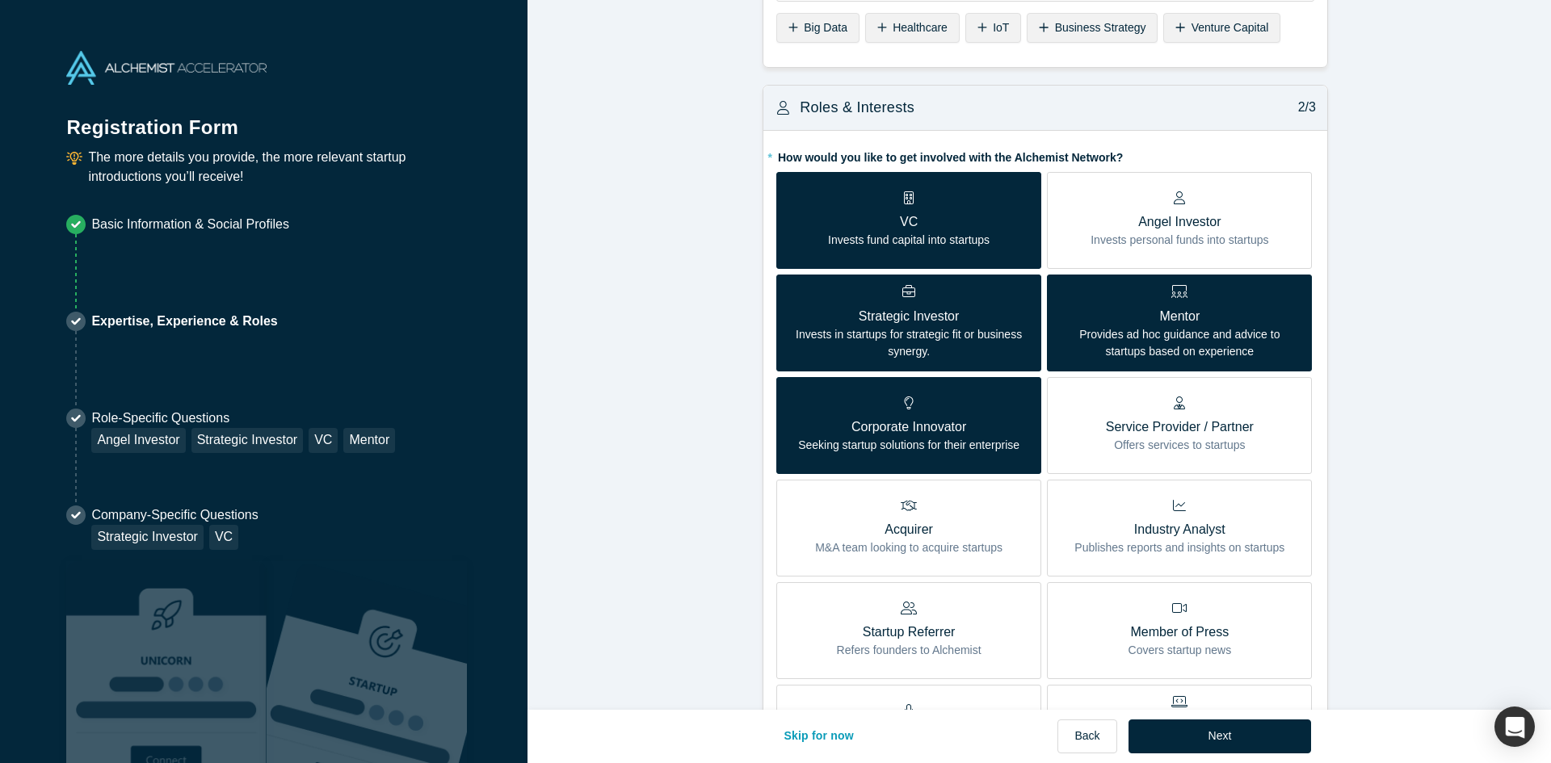
click at [940, 216] on p "VC" at bounding box center [909, 221] width 162 height 19
click at [0, 0] on input "VC Invests fund capital into startups" at bounding box center [0, 0] width 0 height 0
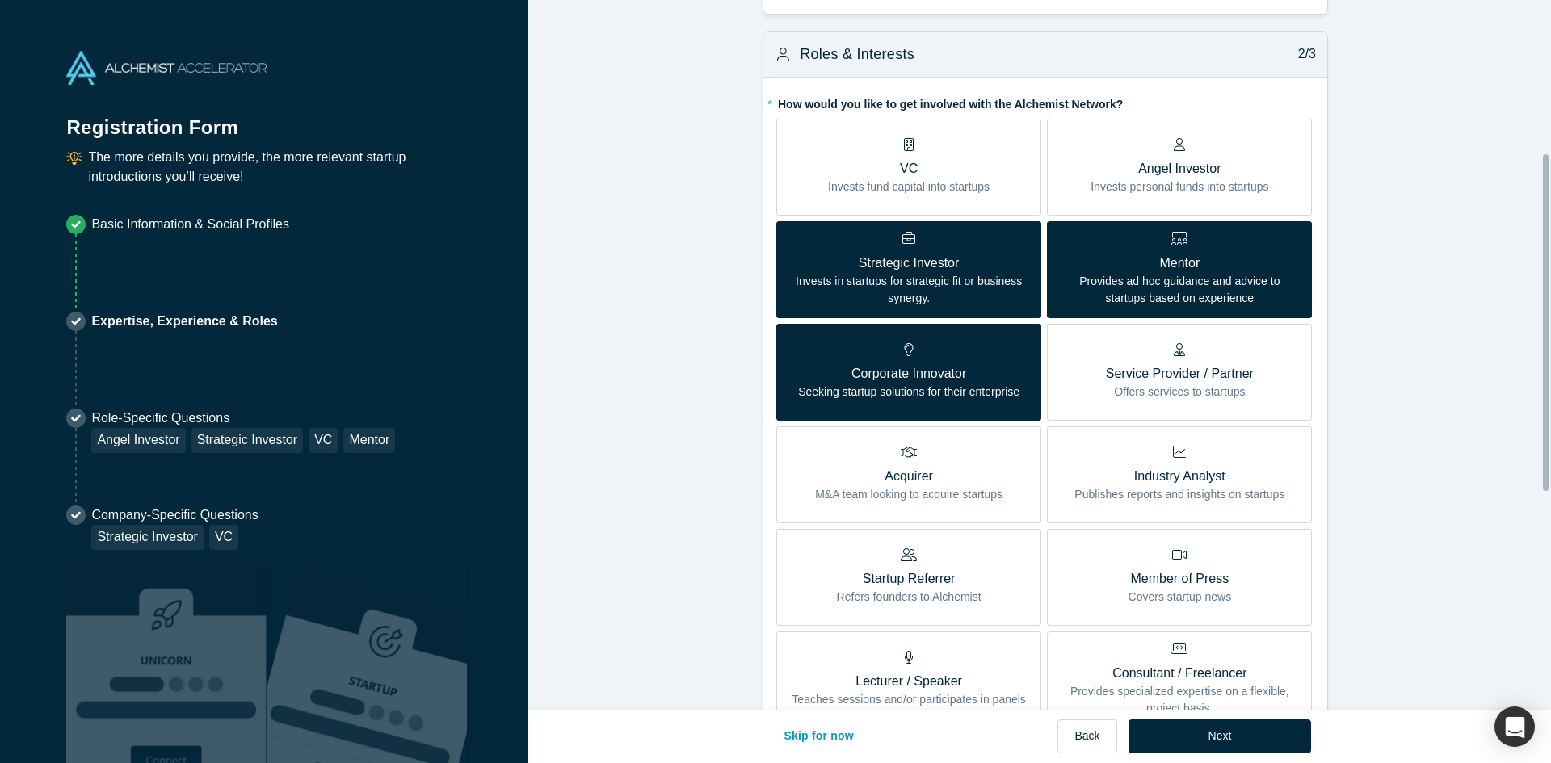
scroll to position [323, 0]
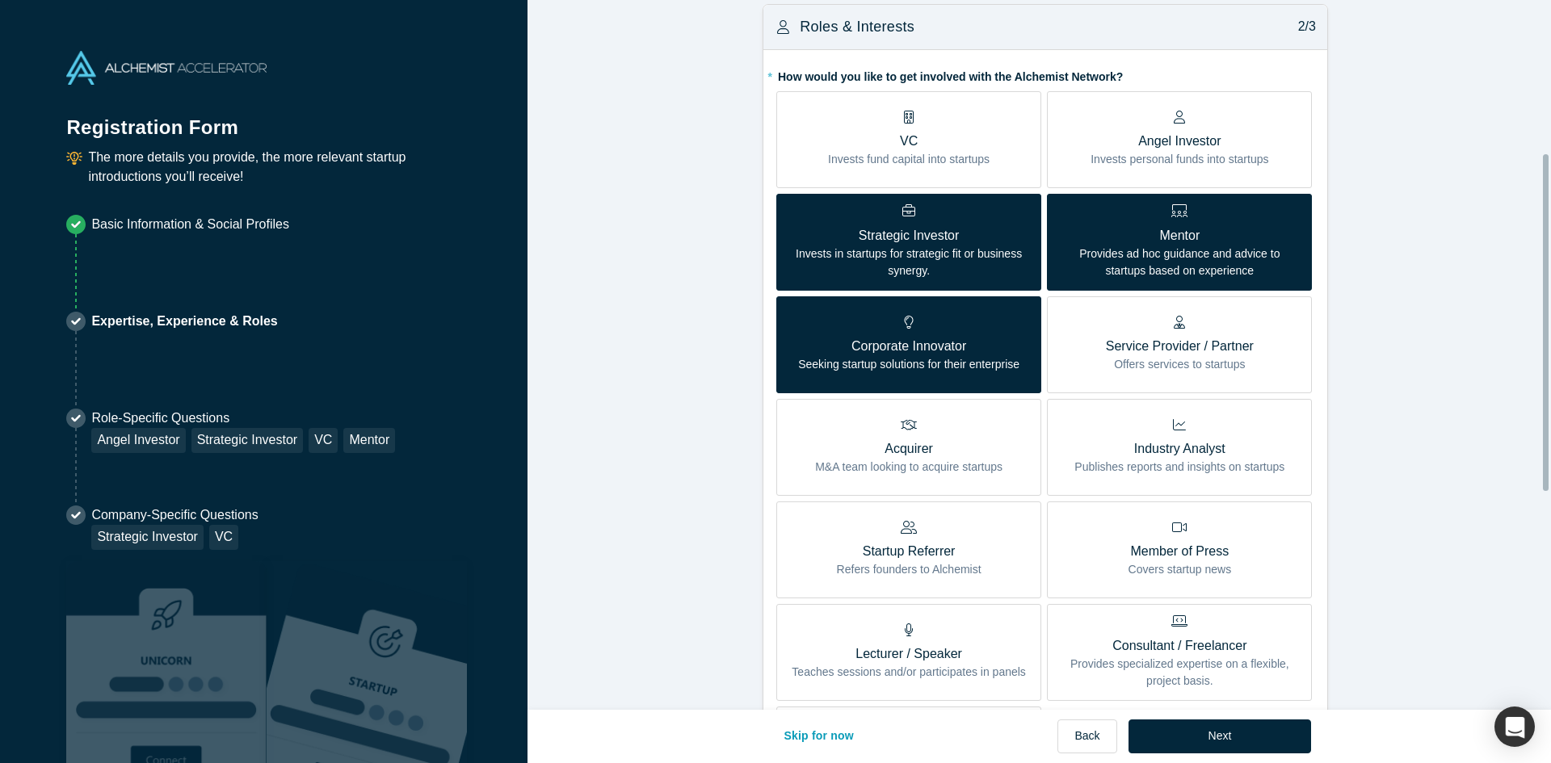
click at [909, 246] on p "Invests in startups for strategic fit or business synergy." at bounding box center [908, 263] width 241 height 34
click at [0, 0] on input "Strategic Investor Invests in startups for strategic fit or business synergy." at bounding box center [0, 0] width 0 height 0
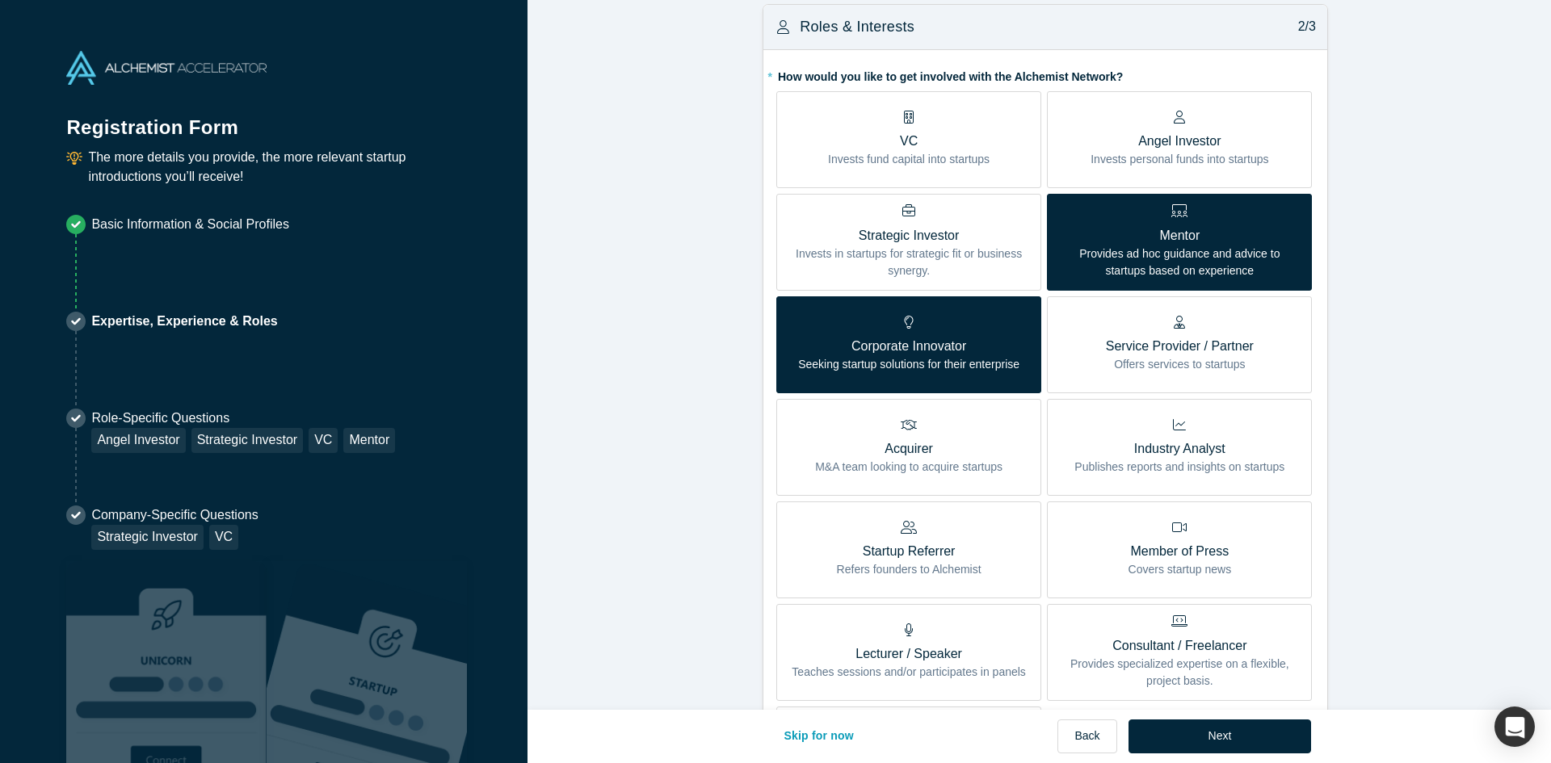
click at [1192, 267] on p "Provides ad hoc guidance and advice to startups based on experience" at bounding box center [1179, 263] width 241 height 34
click at [0, 0] on input "Mentor Provides ad hoc guidance and advice to startups based on experience" at bounding box center [0, 0] width 0 height 0
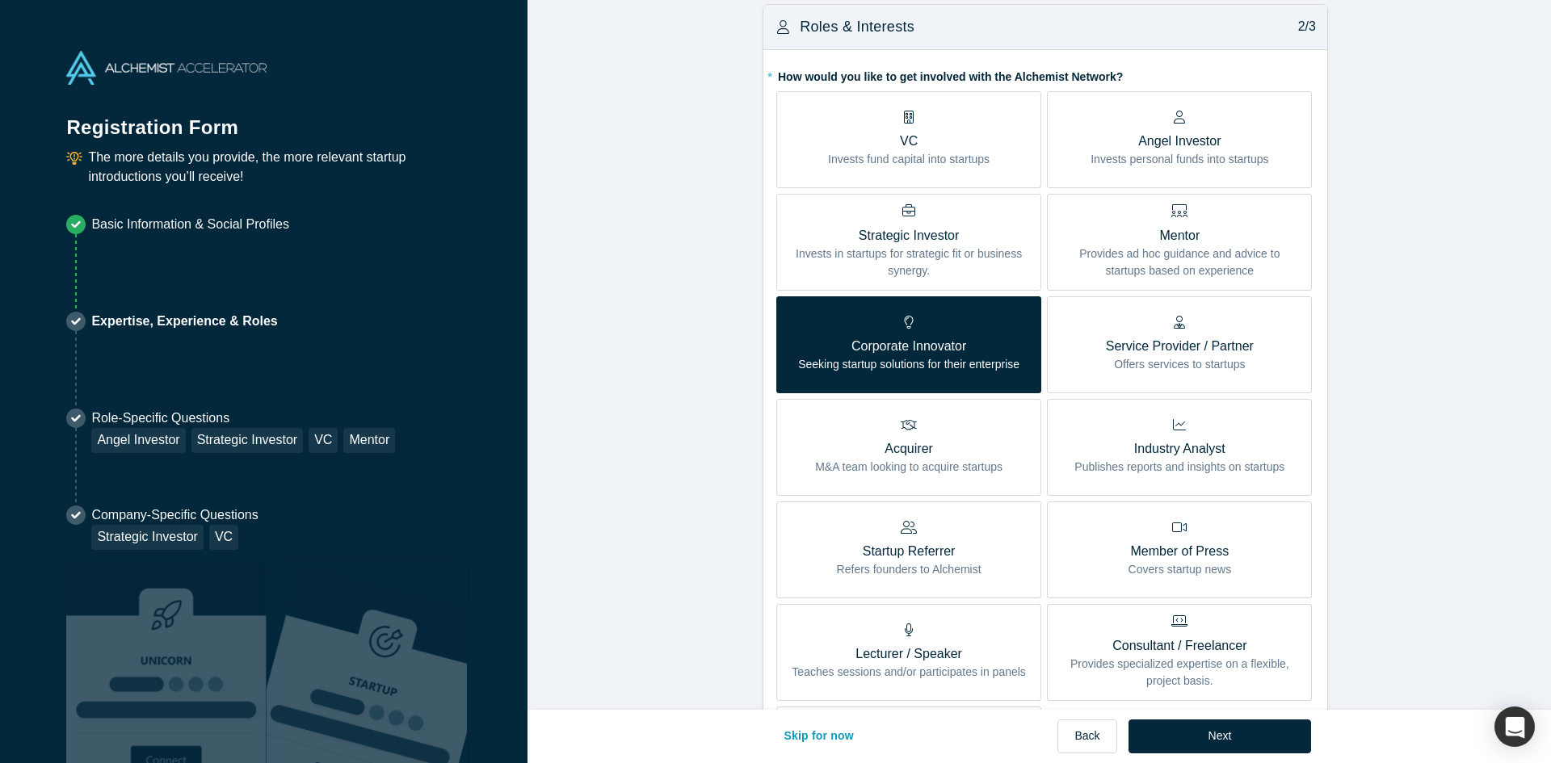
click at [990, 338] on p "Corporate Innovator" at bounding box center [908, 346] width 221 height 19
click at [0, 0] on input "Corporate Innovator Seeking startup solutions for their enterprise" at bounding box center [0, 0] width 0 height 0
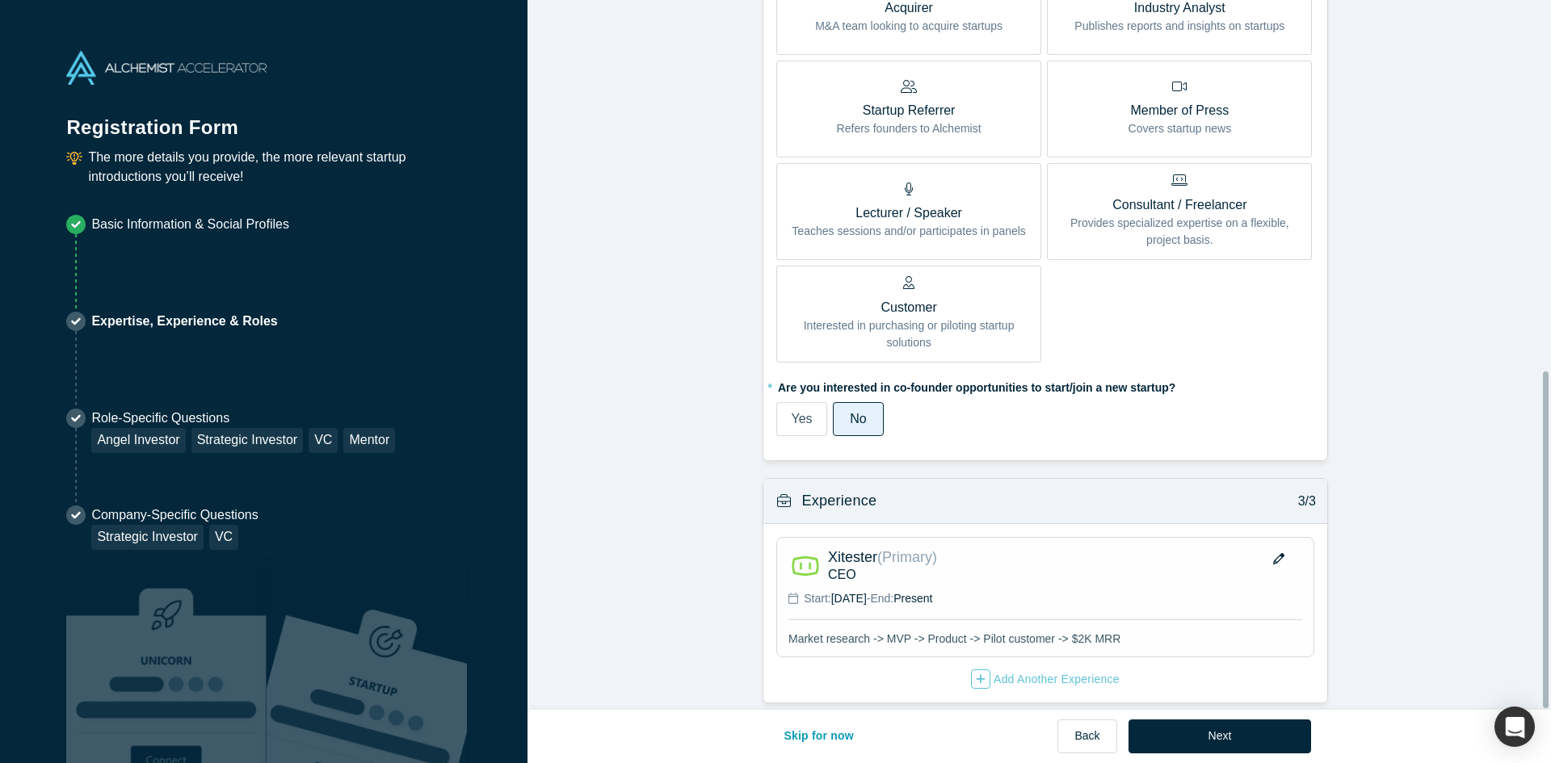
scroll to position [783, 0]
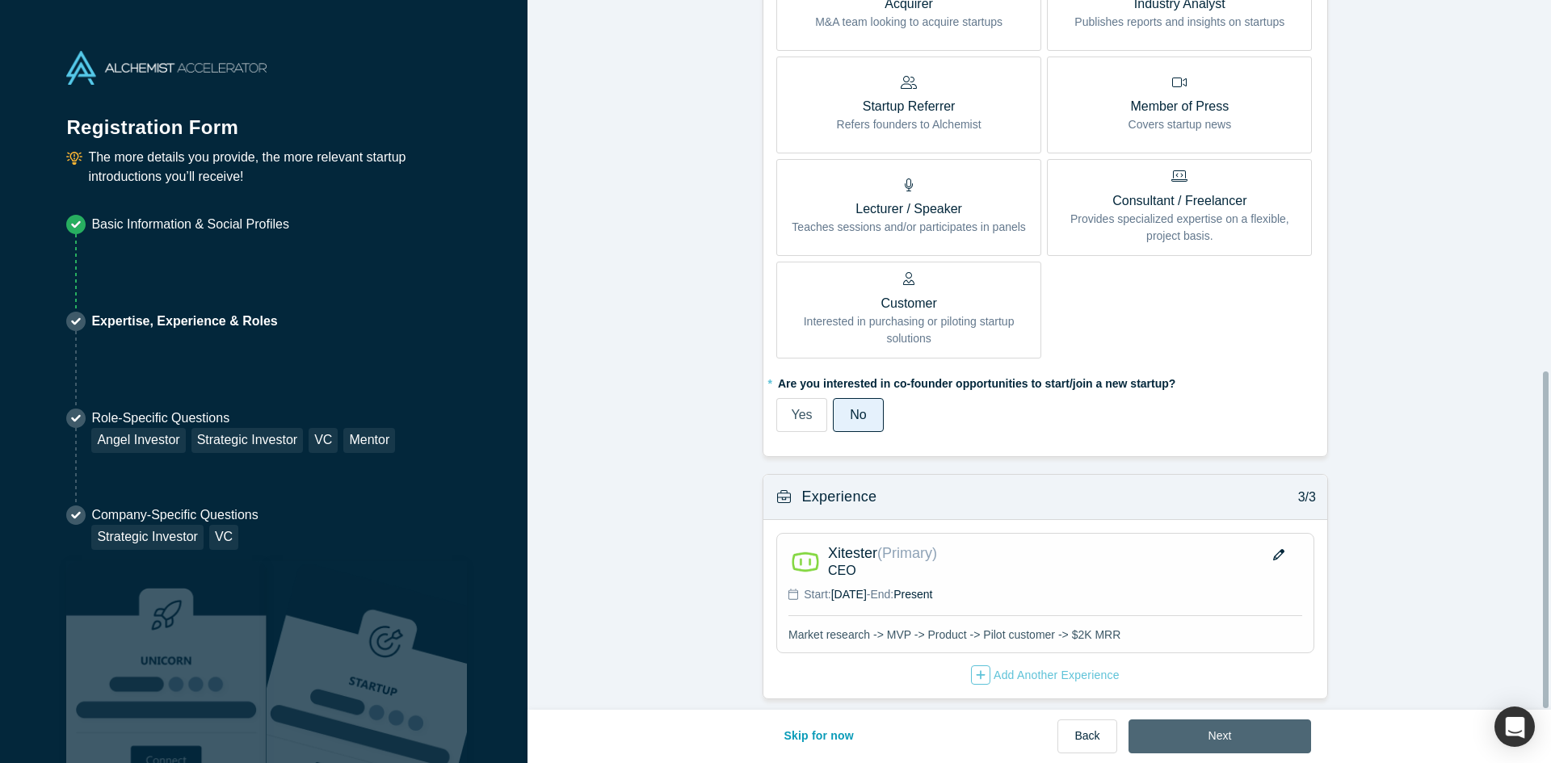
click at [1235, 729] on button "Next" at bounding box center [1219, 737] width 183 height 34
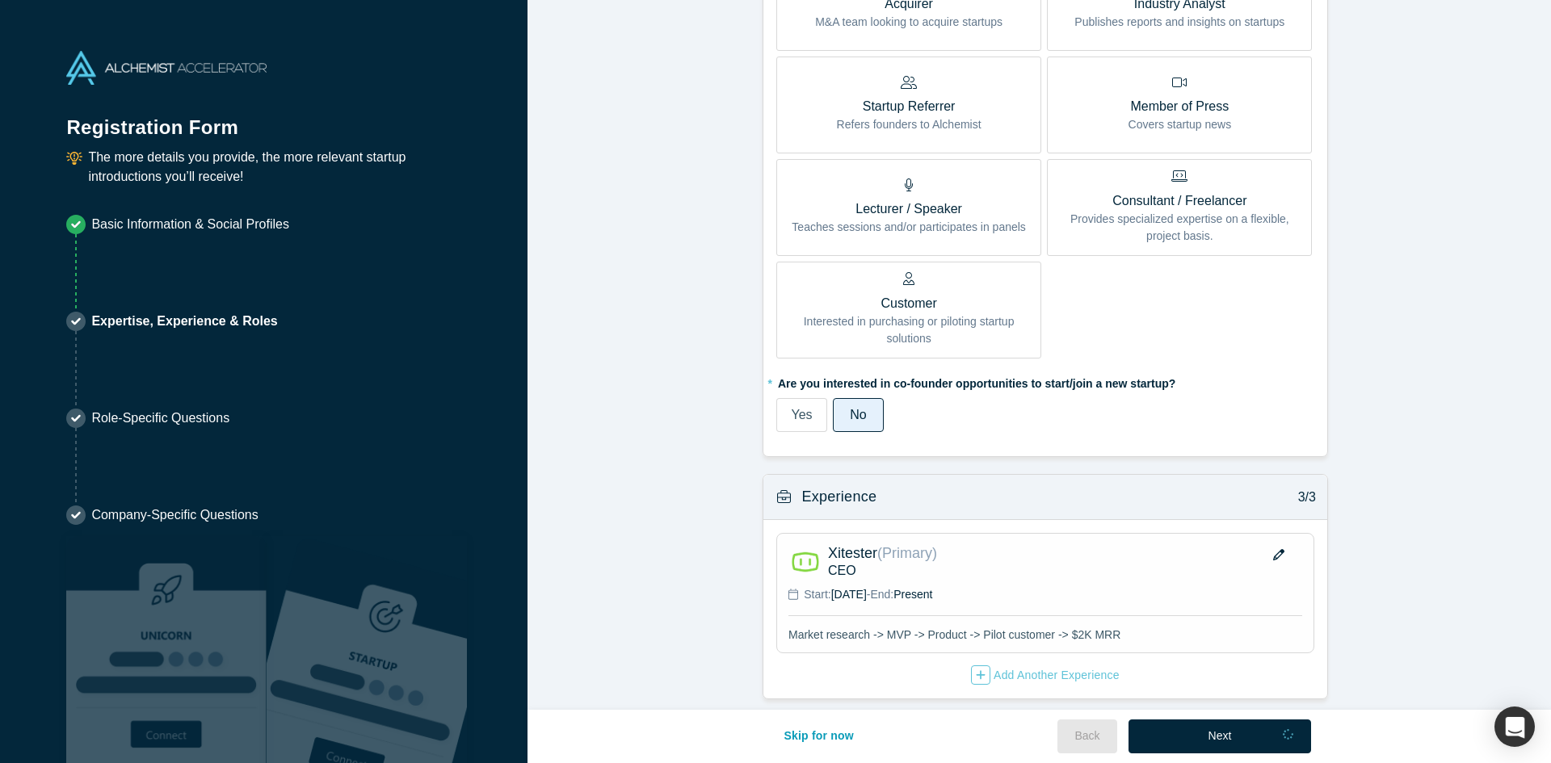
scroll to position [0, 0]
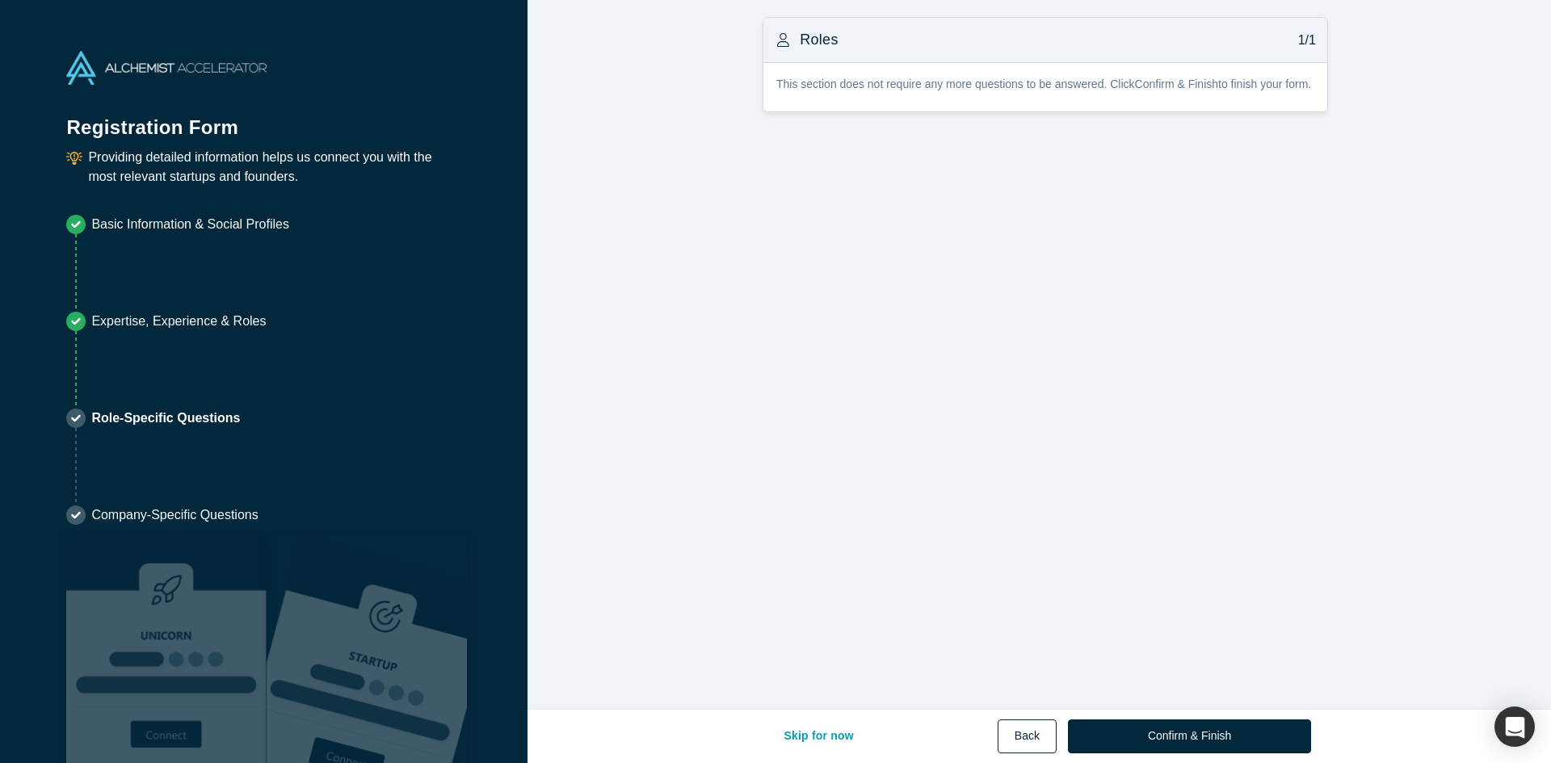
click at [1040, 741] on button "Back" at bounding box center [1026, 737] width 59 height 34
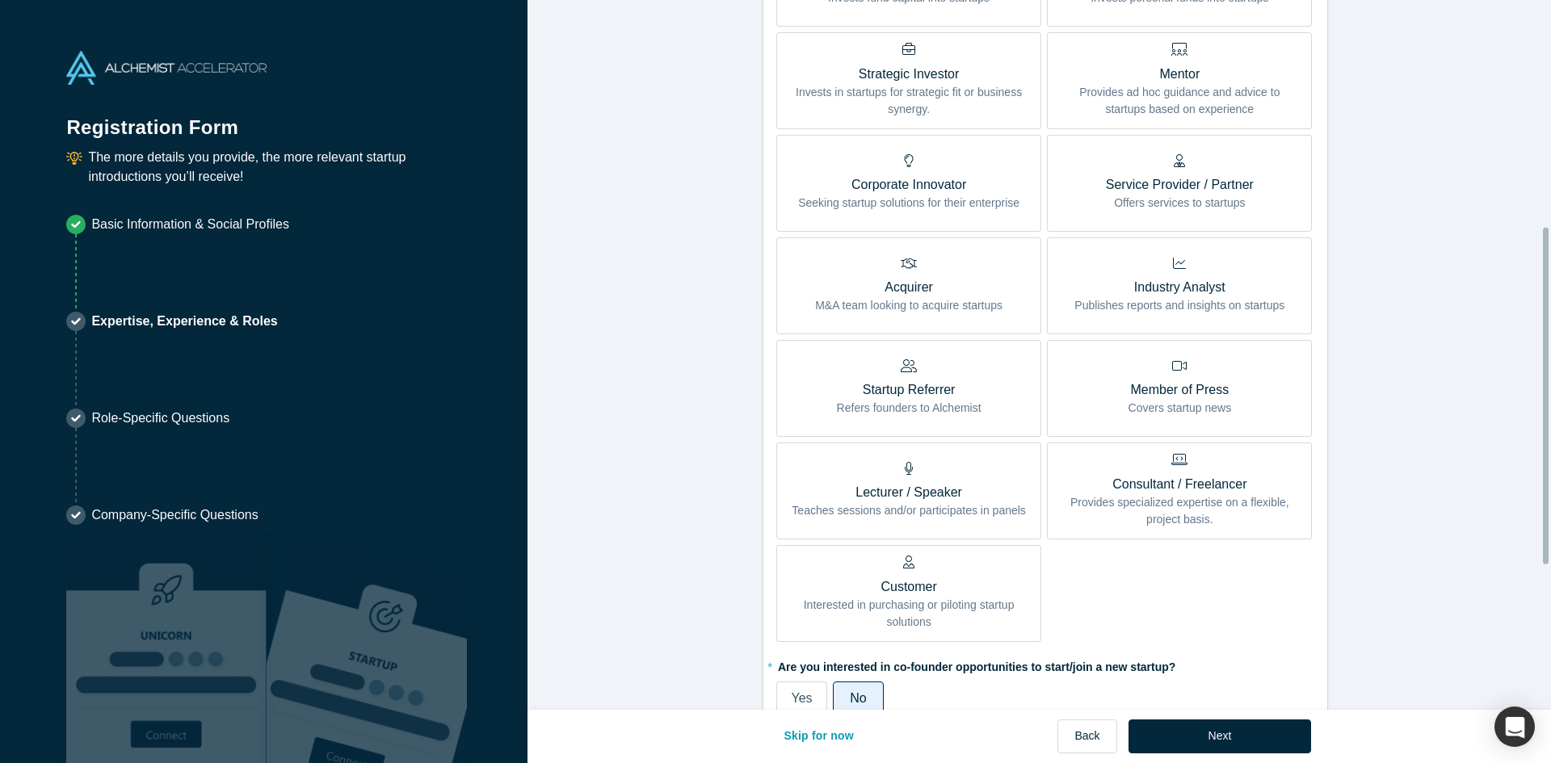
scroll to position [404, 0]
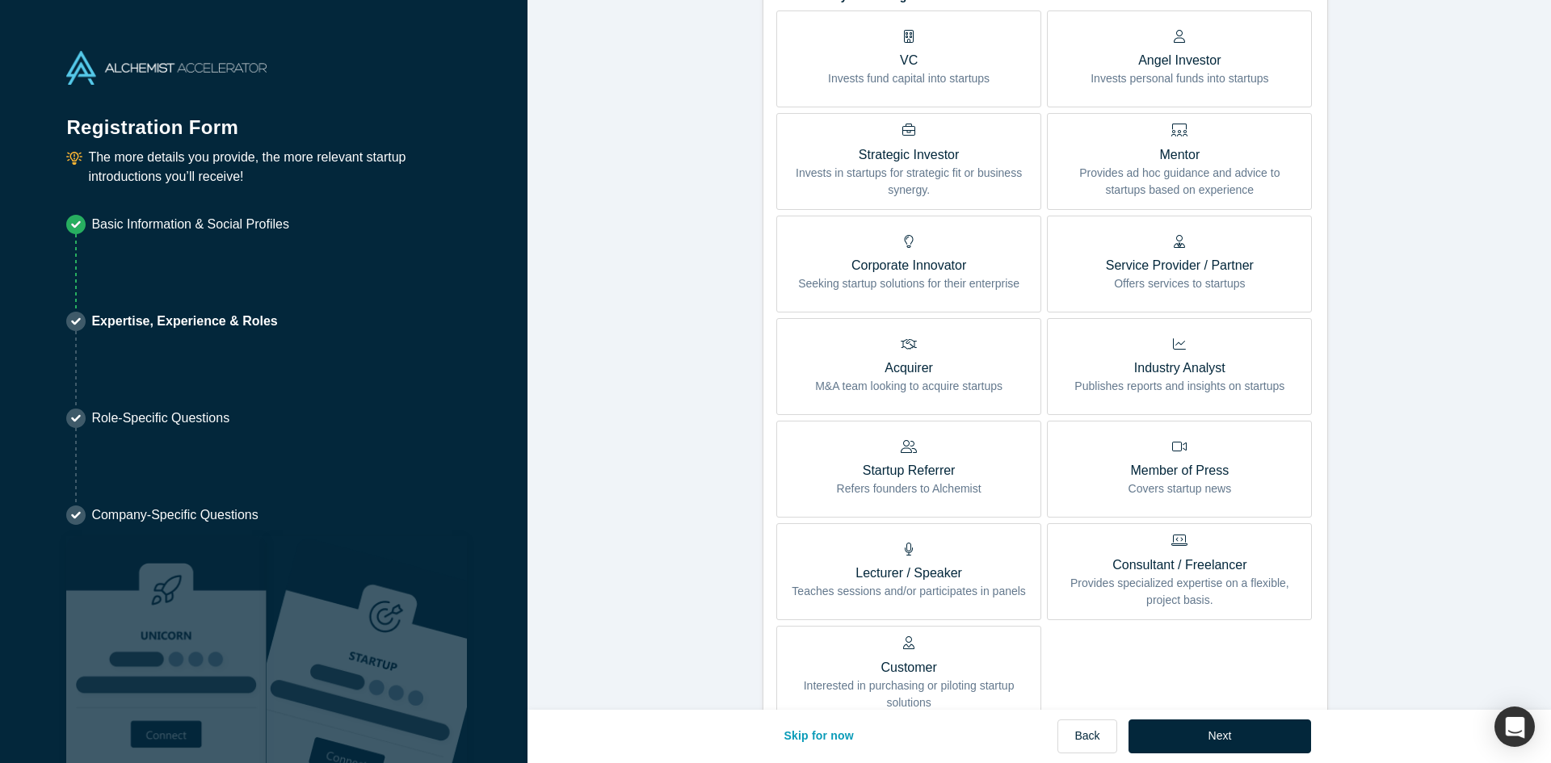
click at [1096, 551] on div "Consultant / Freelancer Provides specialized expertise on a flexible, project b…" at bounding box center [1179, 571] width 241 height 74
click at [0, 0] on input "Consultant / Freelancer Provides specialized expertise on a flexible, project b…" at bounding box center [0, 0] width 0 height 0
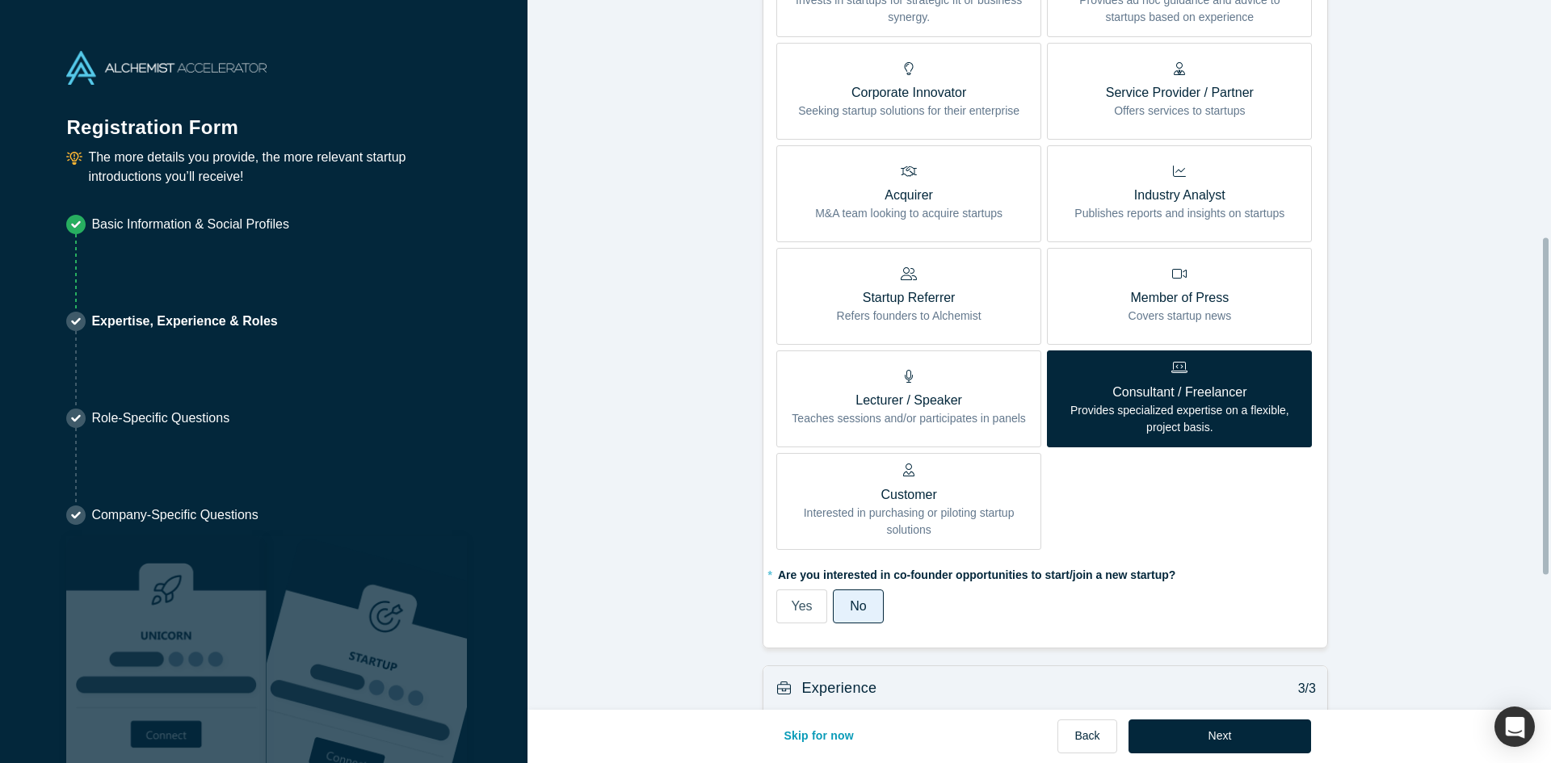
scroll to position [646, 0]
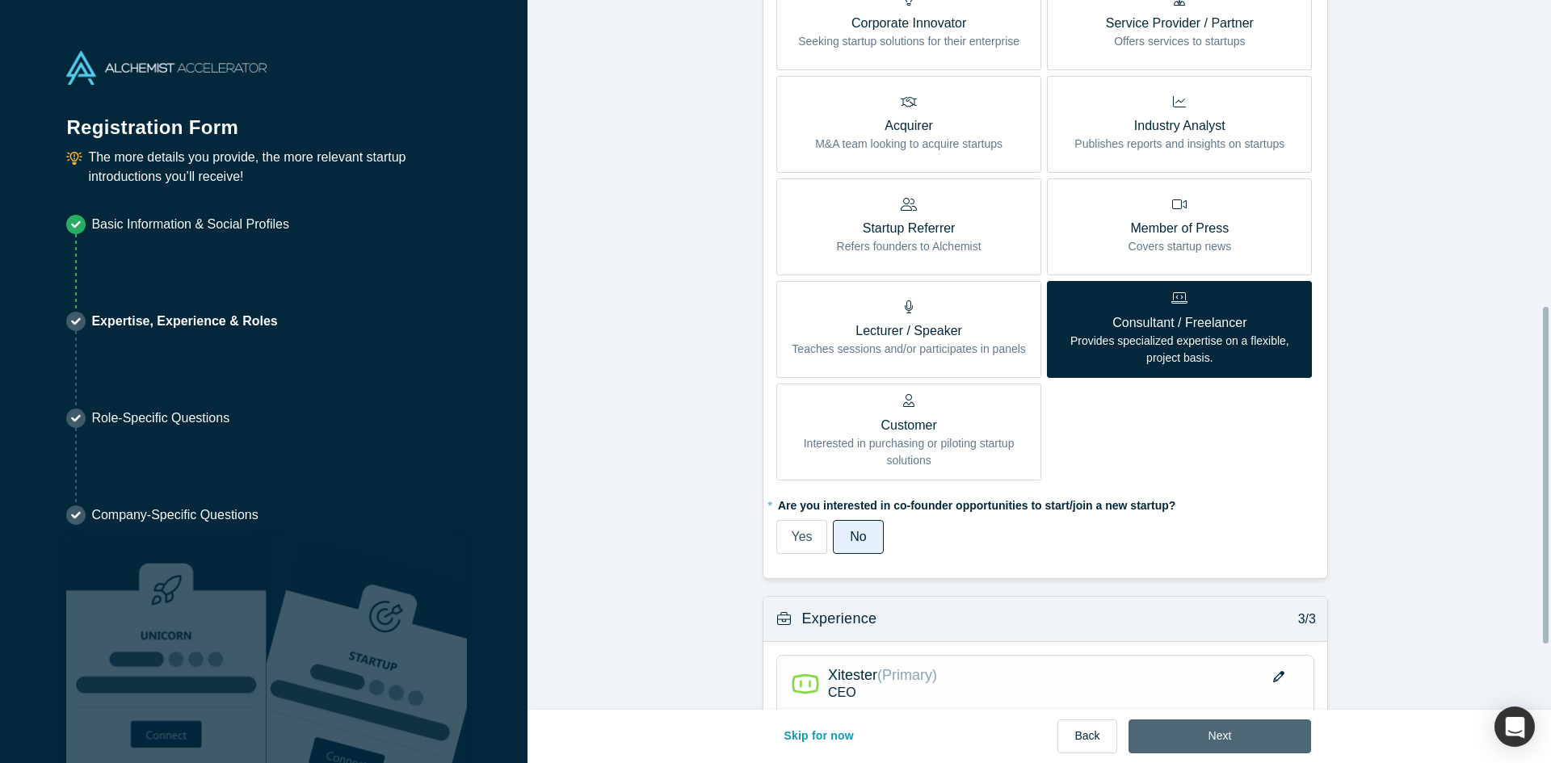
click at [1225, 736] on button "Next" at bounding box center [1219, 737] width 183 height 34
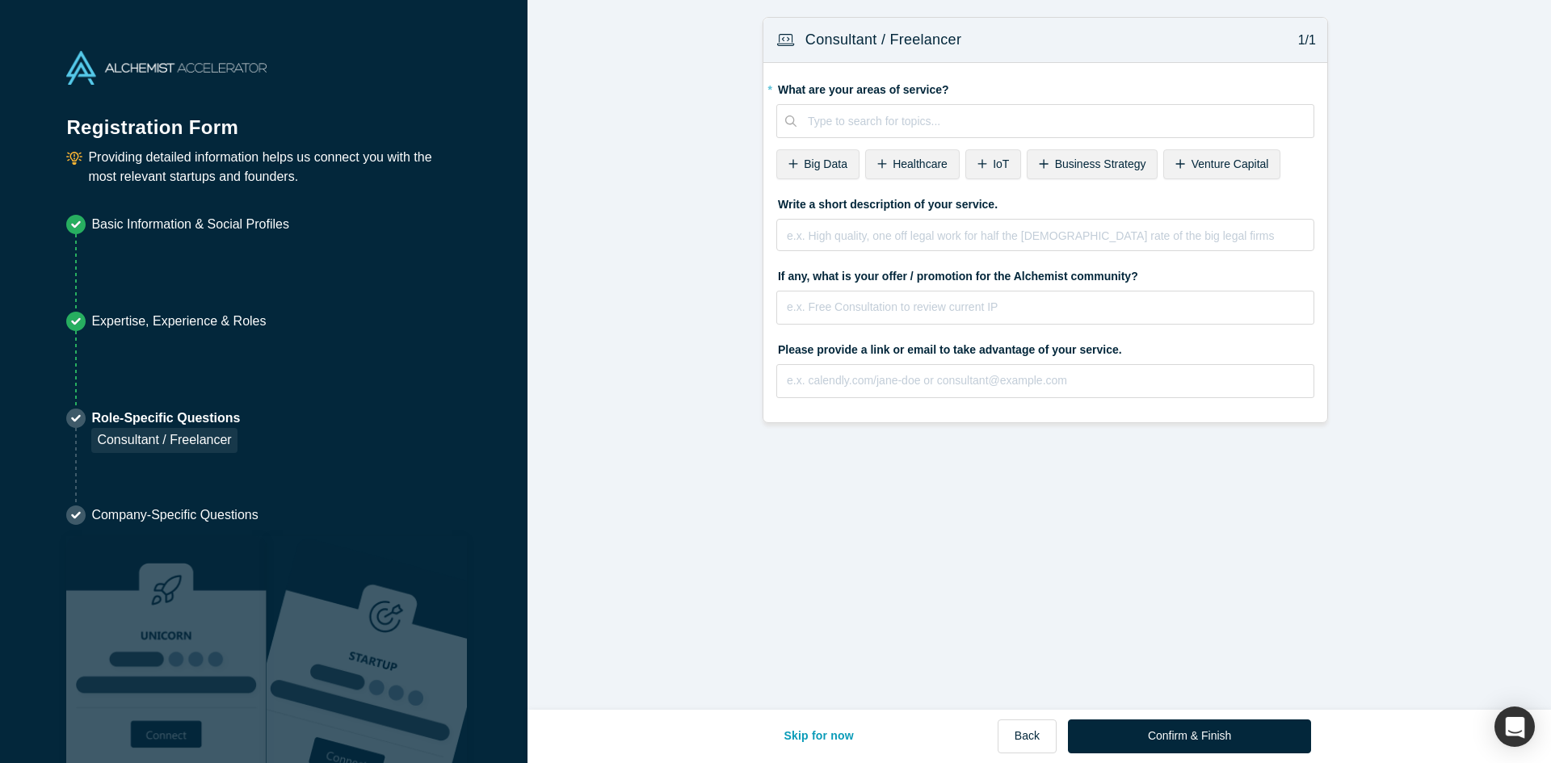
scroll to position [0, 0]
click at [1027, 730] on button "Back" at bounding box center [1026, 737] width 59 height 34
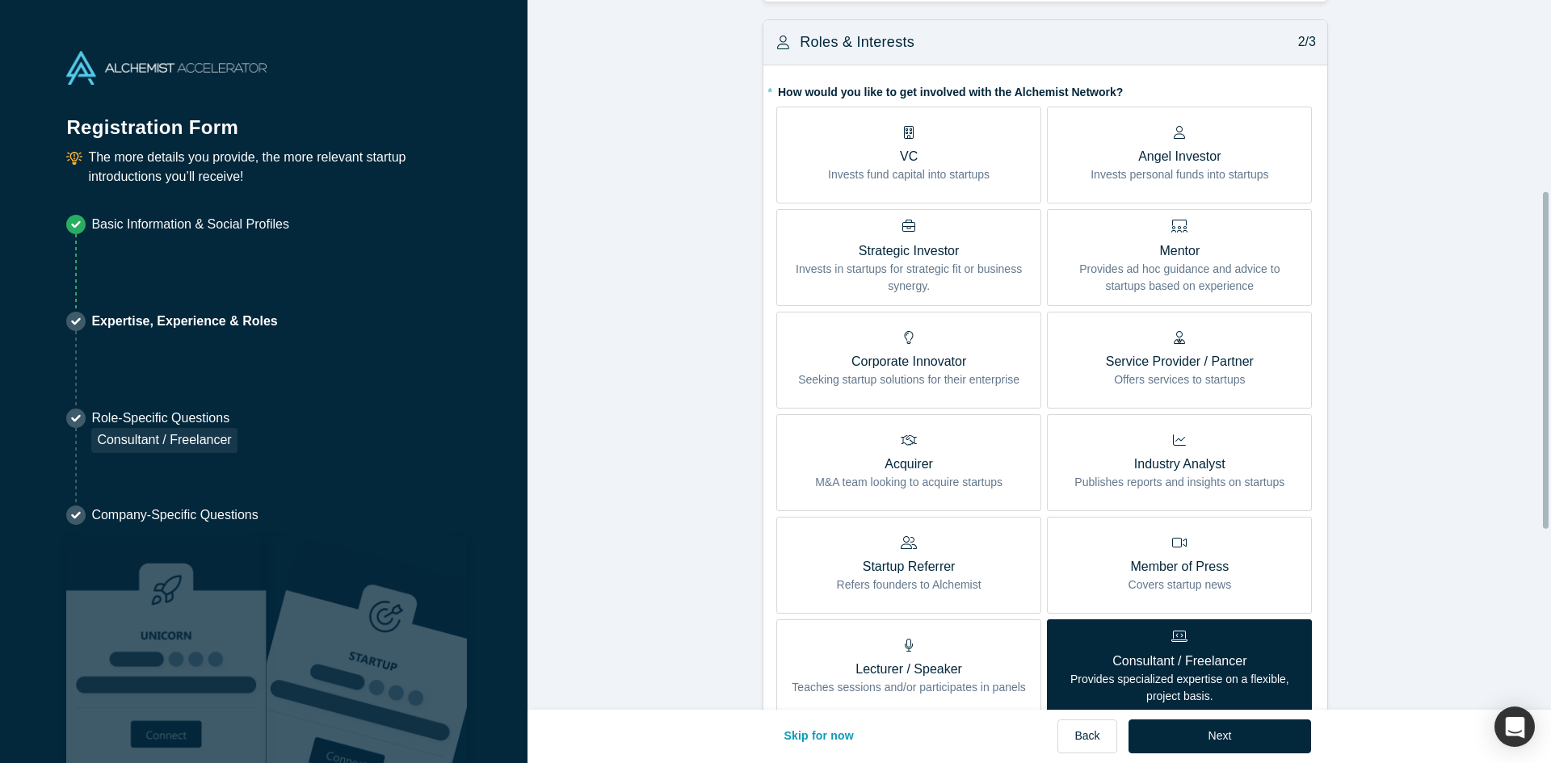
scroll to position [404, 0]
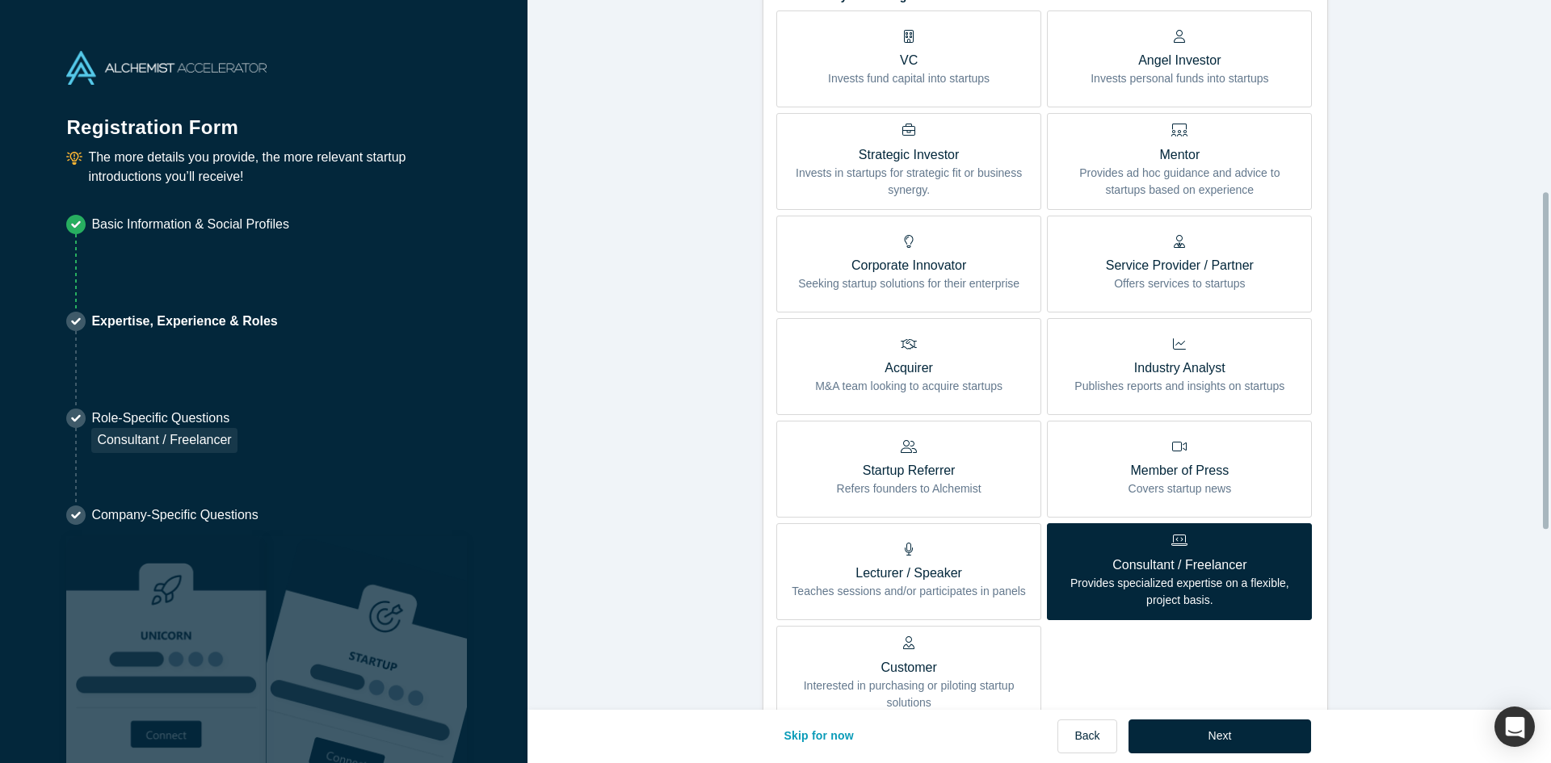
click at [907, 453] on icon at bounding box center [909, 446] width 16 height 13
click at [0, 0] on input "Startup Referrer Refers founders to Alchemist" at bounding box center [0, 0] width 0 height 0
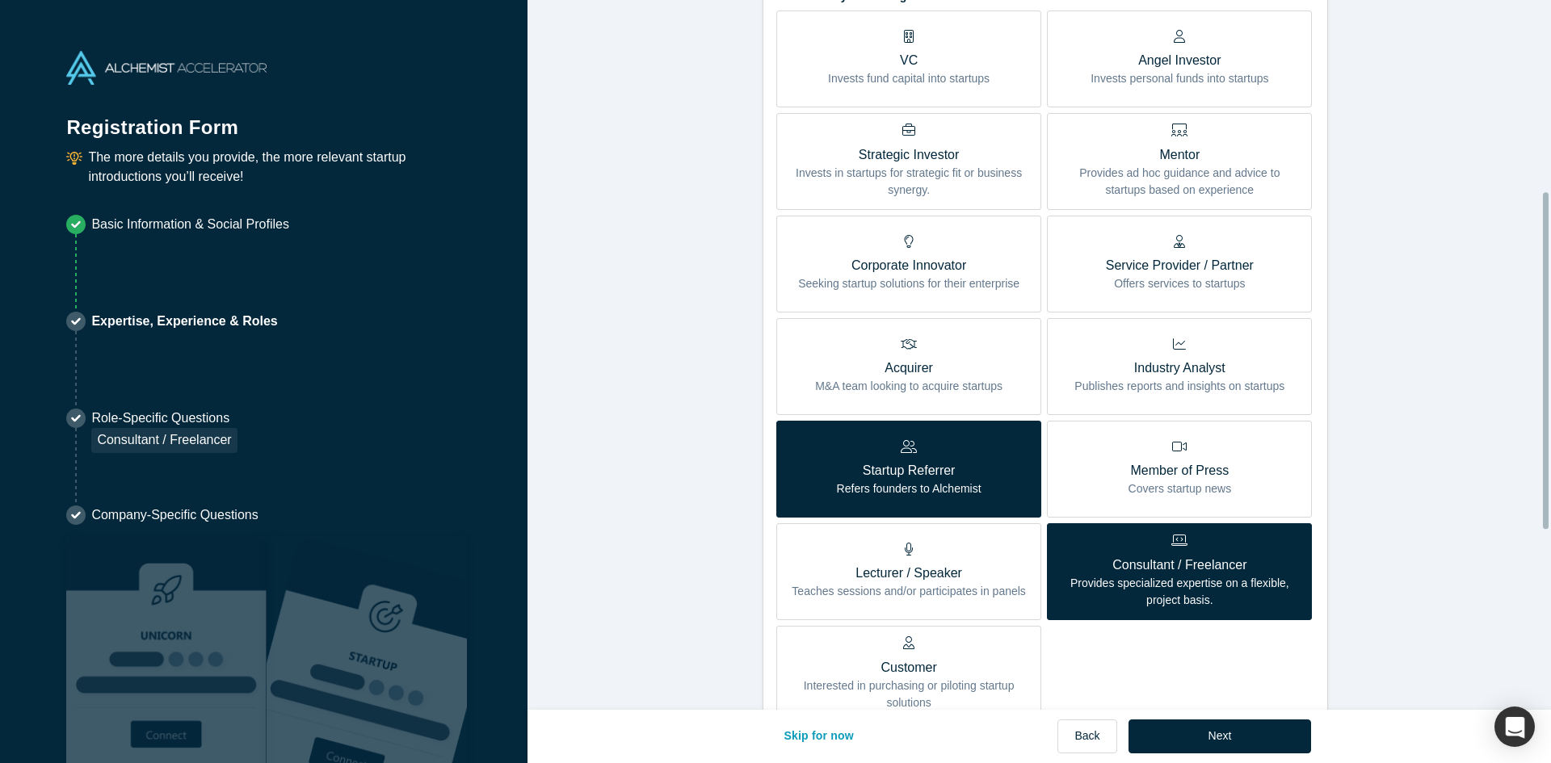
click at [1100, 560] on p "Consultant / Freelancer" at bounding box center [1179, 565] width 241 height 19
click at [0, 0] on input "Consultant / Freelancer Provides specialized expertise on a flexible, project b…" at bounding box center [0, 0] width 0 height 0
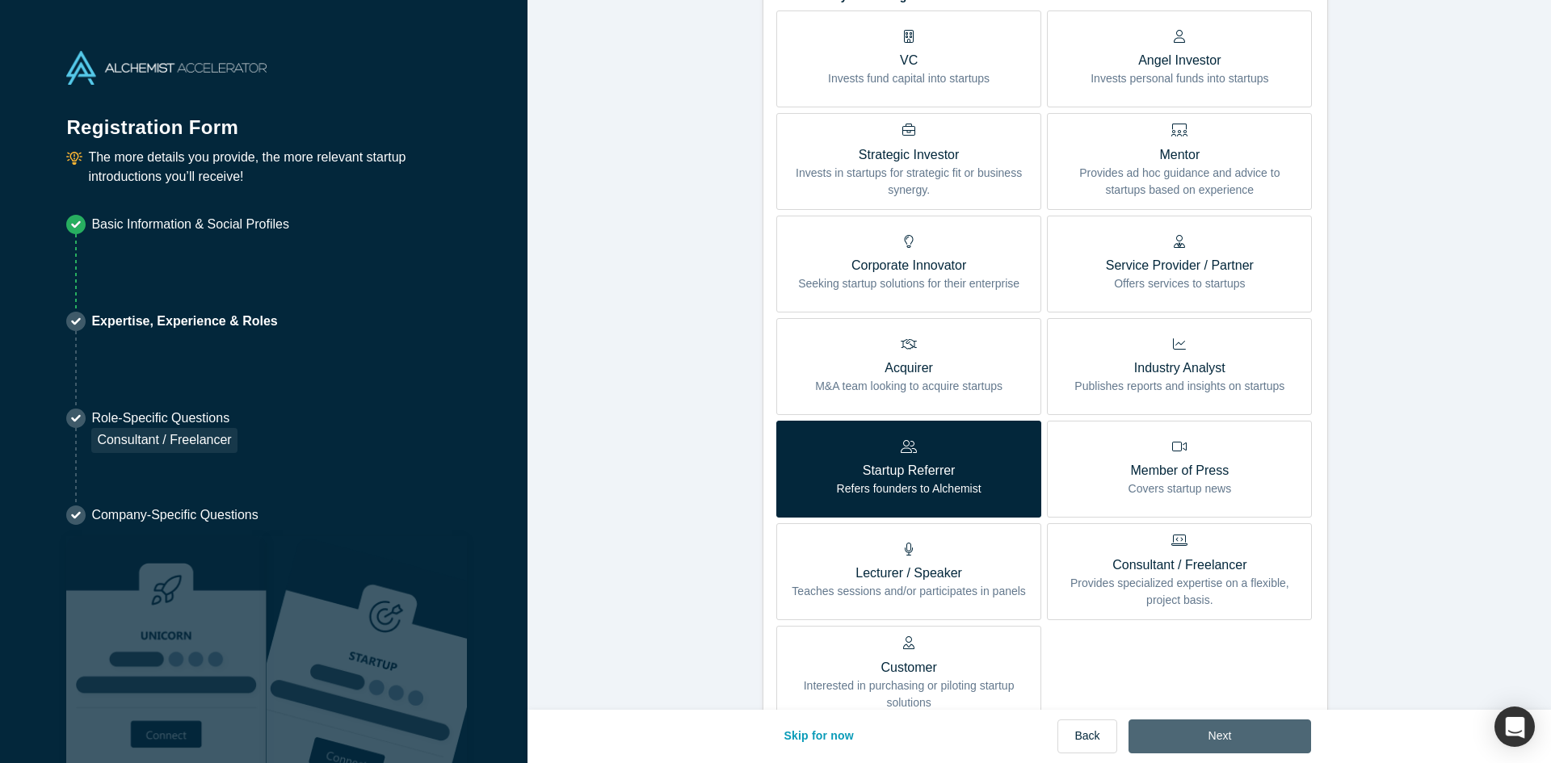
click at [1206, 731] on button "Next" at bounding box center [1219, 737] width 183 height 34
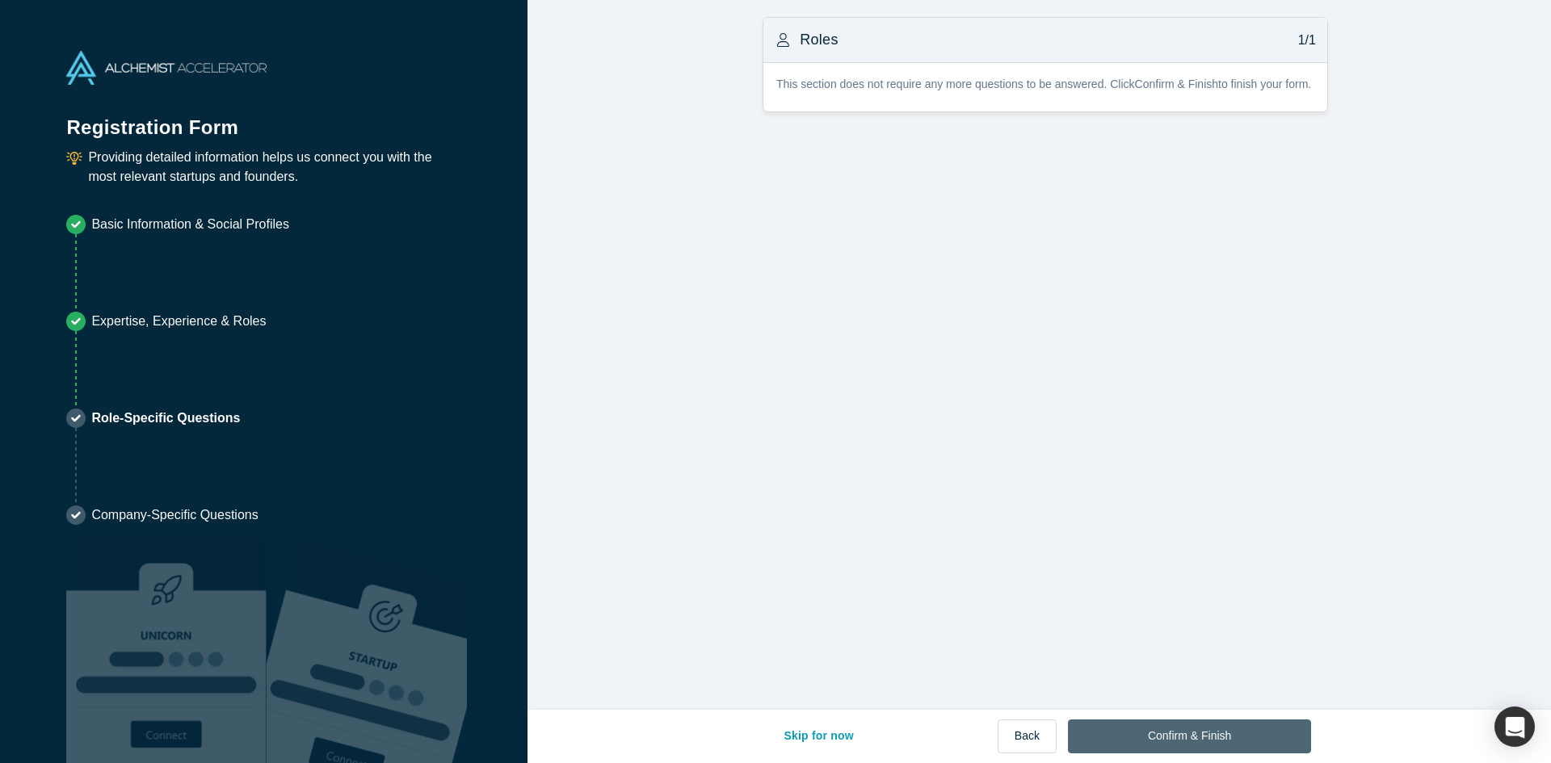
click at [1155, 732] on button "Confirm & Finish" at bounding box center [1189, 737] width 243 height 34
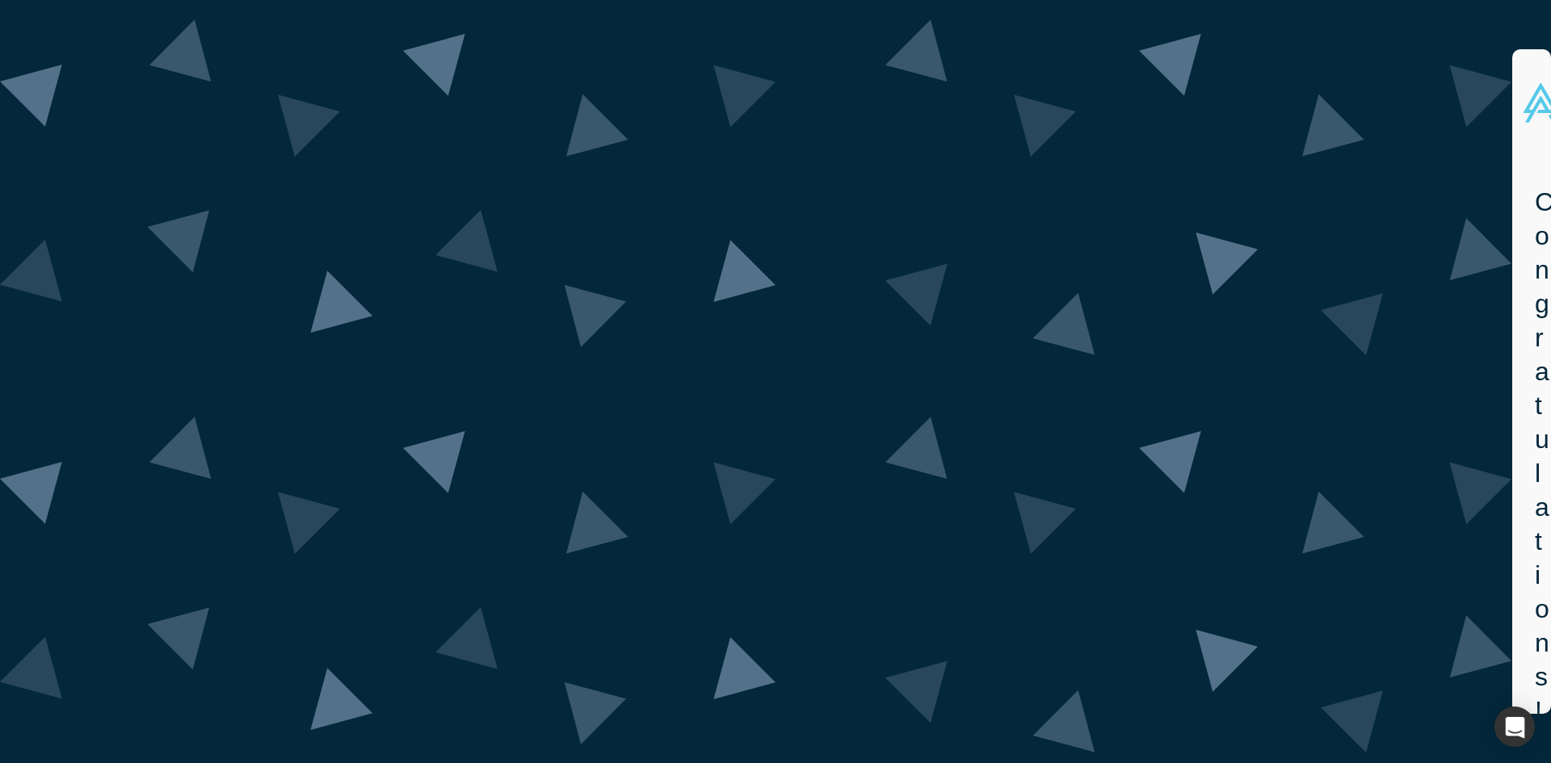
click at [1165, 737] on img at bounding box center [756, 381] width 1512 height 741
